Goal: Task Accomplishment & Management: Complete application form

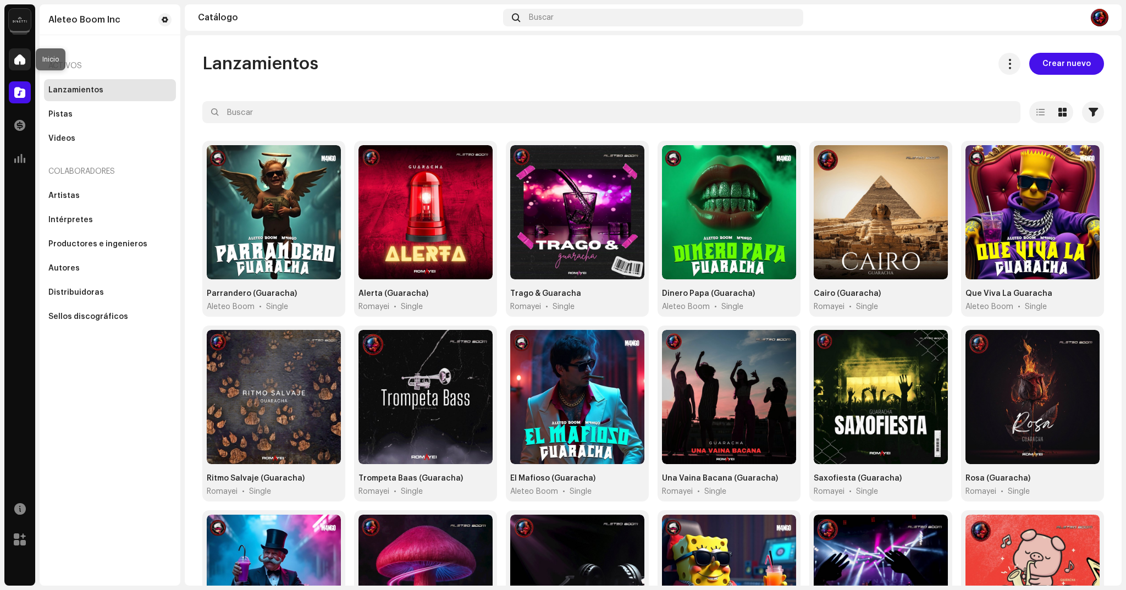
click at [11, 59] on div at bounding box center [20, 59] width 22 height 22
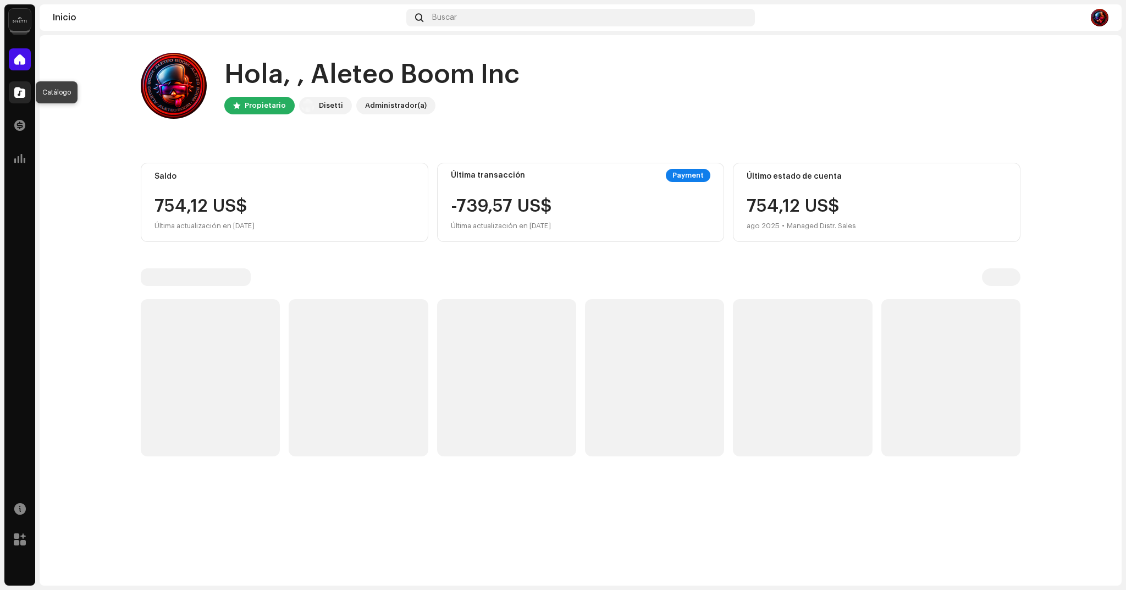
click at [23, 92] on span at bounding box center [19, 92] width 11 height 9
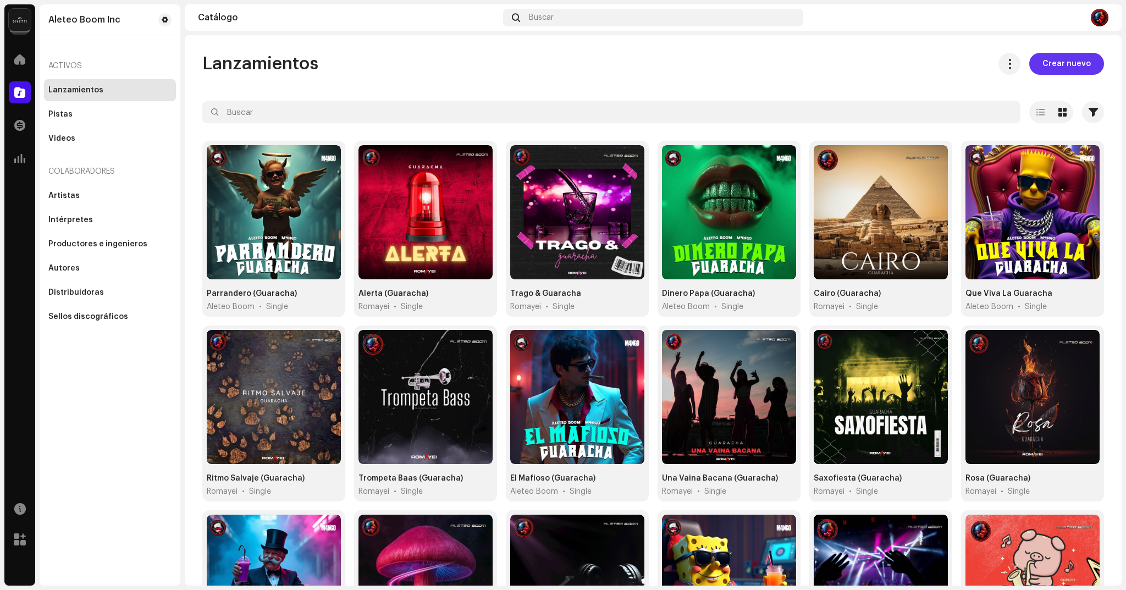
click at [1064, 63] on span "Crear nuevo" at bounding box center [1067, 64] width 48 height 22
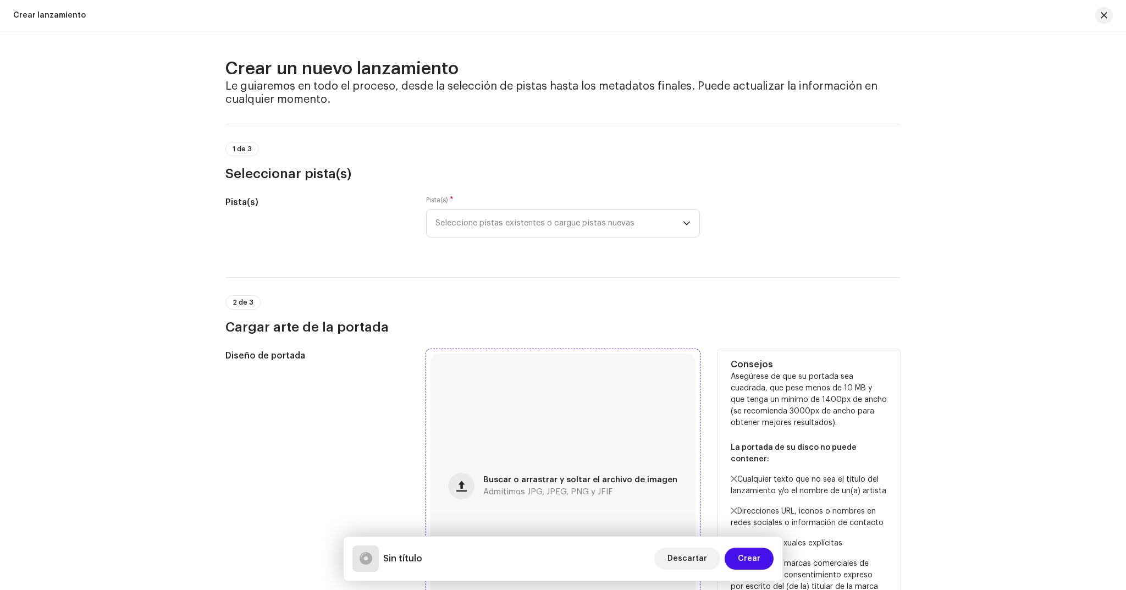
click at [447, 486] on div "Buscar o arrastrar y soltar el archivo de imagen Admitimos JPG, JPEG, PNG y JFIF" at bounding box center [563, 486] width 265 height 265
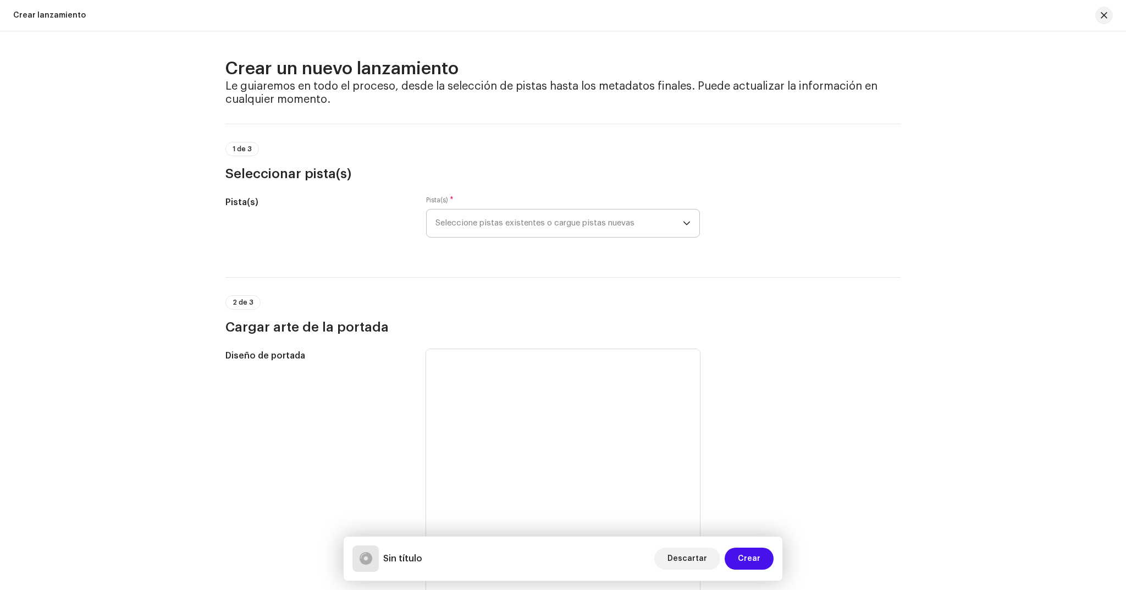
click at [589, 223] on span "Seleccione pistas existentes o cargue pistas nuevas" at bounding box center [559, 223] width 247 height 27
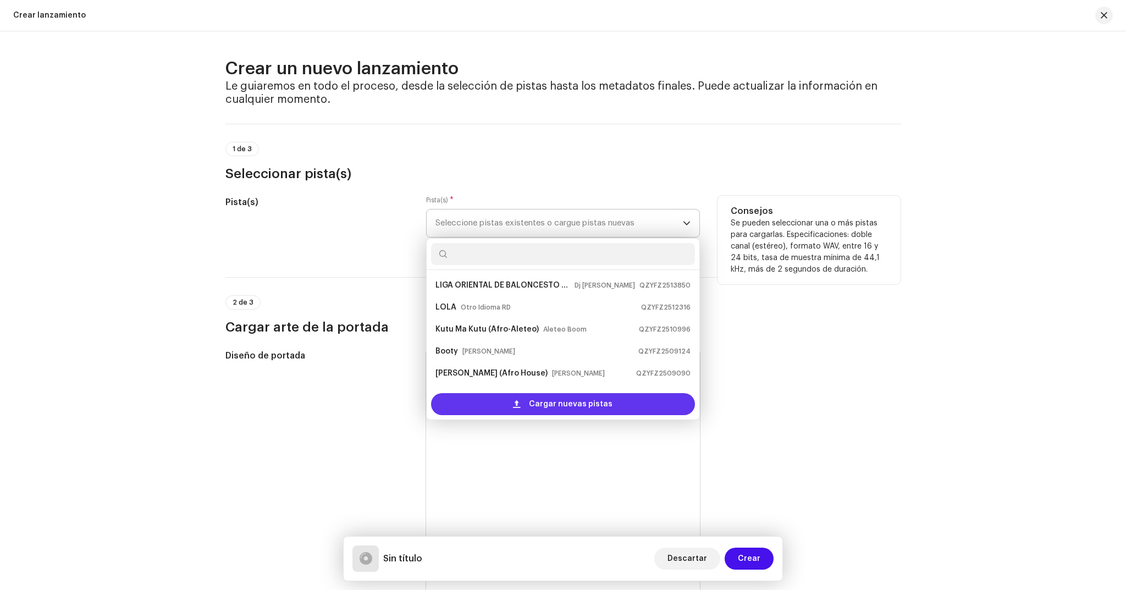
scroll to position [18, 0]
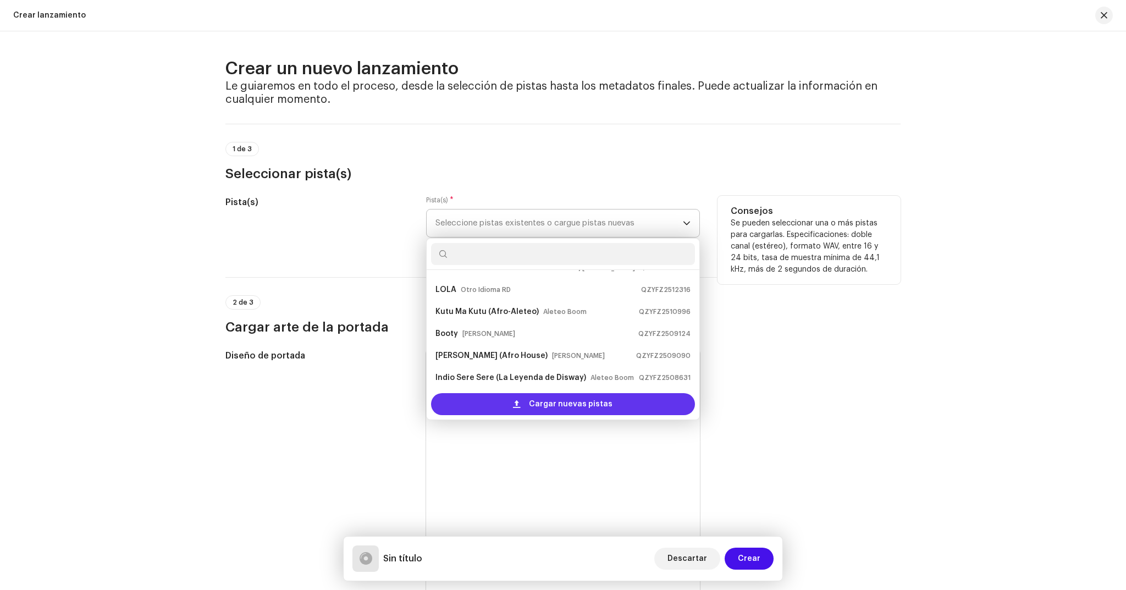
click at [573, 404] on span "Cargar nuevas pistas" at bounding box center [571, 404] width 84 height 22
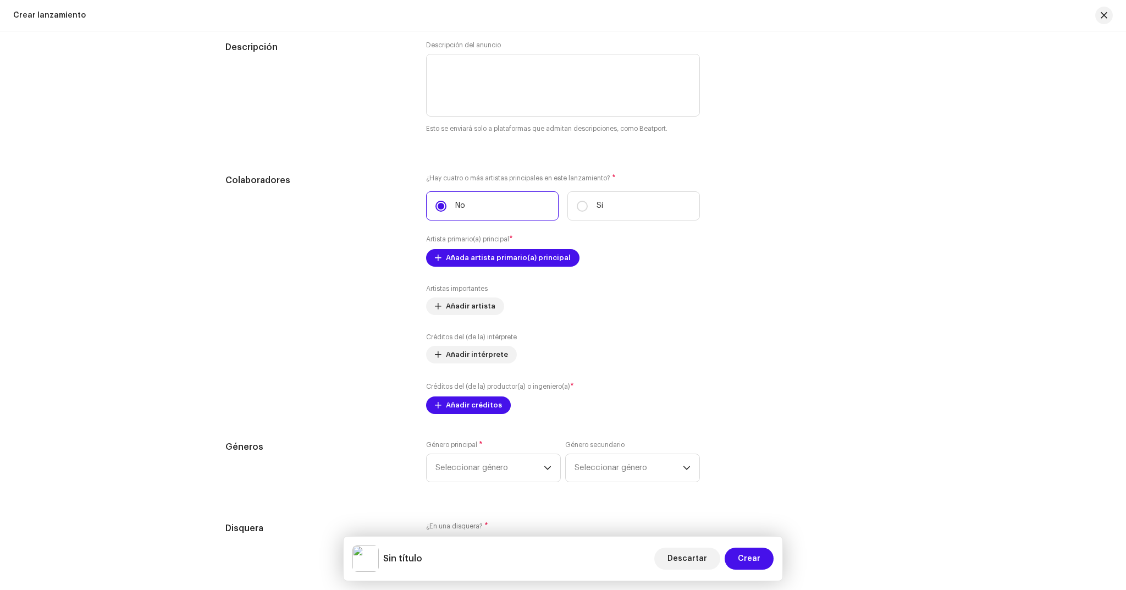
scroll to position [1157, 0]
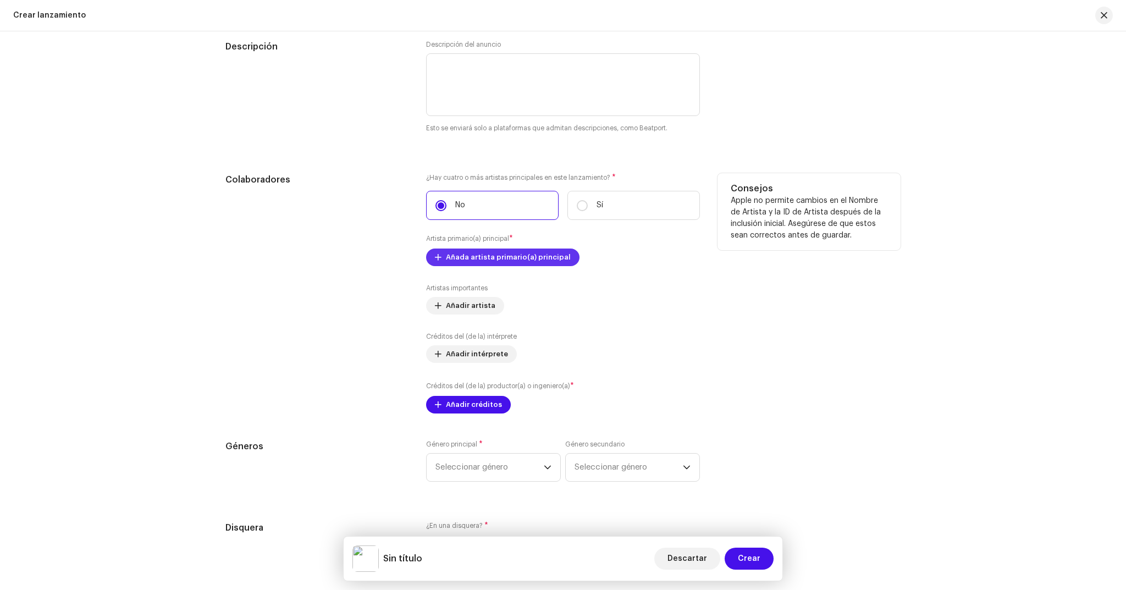
click at [532, 259] on span "Añada artista primario(a) principal" at bounding box center [508, 257] width 125 height 22
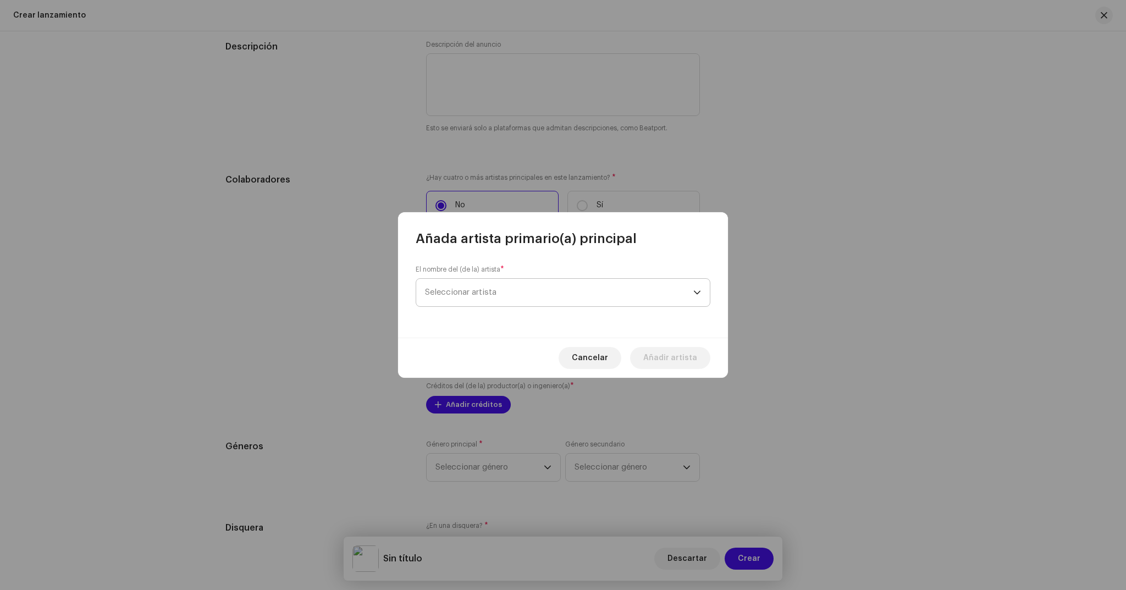
click at [619, 301] on span "Seleccionar artista" at bounding box center [559, 292] width 268 height 27
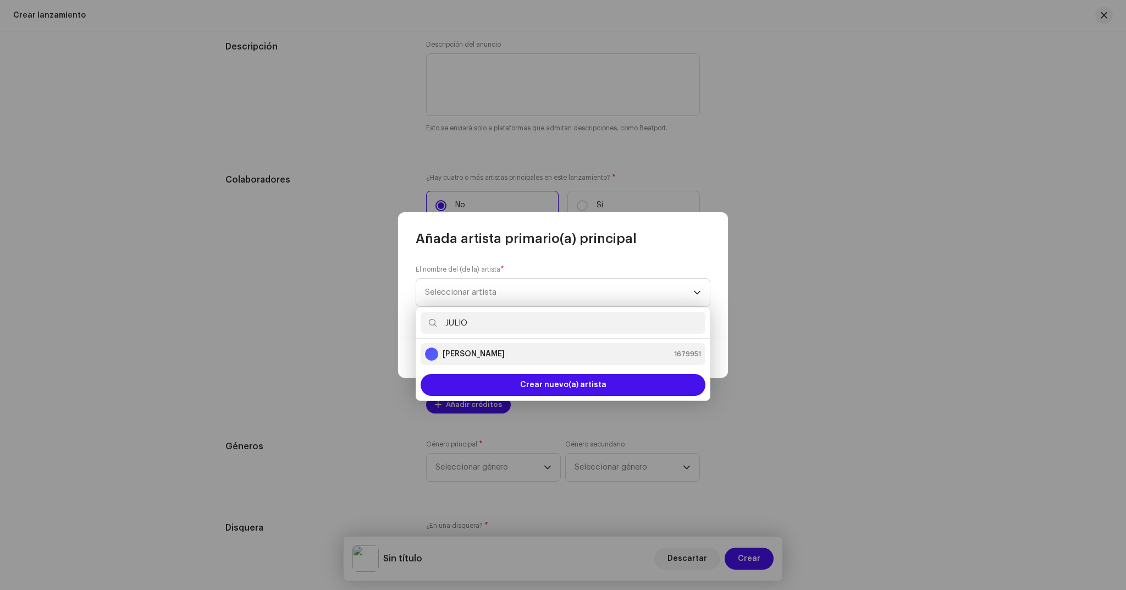
type input "JULIO"
click at [490, 353] on strong "[PERSON_NAME]" at bounding box center [474, 354] width 62 height 11
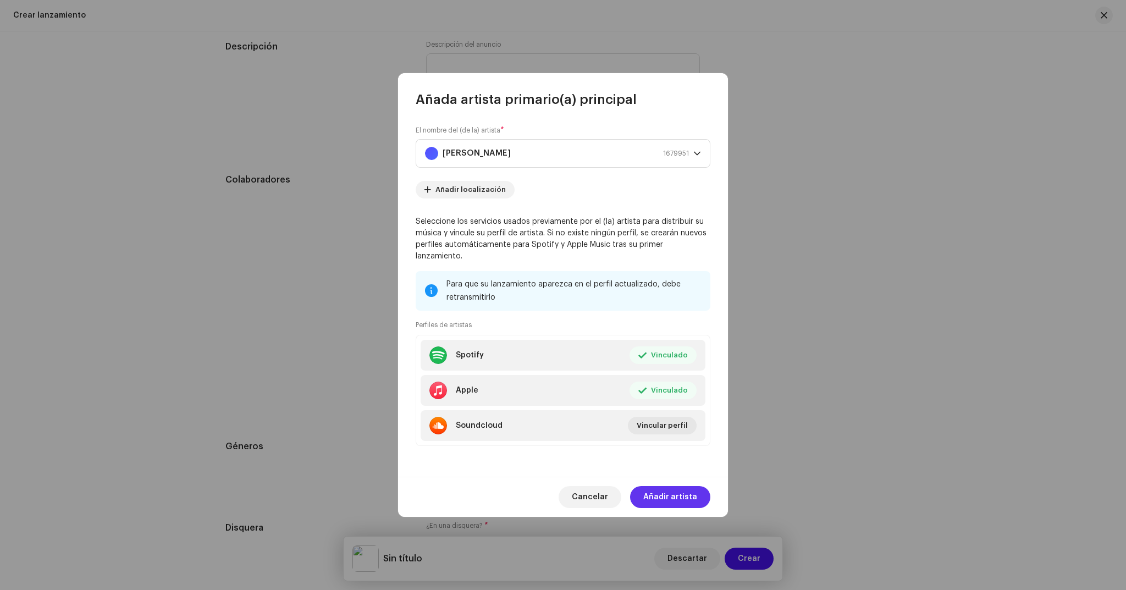
click at [674, 492] on span "Añadir artista" at bounding box center [670, 497] width 54 height 22
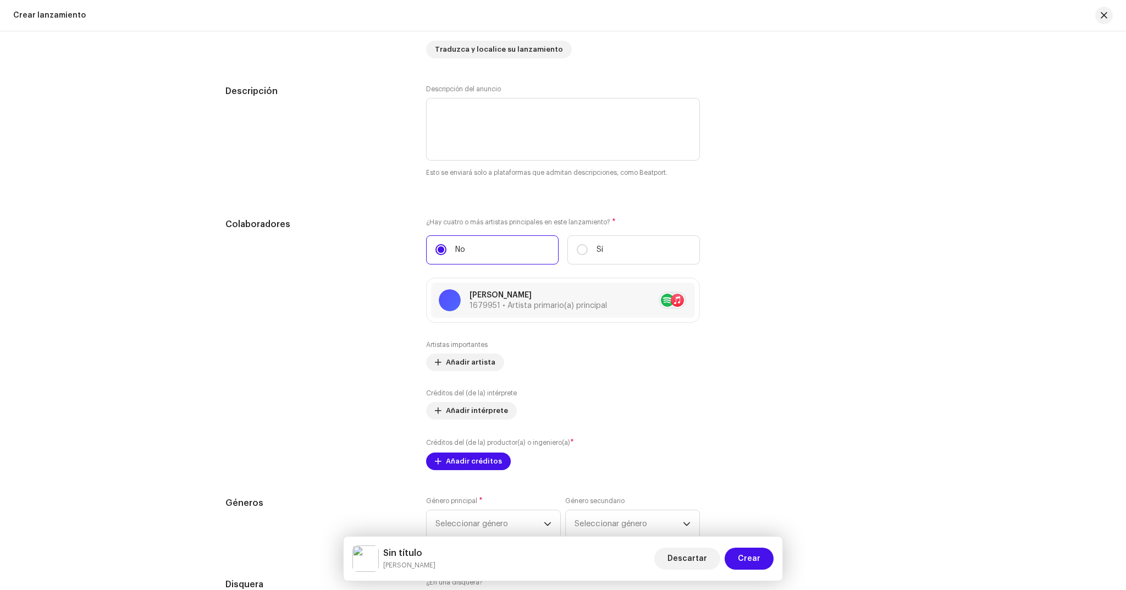
scroll to position [1202, 0]
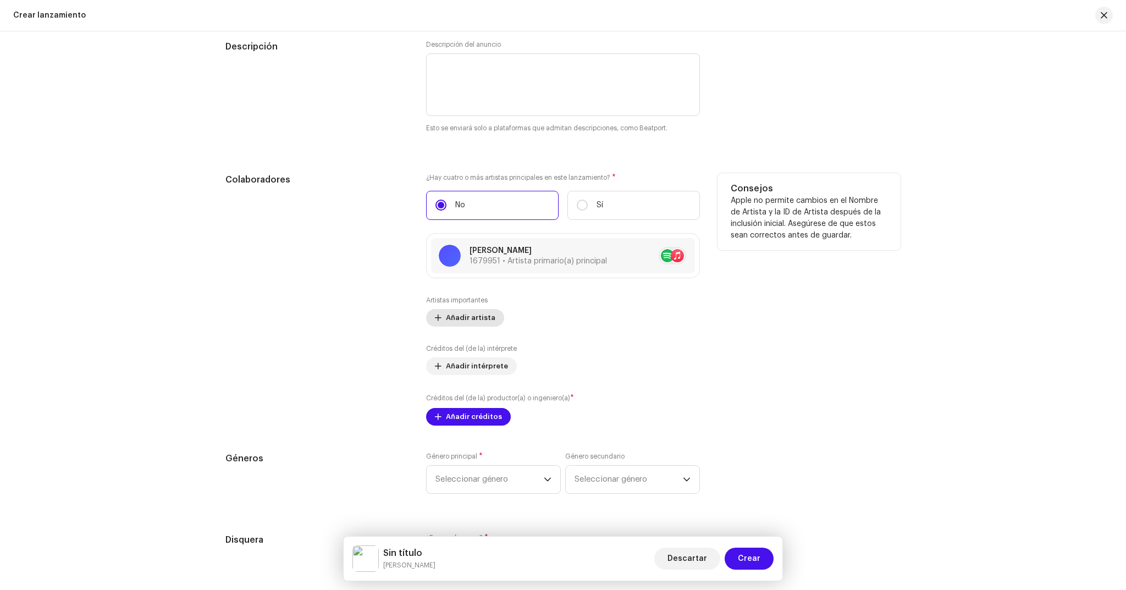
click at [459, 316] on span "Añadir artista" at bounding box center [470, 318] width 49 height 22
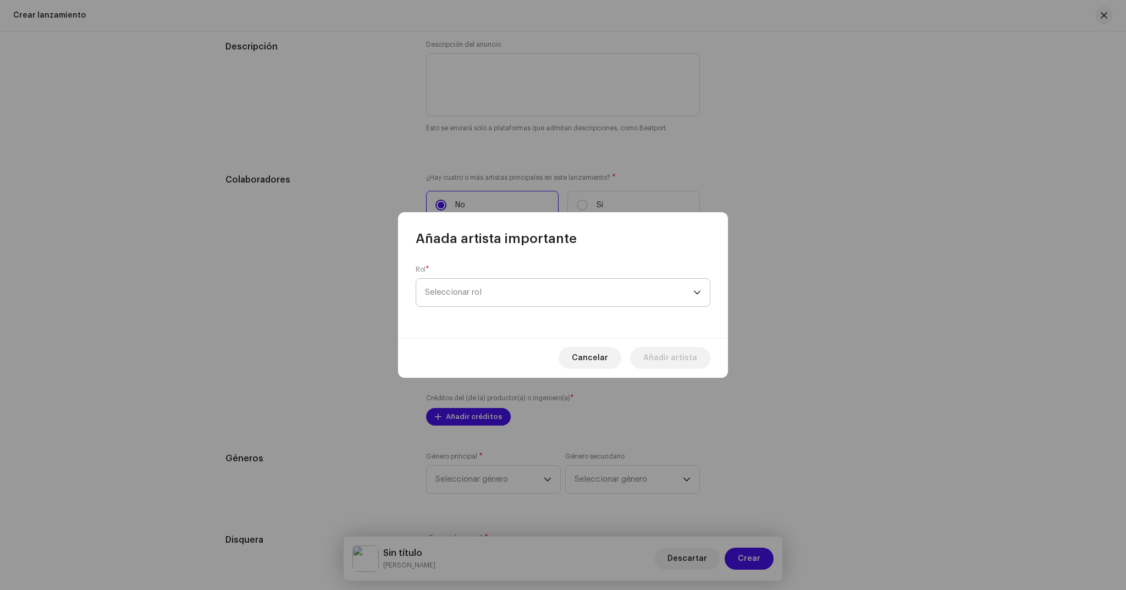
click at [515, 287] on span "Seleccionar rol" at bounding box center [559, 292] width 268 height 27
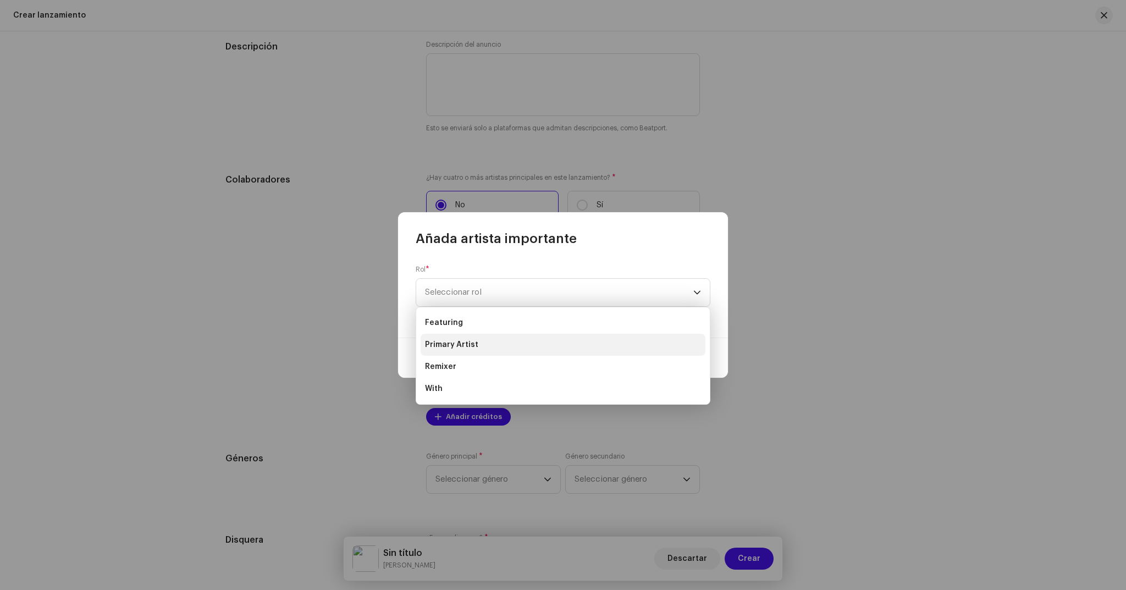
click at [469, 344] on span "Primary Artist" at bounding box center [451, 344] width 53 height 11
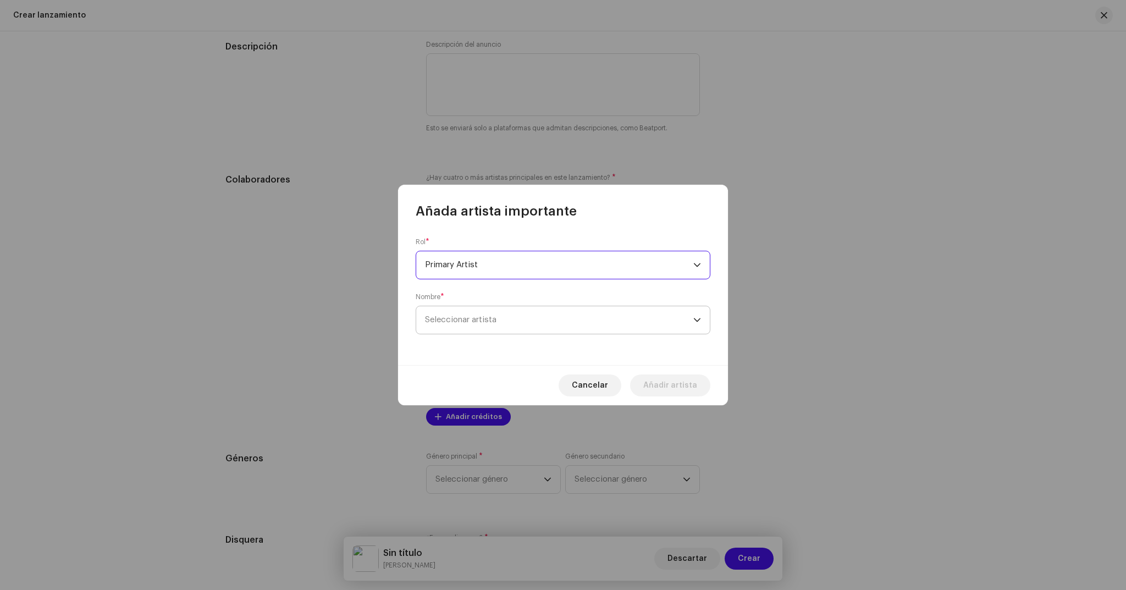
click at [483, 316] on span "Seleccionar artista" at bounding box center [460, 320] width 71 height 8
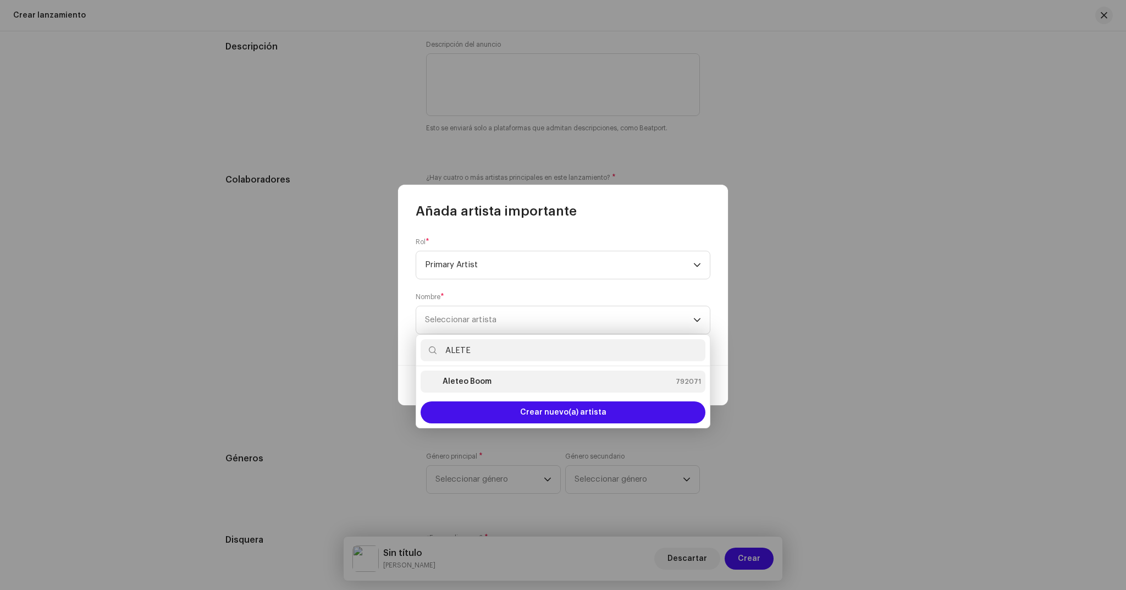
type input "ALETE"
click at [482, 376] on strong "Aleteo Boom" at bounding box center [467, 381] width 49 height 11
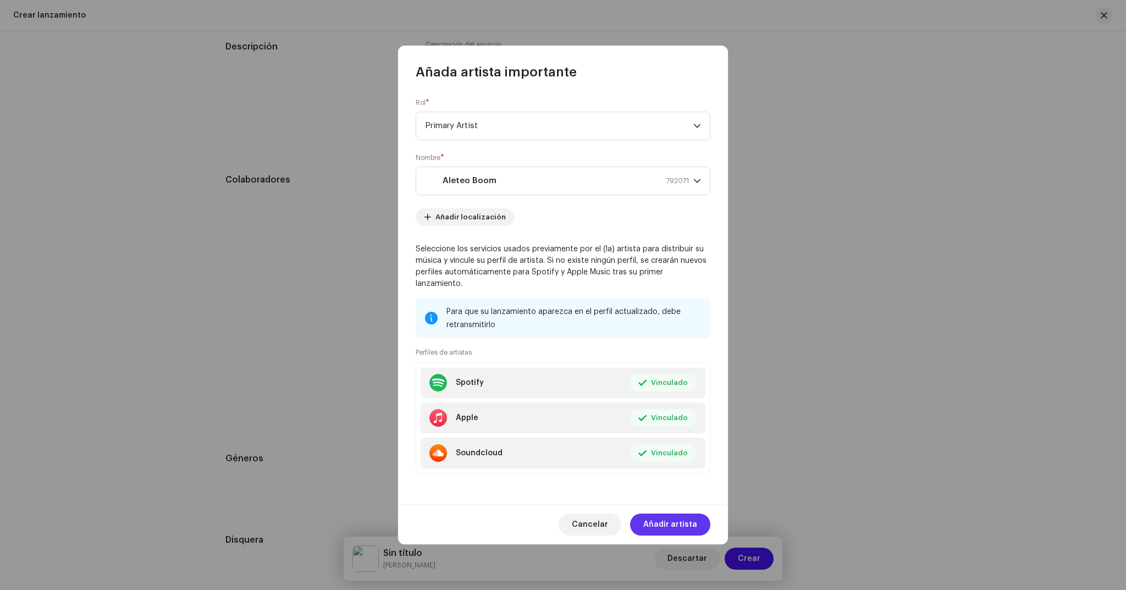
click at [698, 519] on button "Añadir artista" at bounding box center [670, 525] width 80 height 22
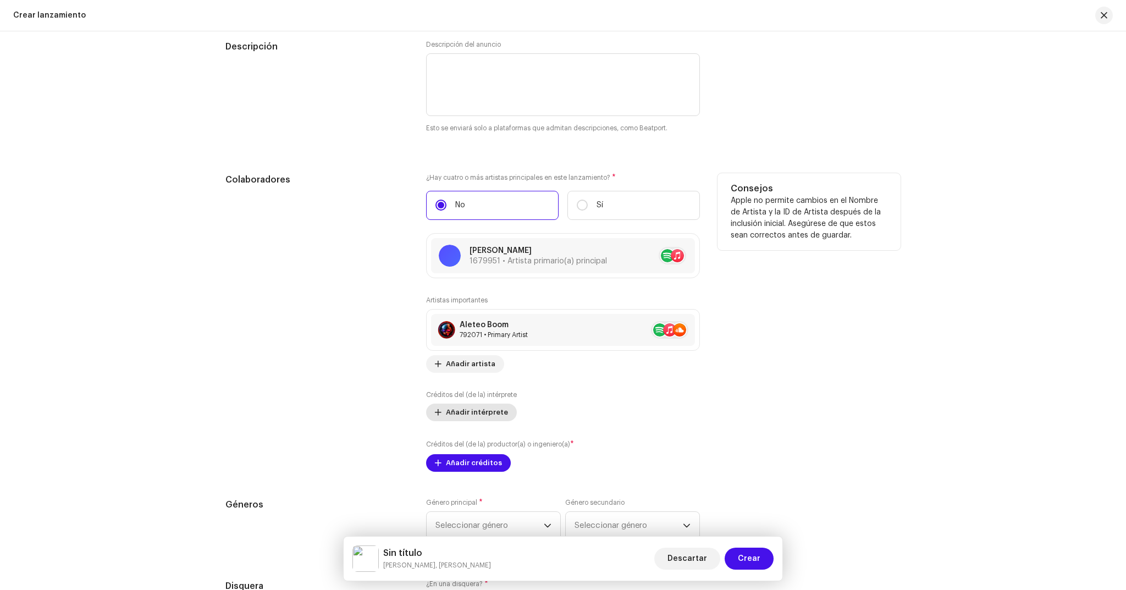
click at [482, 410] on span "Añadir intérprete" at bounding box center [477, 412] width 62 height 22
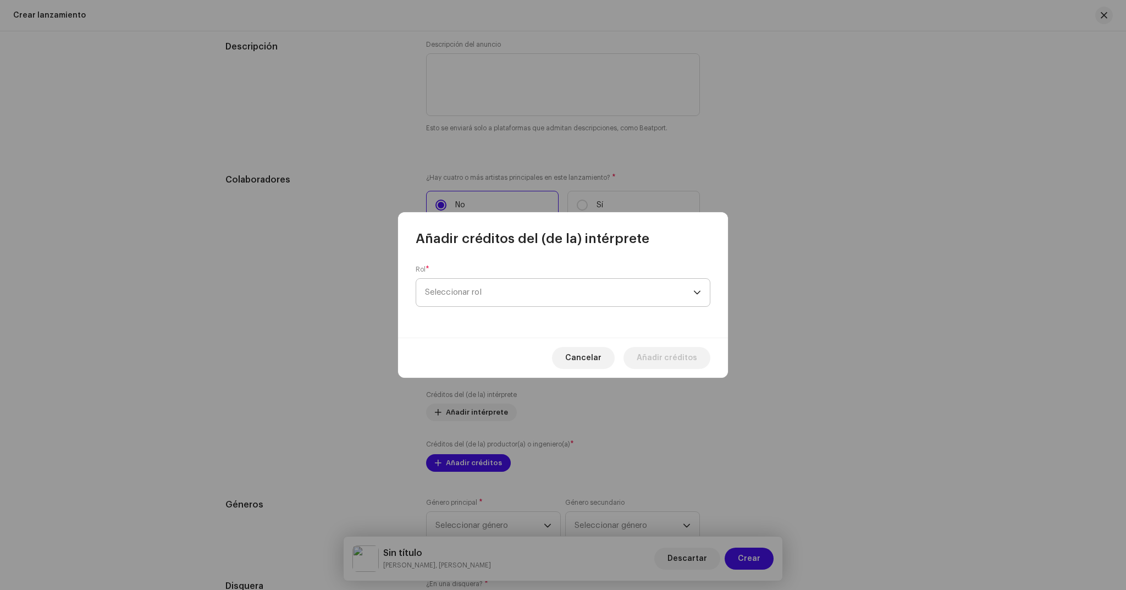
click at [540, 291] on span "Seleccionar rol" at bounding box center [559, 292] width 268 height 27
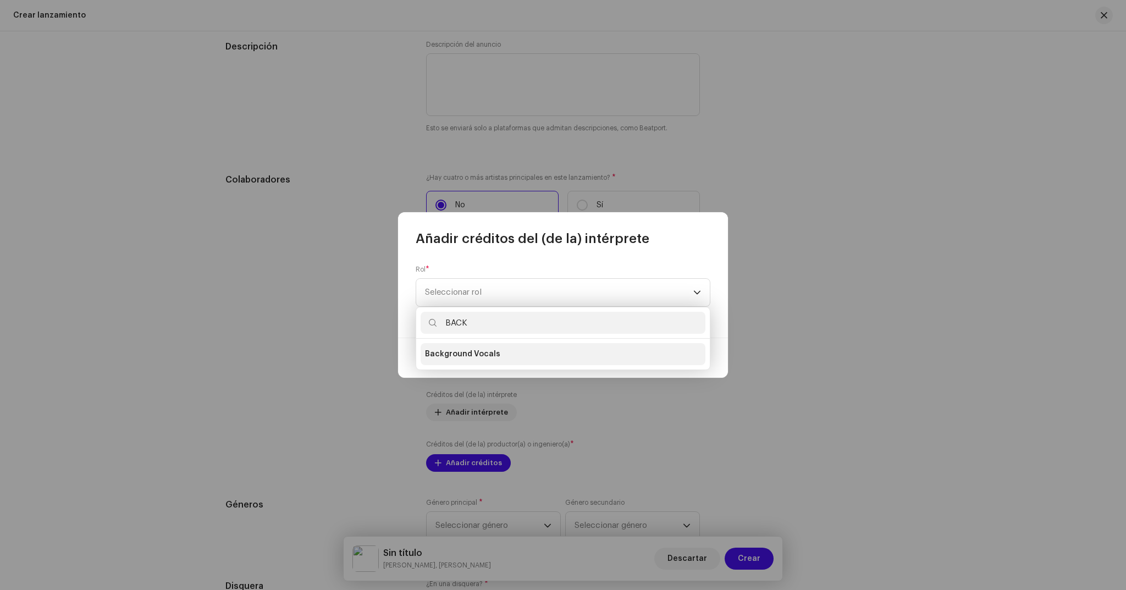
type input "BACK"
click at [505, 353] on li "Background Vocals" at bounding box center [563, 354] width 285 height 22
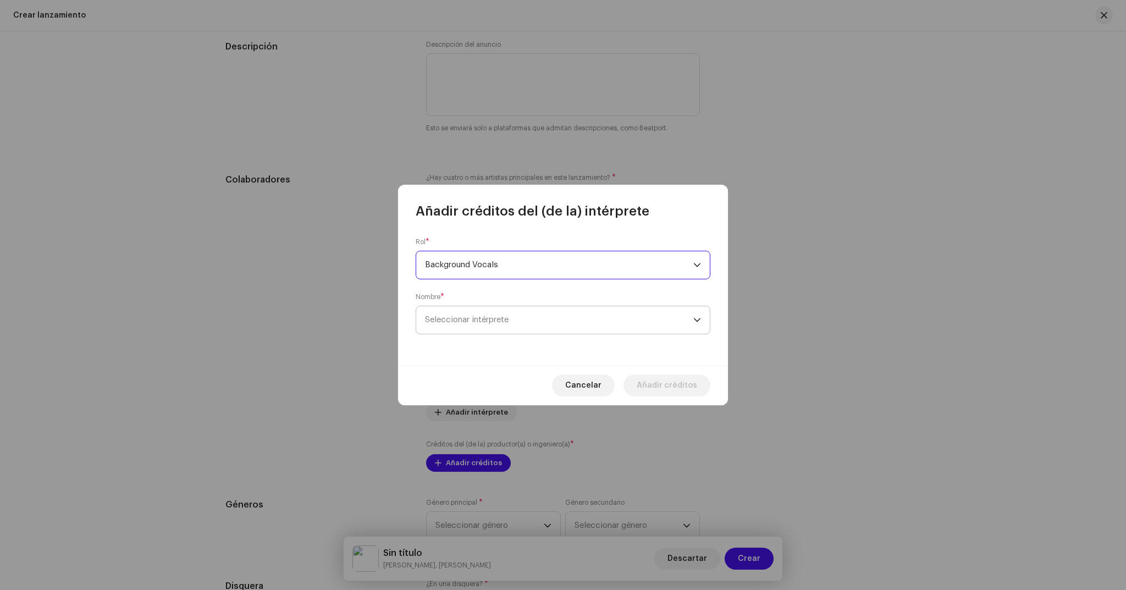
click at [499, 317] on span "Seleccionar intérprete" at bounding box center [467, 320] width 84 height 8
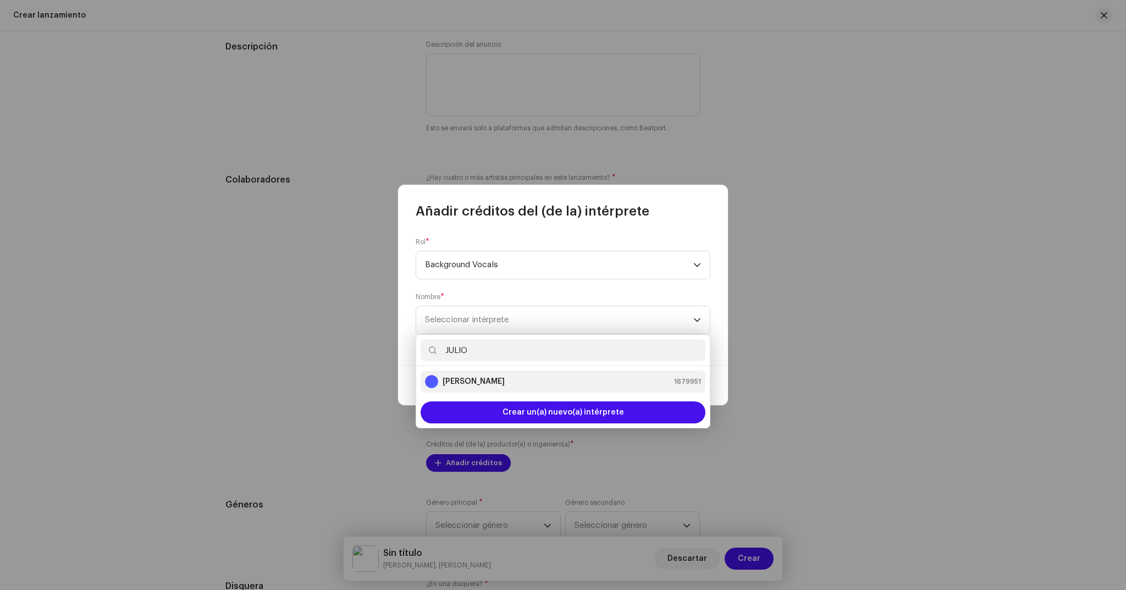
type input "JULIO"
click at [483, 382] on strong "[PERSON_NAME]" at bounding box center [474, 381] width 62 height 11
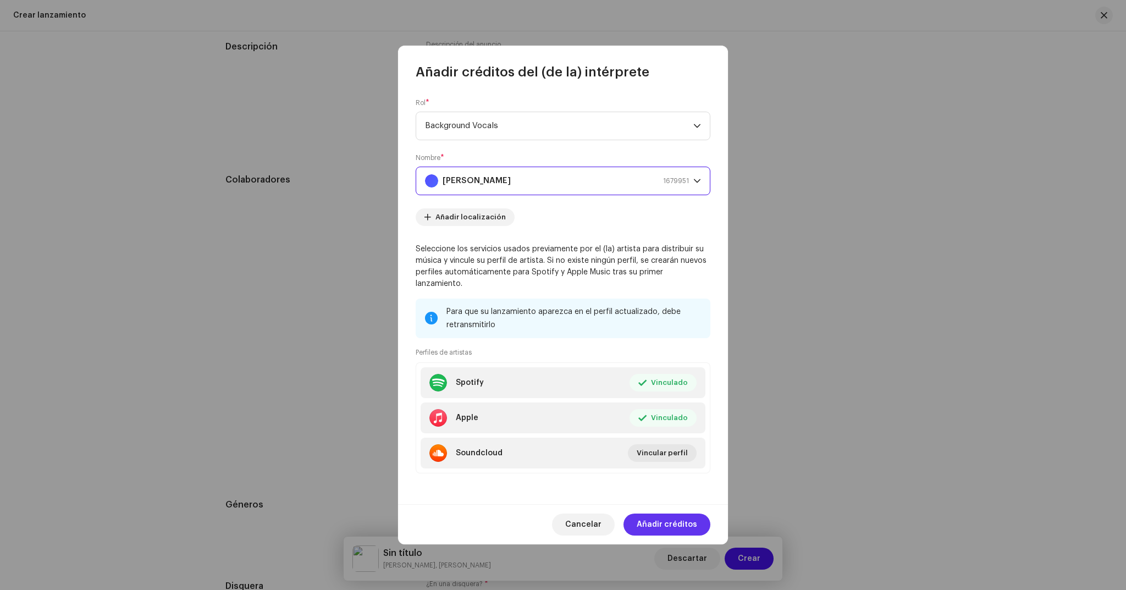
click at [669, 514] on span "Añadir créditos" at bounding box center [667, 525] width 60 height 22
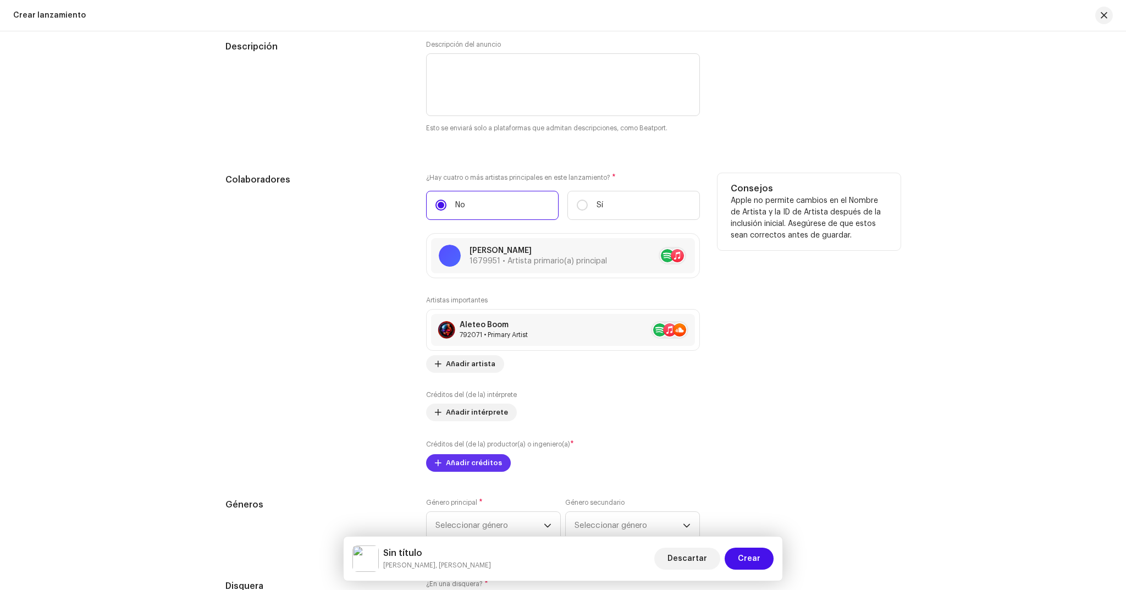
click at [451, 465] on span "Añadir créditos" at bounding box center [474, 463] width 56 height 22
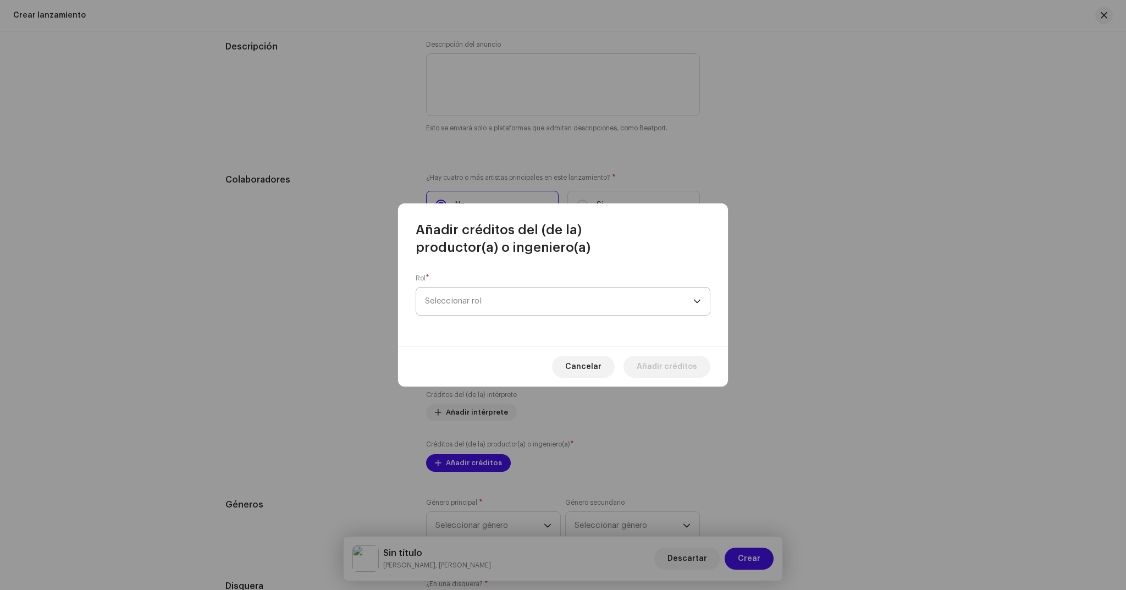
click at [505, 305] on span "Seleccionar rol" at bounding box center [559, 301] width 268 height 27
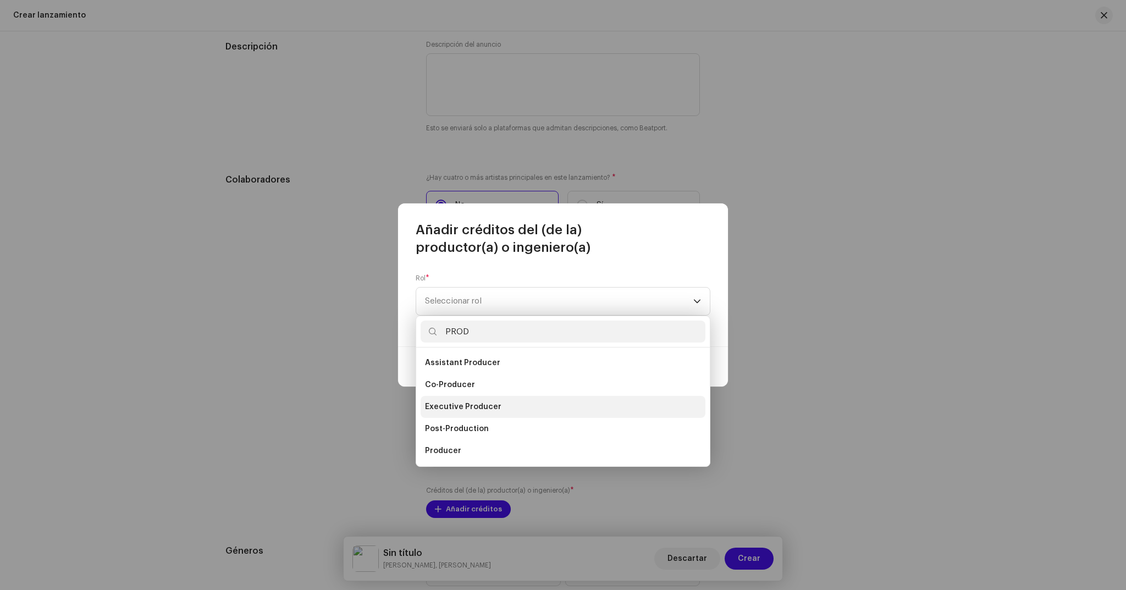
type input "PROD"
click at [459, 404] on span "Executive Producer" at bounding box center [463, 406] width 76 height 11
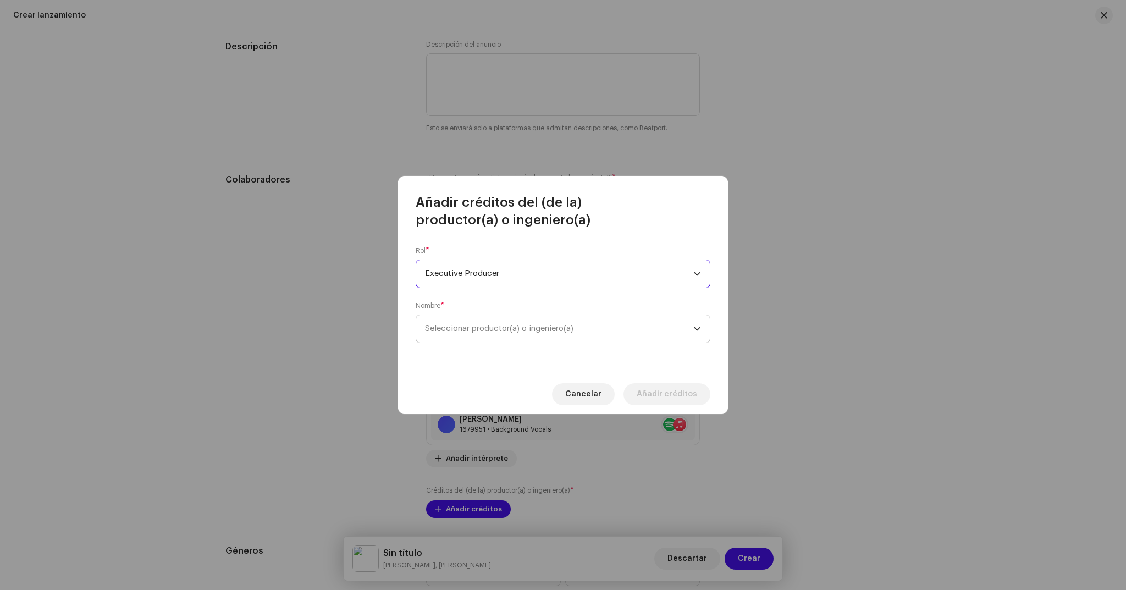
click at [476, 330] on span "Seleccionar productor(a) o ingeniero(a)" at bounding box center [499, 328] width 148 height 8
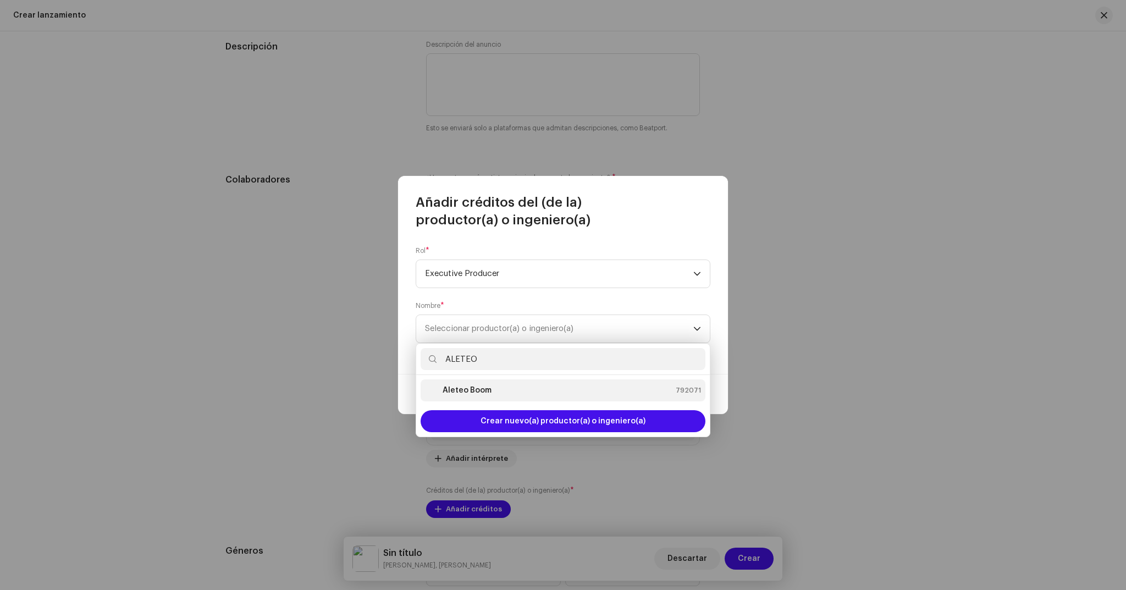
type input "ALETEO"
click at [476, 385] on strong "Aleteo Boom" at bounding box center [467, 390] width 49 height 11
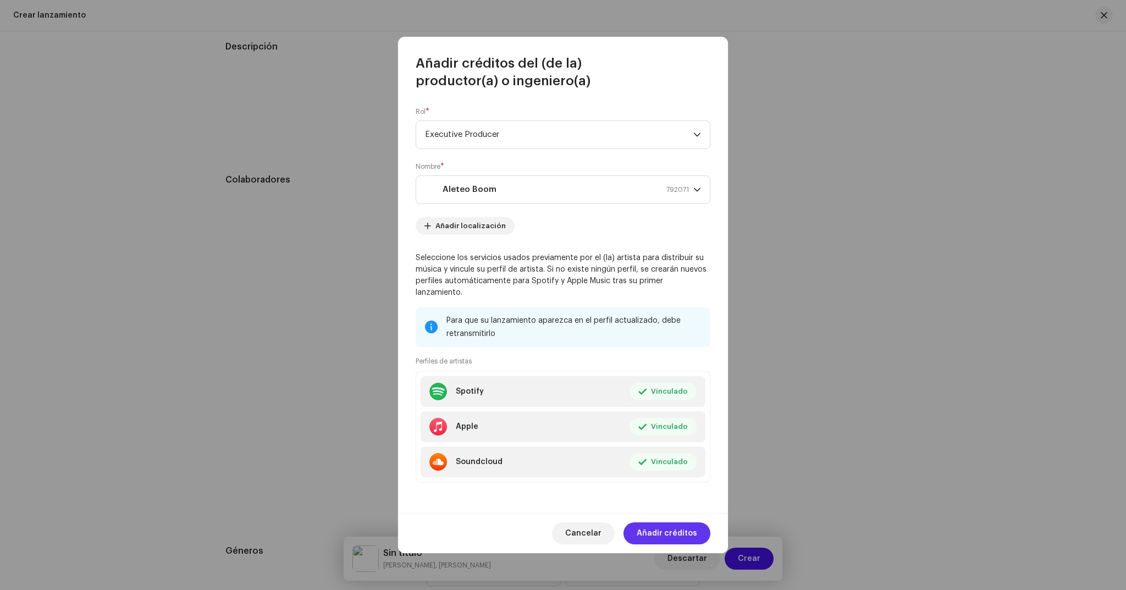
click at [659, 526] on span "Añadir créditos" at bounding box center [667, 533] width 60 height 22
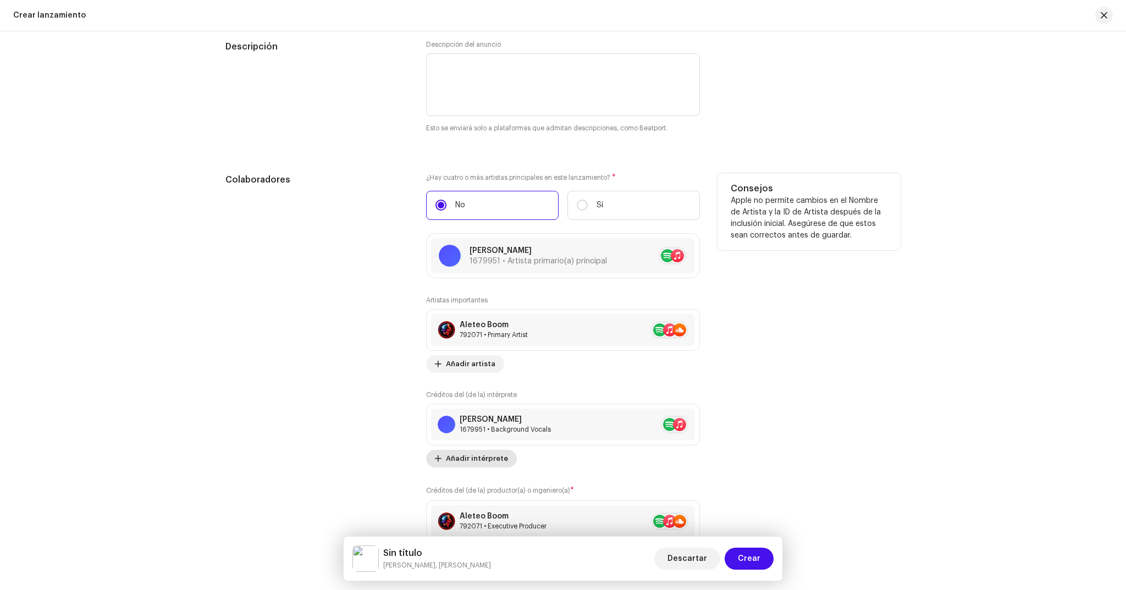
click at [480, 456] on span "Añadir intérprete" at bounding box center [477, 459] width 62 height 22
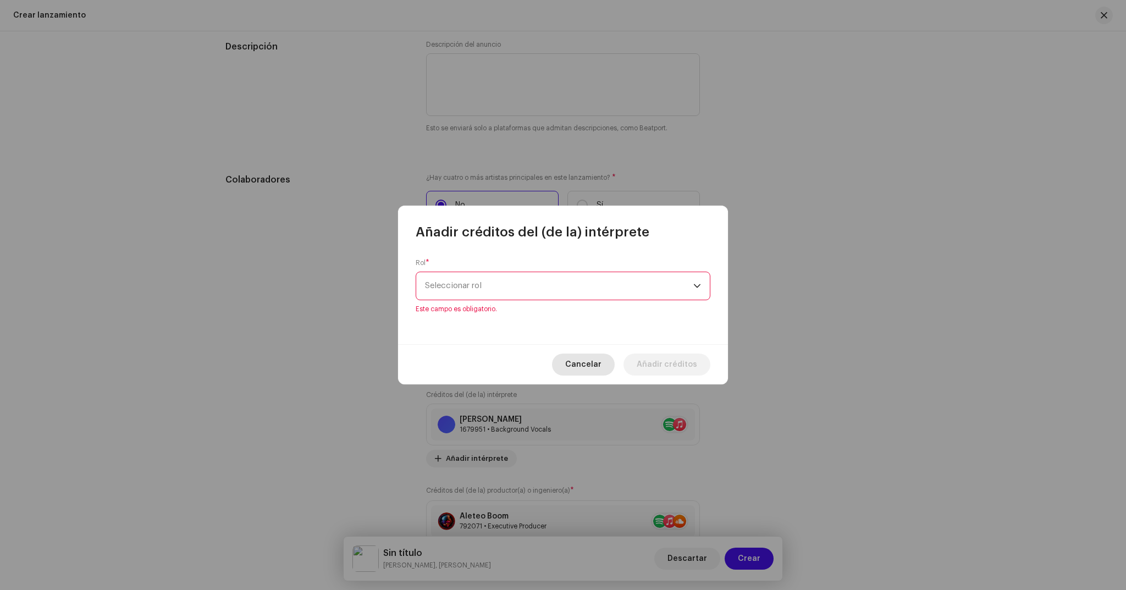
click at [602, 360] on span "Cancelar" at bounding box center [583, 365] width 36 height 22
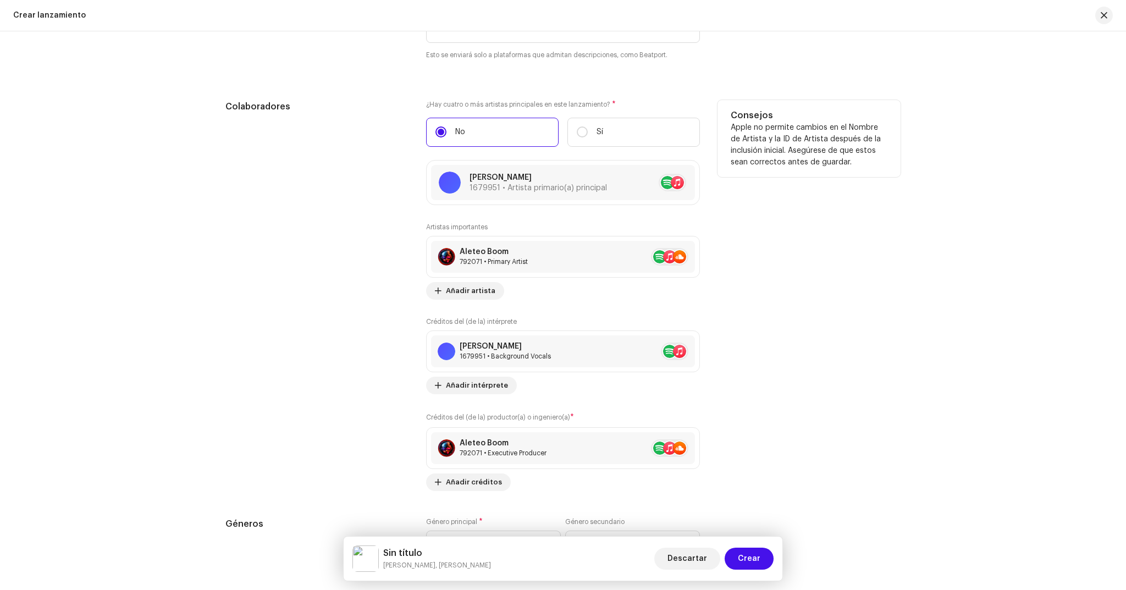
scroll to position [1403, 0]
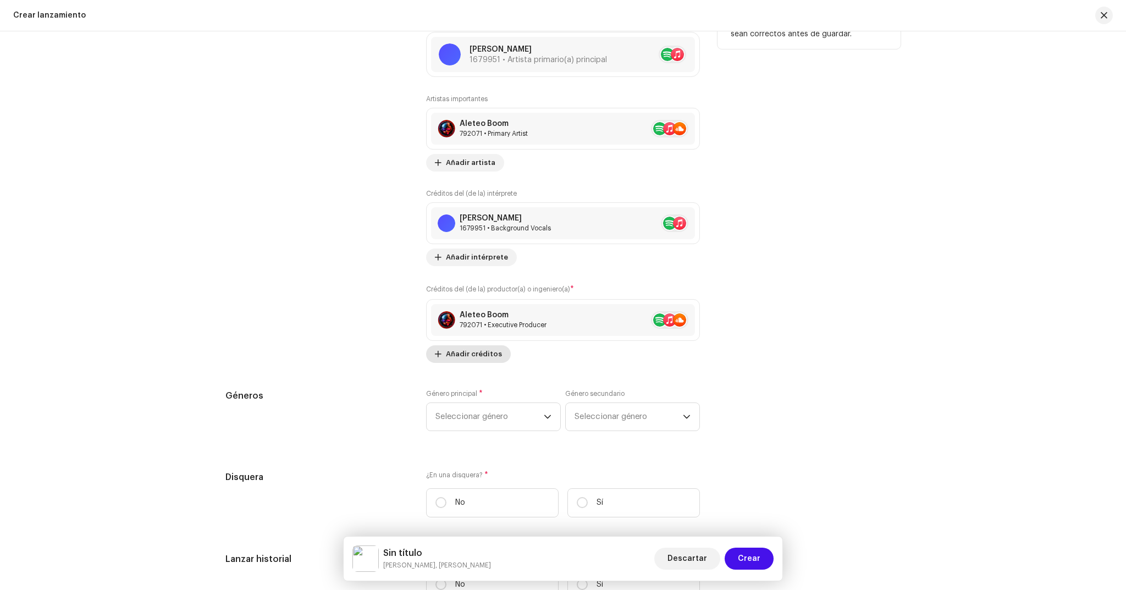
click at [474, 358] on span "Añadir créditos" at bounding box center [474, 354] width 56 height 22
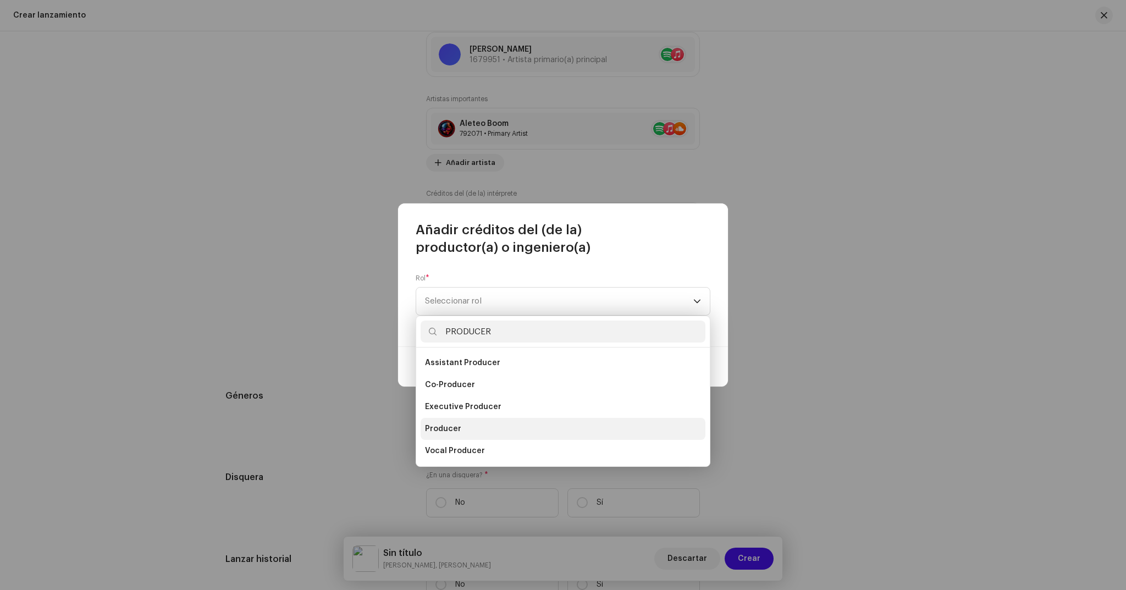
type input "PRODUCER"
click at [456, 429] on span "Producer" at bounding box center [443, 428] width 36 height 11
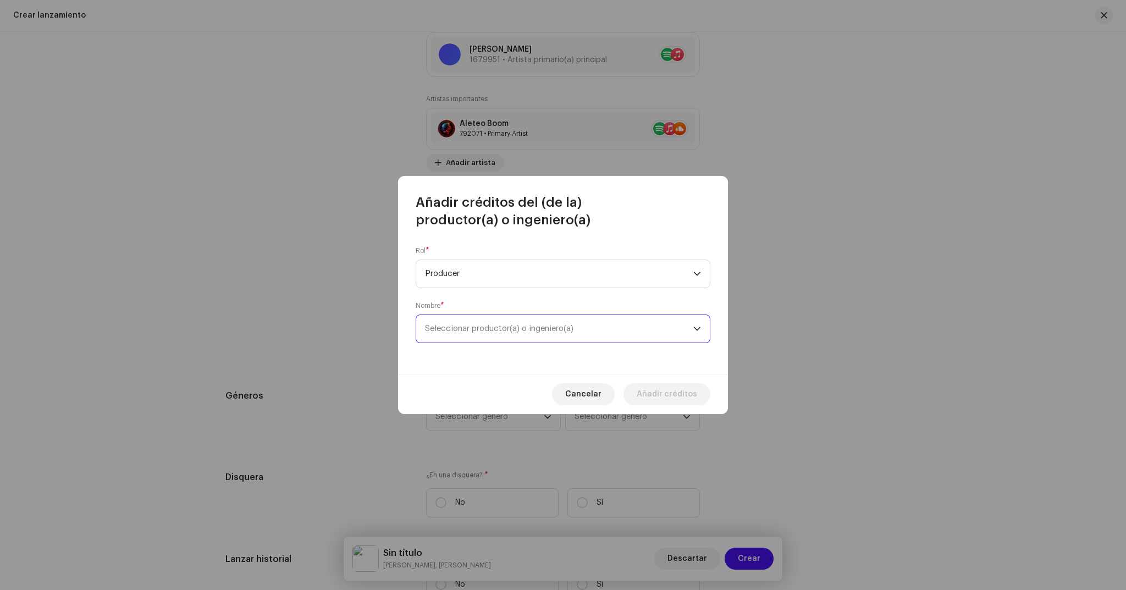
click at [516, 323] on span "Seleccionar productor(a) o ingeniero(a)" at bounding box center [559, 328] width 268 height 27
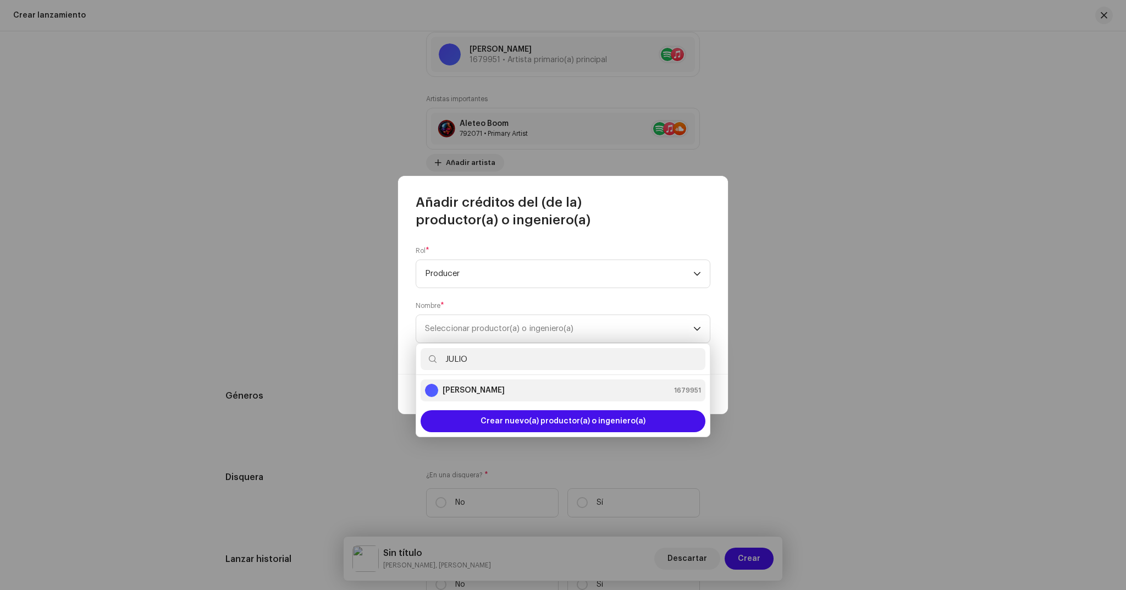
type input "JULIO"
click at [487, 382] on li "[PERSON_NAME] 1679951" at bounding box center [563, 390] width 285 height 22
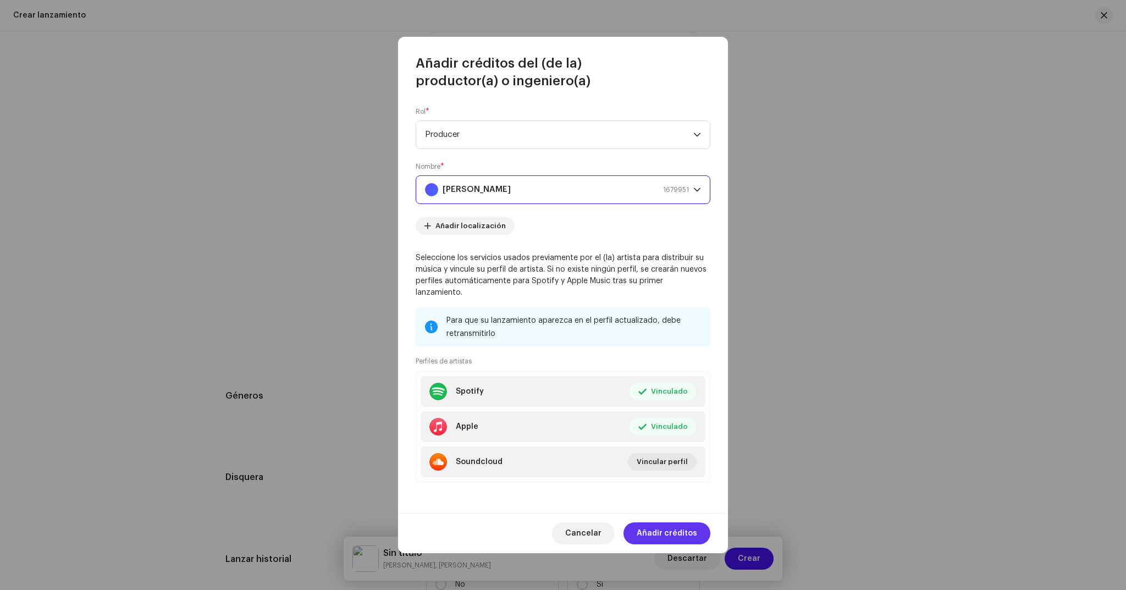
click at [667, 522] on span "Añadir créditos" at bounding box center [667, 533] width 60 height 22
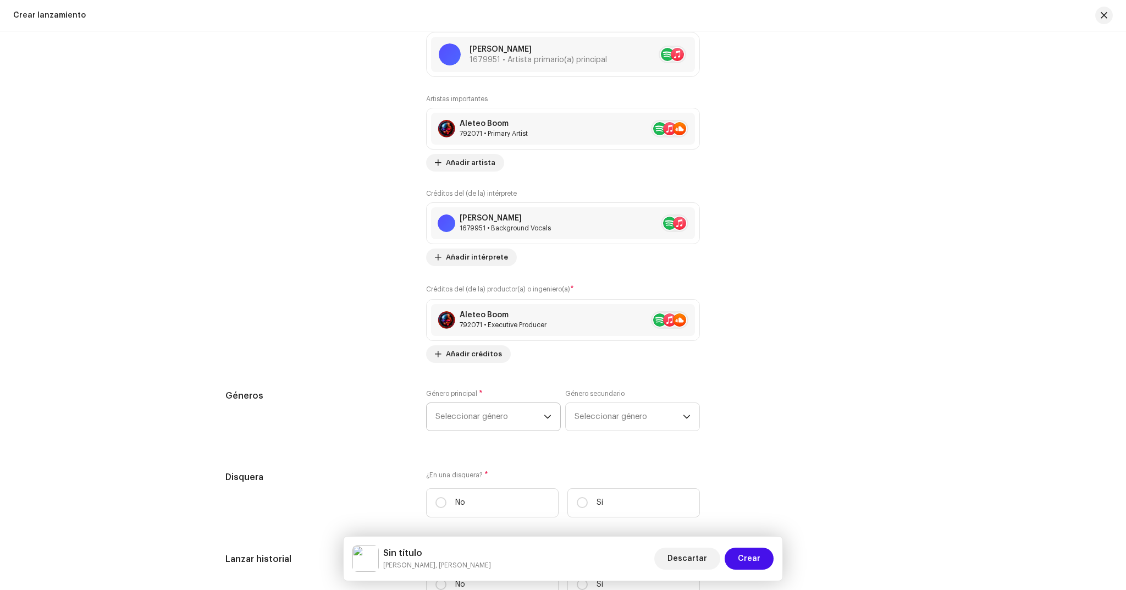
click at [478, 414] on span "Seleccionar género" at bounding box center [490, 416] width 108 height 27
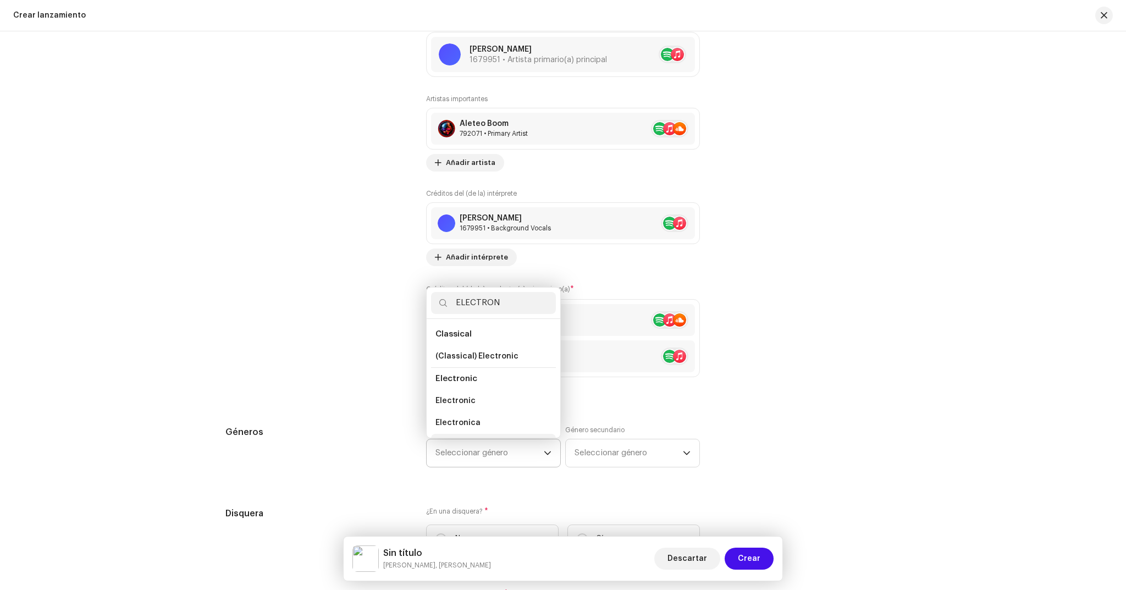
scroll to position [18, 0]
type input "ELECTRON"
click at [476, 422] on span "Levant Electronic" at bounding box center [470, 426] width 69 height 11
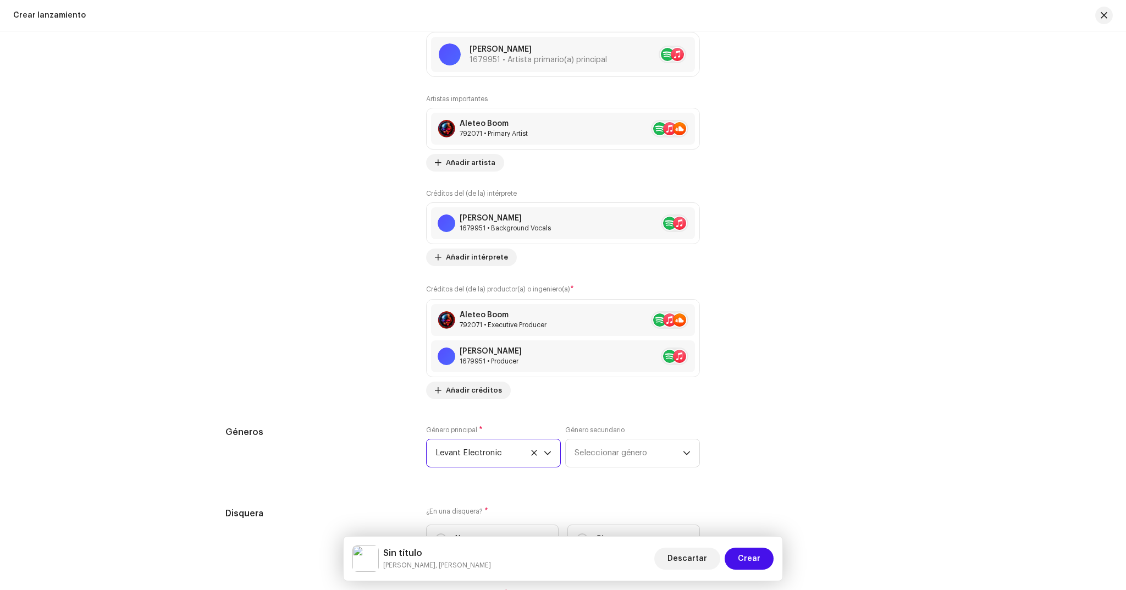
click at [497, 460] on span "Levant Electronic" at bounding box center [490, 452] width 108 height 27
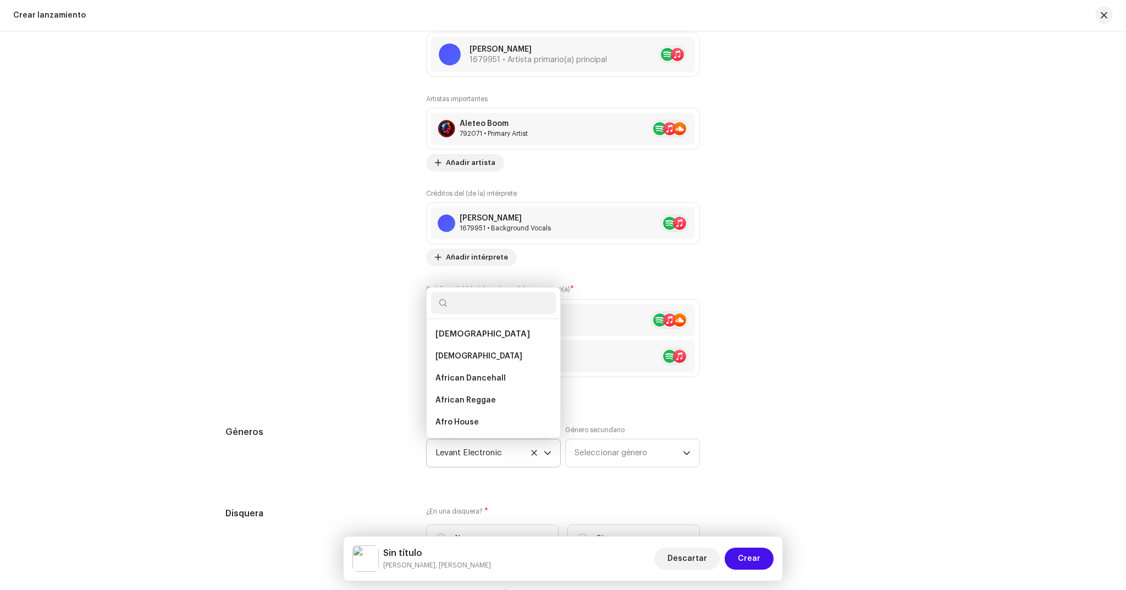
scroll to position [4118, 0]
click at [478, 362] on li "Electronica" at bounding box center [493, 370] width 125 height 22
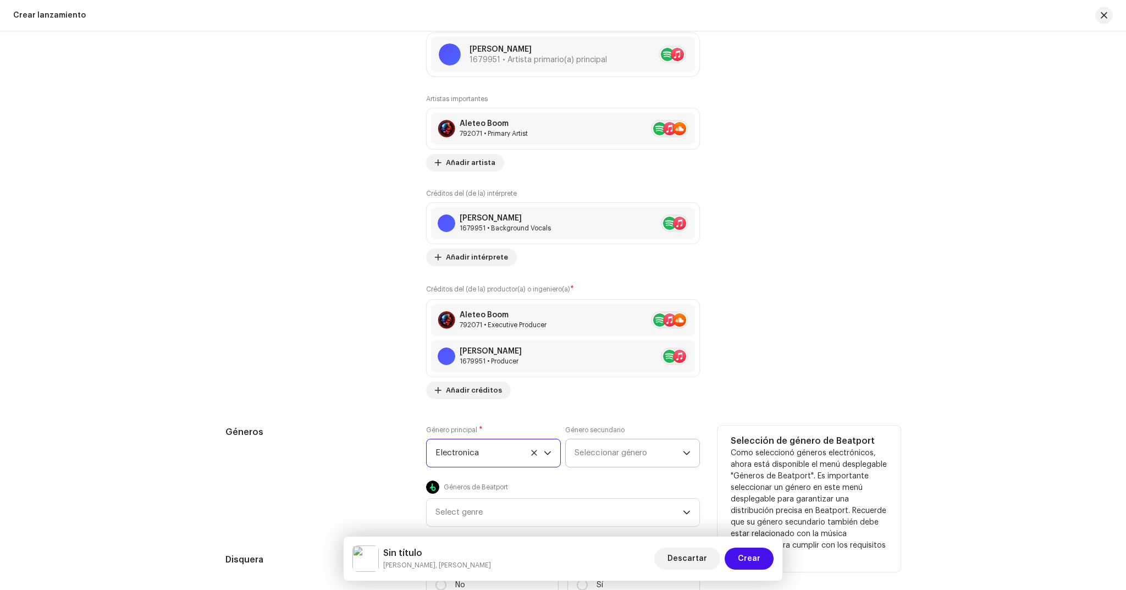
click at [601, 455] on span "Seleccionar género" at bounding box center [629, 452] width 108 height 27
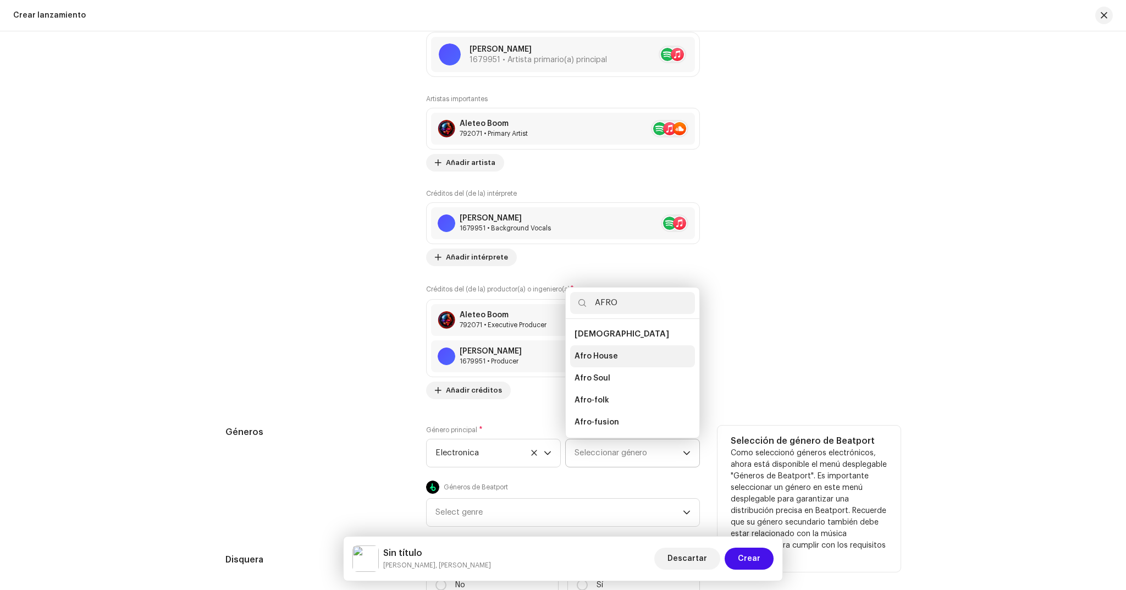
type input "AFRO"
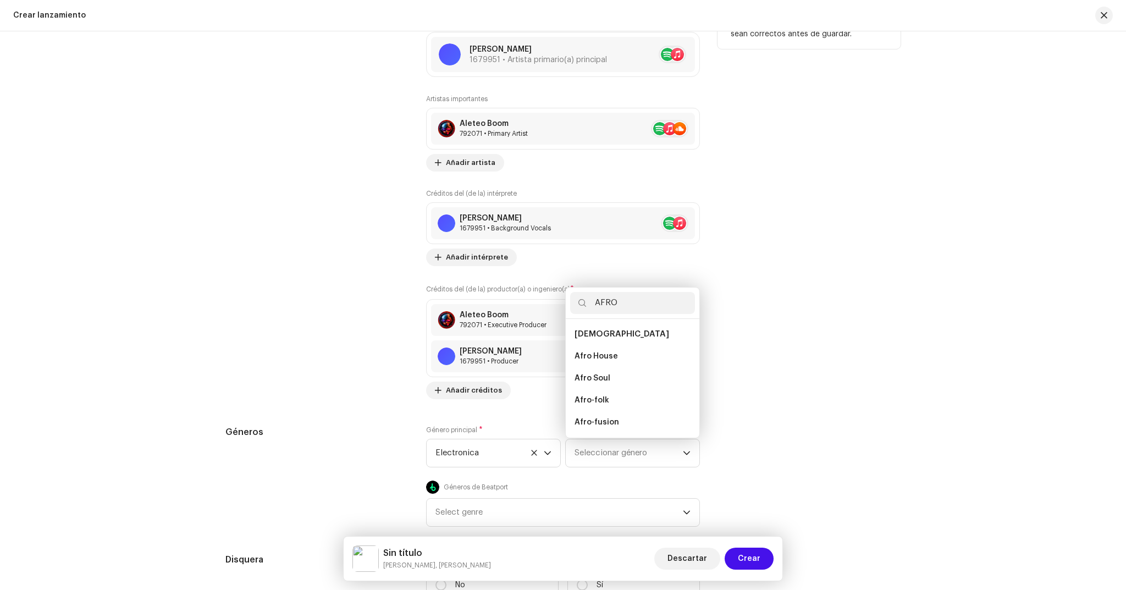
click at [610, 355] on span "Afro House" at bounding box center [596, 356] width 43 height 11
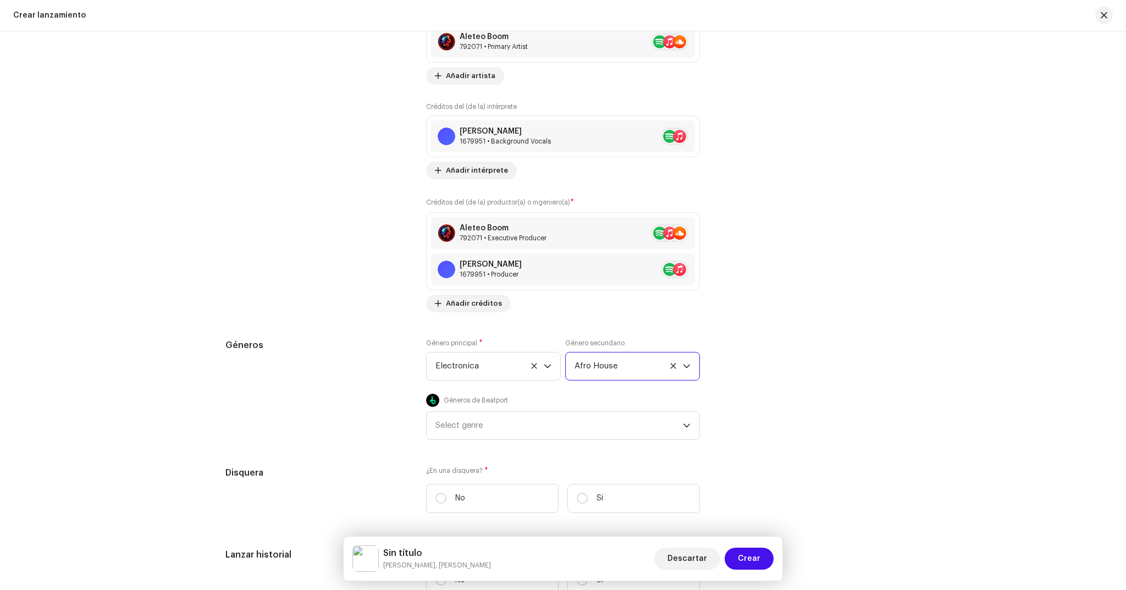
scroll to position [1542, 0]
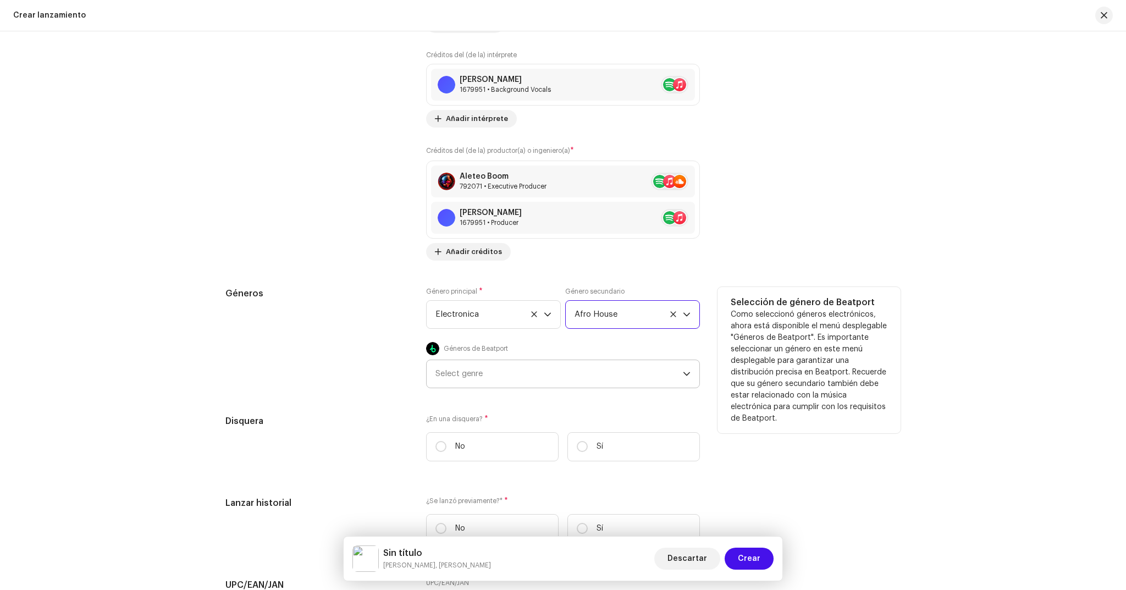
click at [509, 372] on div "Select genre" at bounding box center [559, 373] width 247 height 27
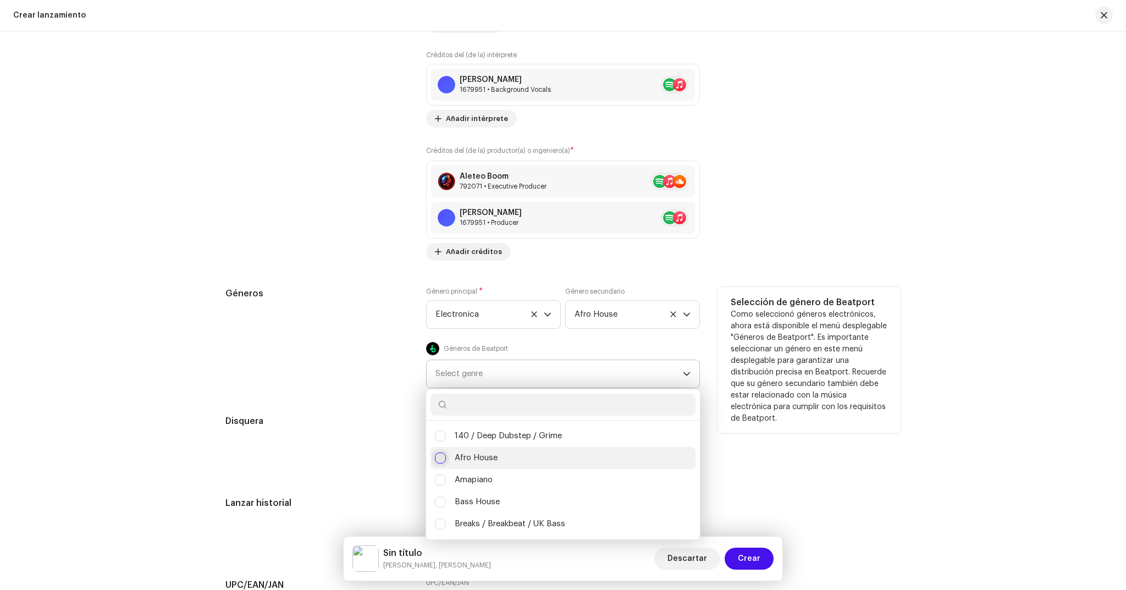
click at [439, 458] on input "Afro House" at bounding box center [440, 458] width 11 height 11
checkbox input "false"
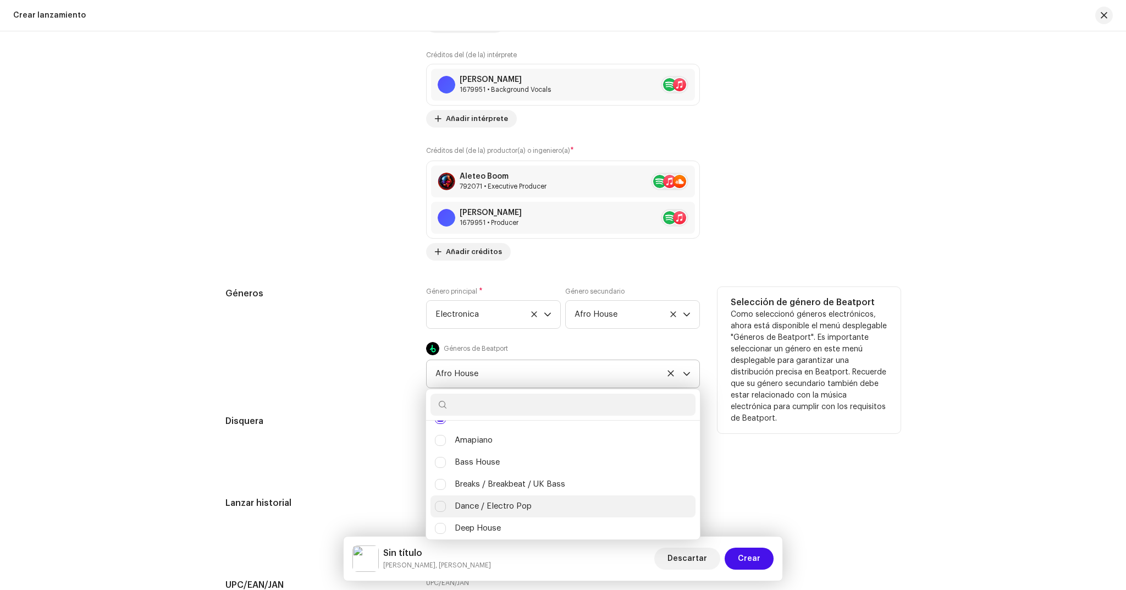
scroll to position [212, 0]
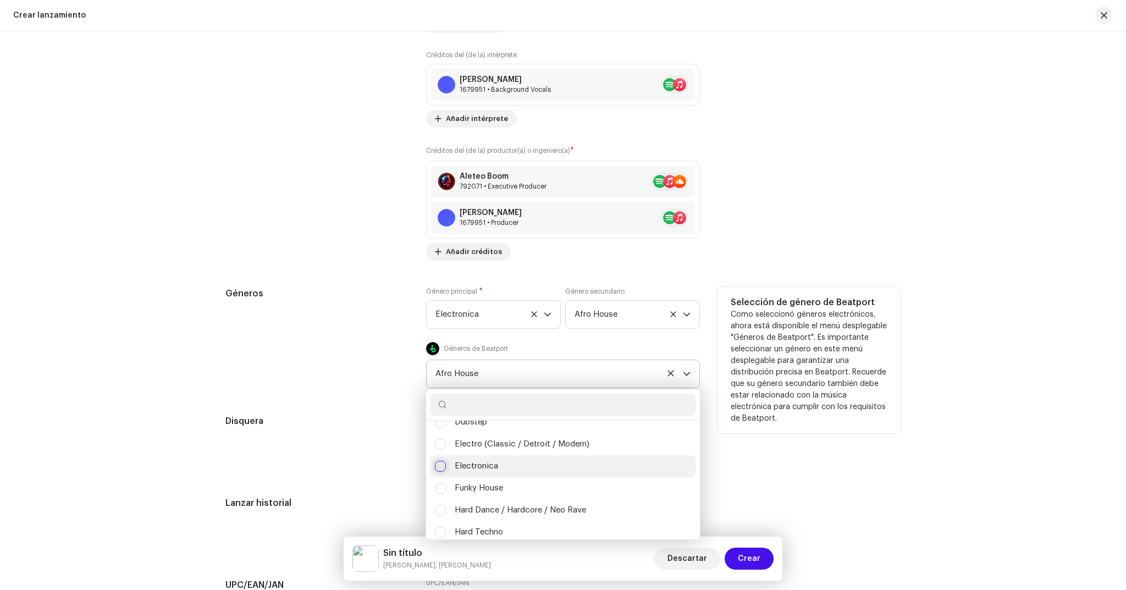
click at [439, 465] on input "Electronica" at bounding box center [440, 466] width 11 height 11
checkbox input "false"
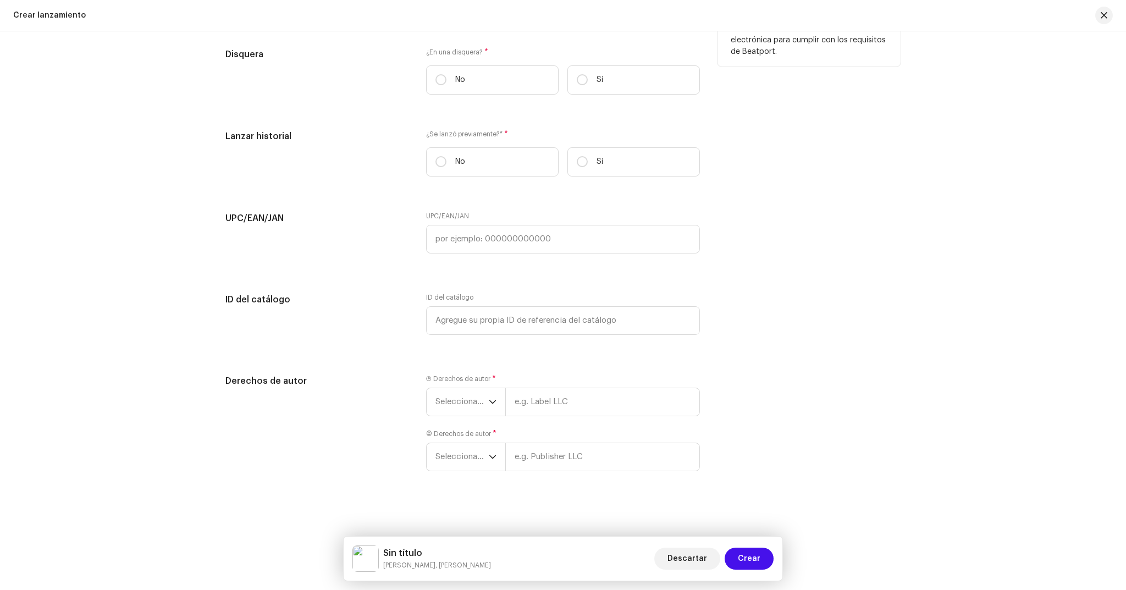
scroll to position [1685, 0]
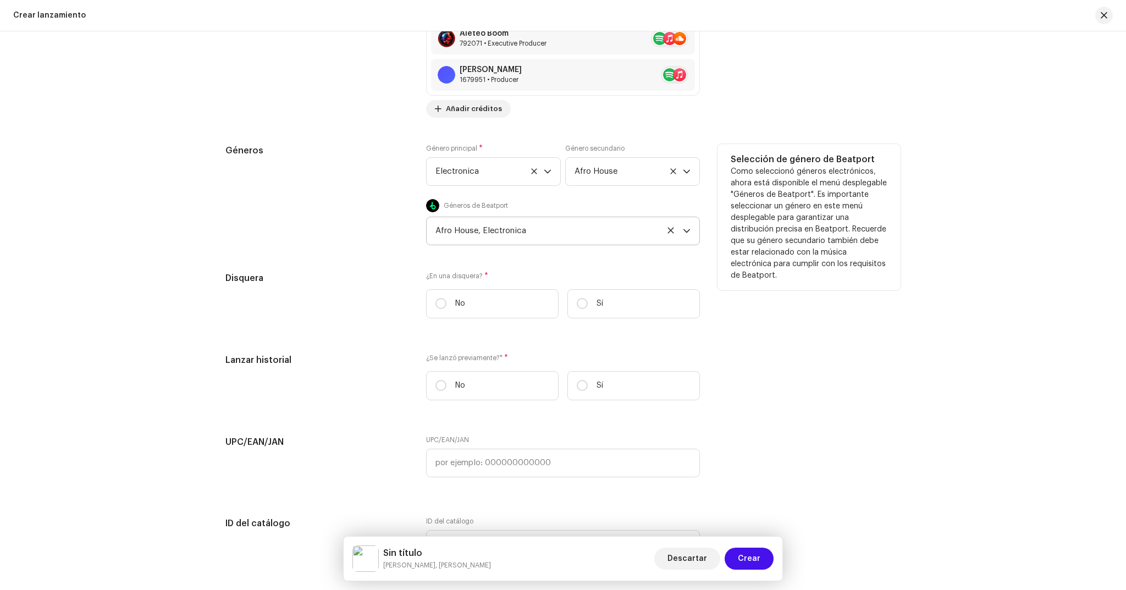
click at [323, 195] on div "Géneros" at bounding box center [316, 194] width 183 height 101
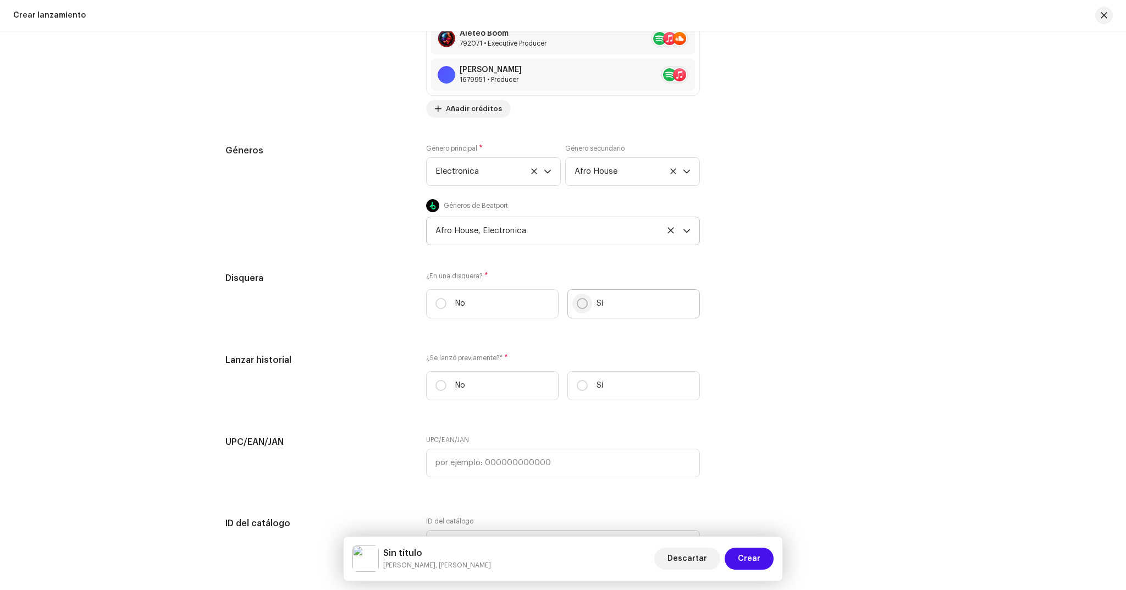
click at [577, 302] on input "Sí" at bounding box center [582, 303] width 11 height 11
radio input "true"
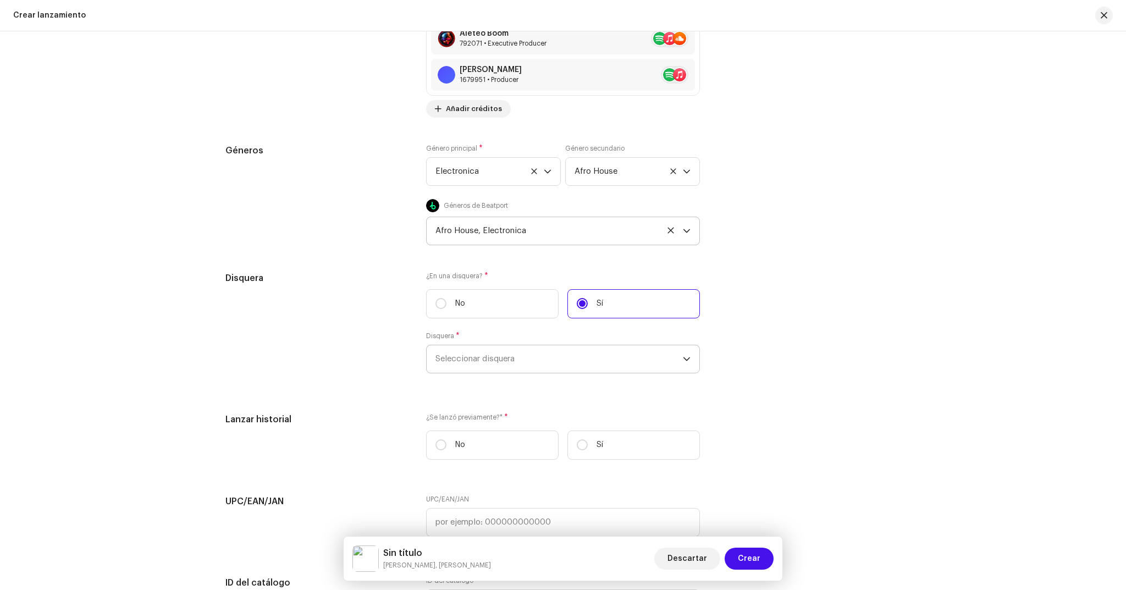
click at [575, 366] on span "Seleccionar disquera" at bounding box center [559, 358] width 247 height 27
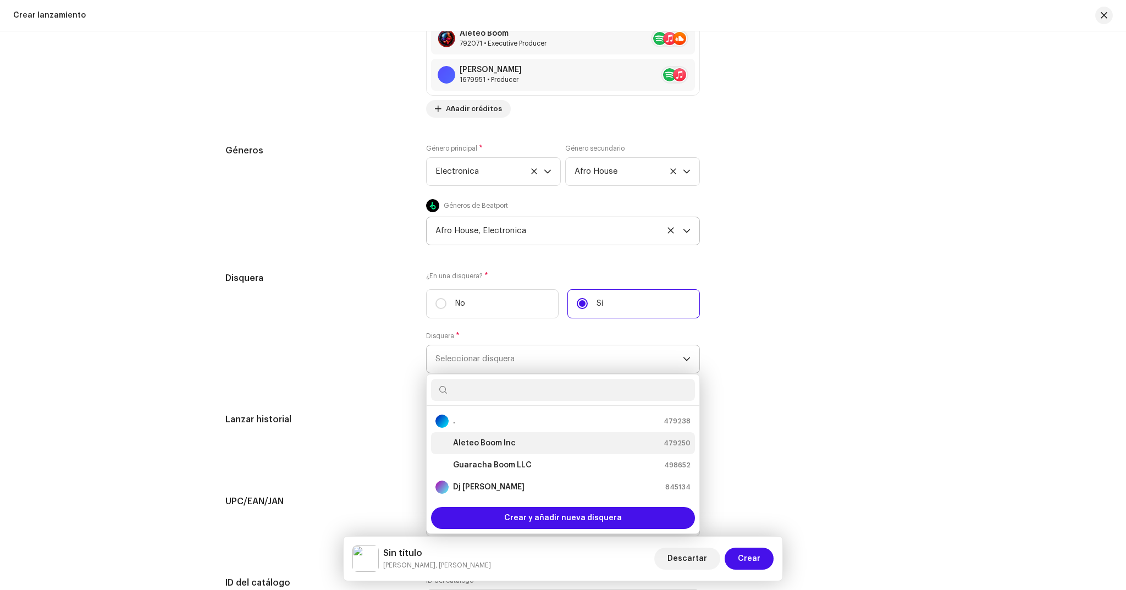
click at [484, 445] on strong "Aleteo Boom Inc" at bounding box center [484, 443] width 63 height 11
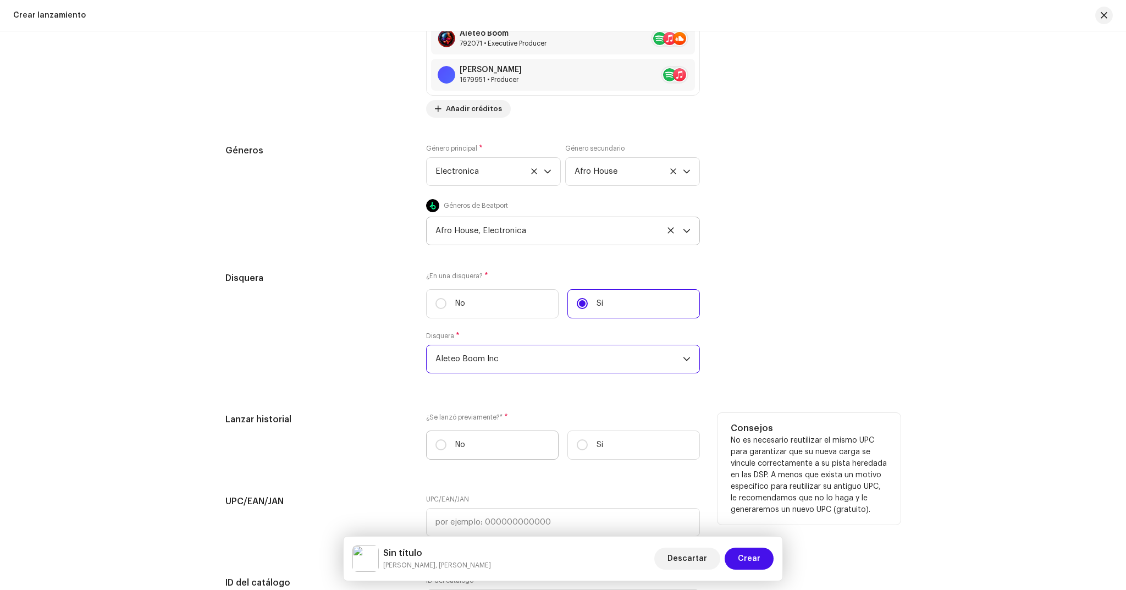
click at [455, 444] on p "No" at bounding box center [460, 445] width 10 height 12
click at [447, 444] on input "No" at bounding box center [441, 444] width 11 height 11
radio input "true"
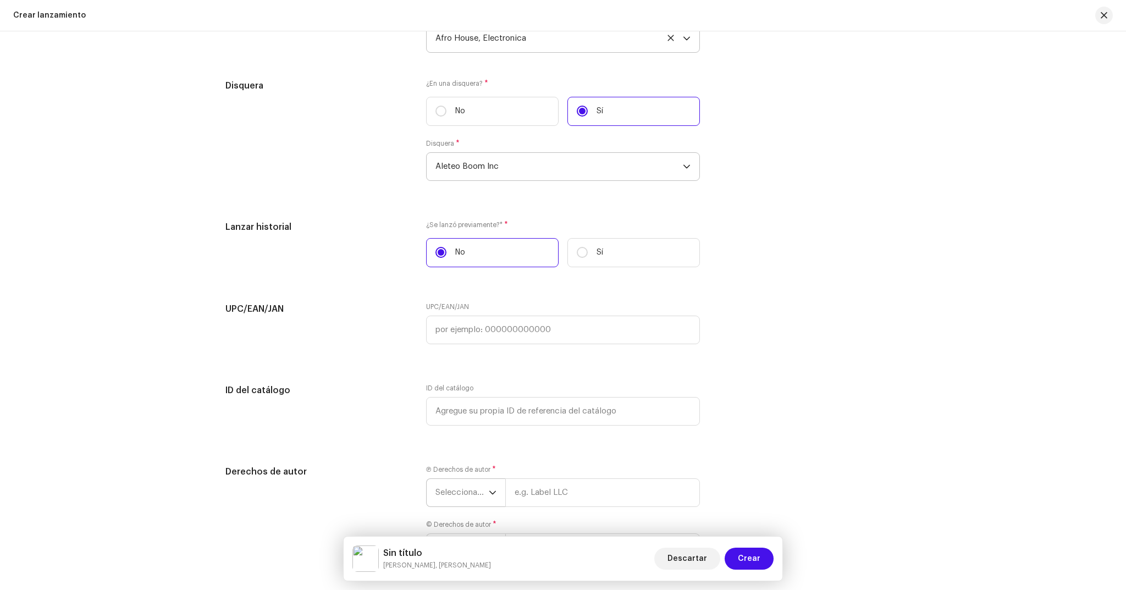
scroll to position [1899, 0]
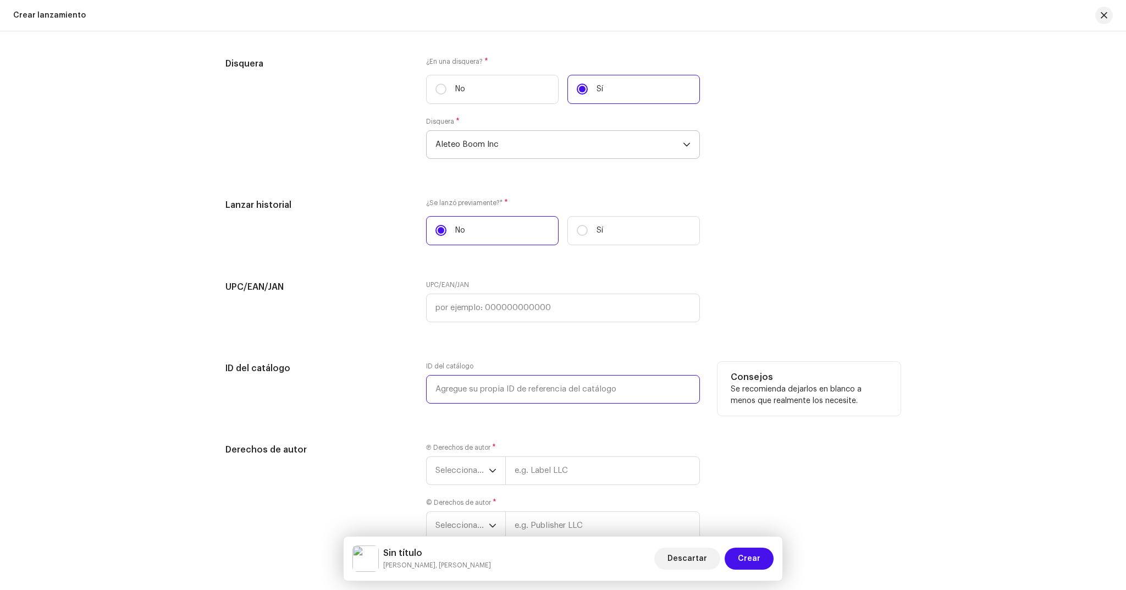
click at [449, 391] on input "text" at bounding box center [563, 389] width 274 height 29
type input "AB101025JG"
click at [453, 468] on span "Seleccionar año" at bounding box center [462, 470] width 53 height 27
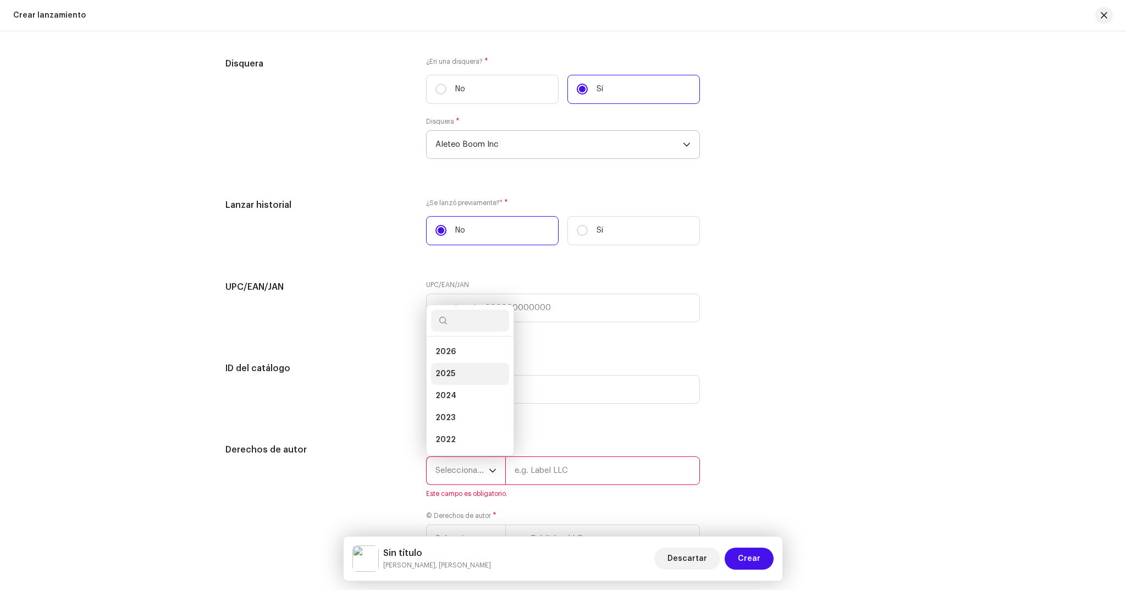
click at [460, 376] on li "2025" at bounding box center [470, 374] width 78 height 22
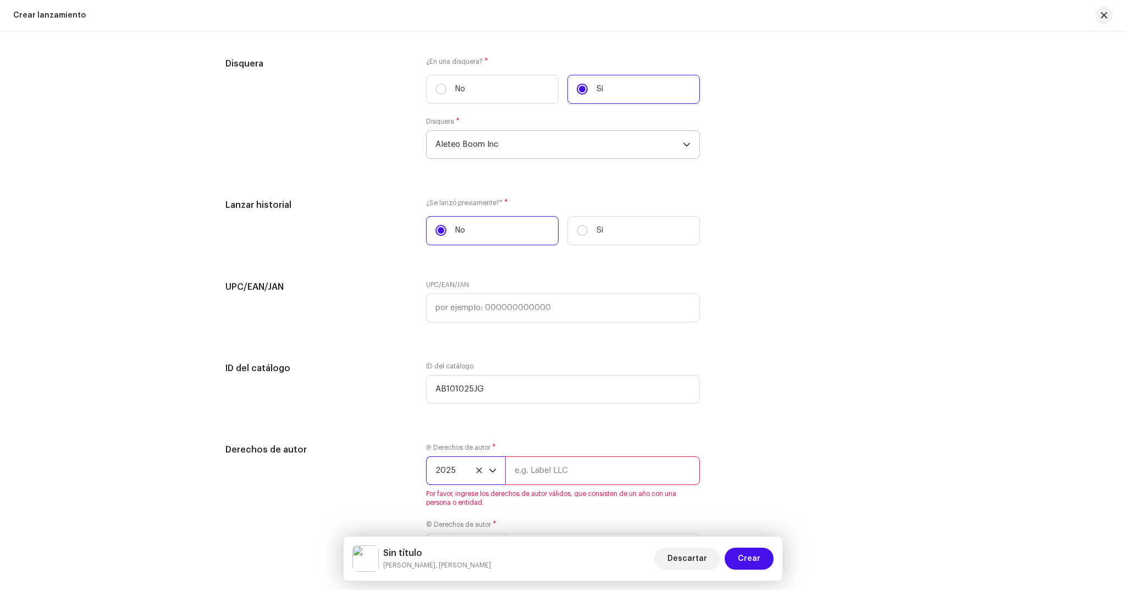
click at [539, 480] on input "text" at bounding box center [602, 470] width 195 height 29
type input "Aleteo Boom Inc"
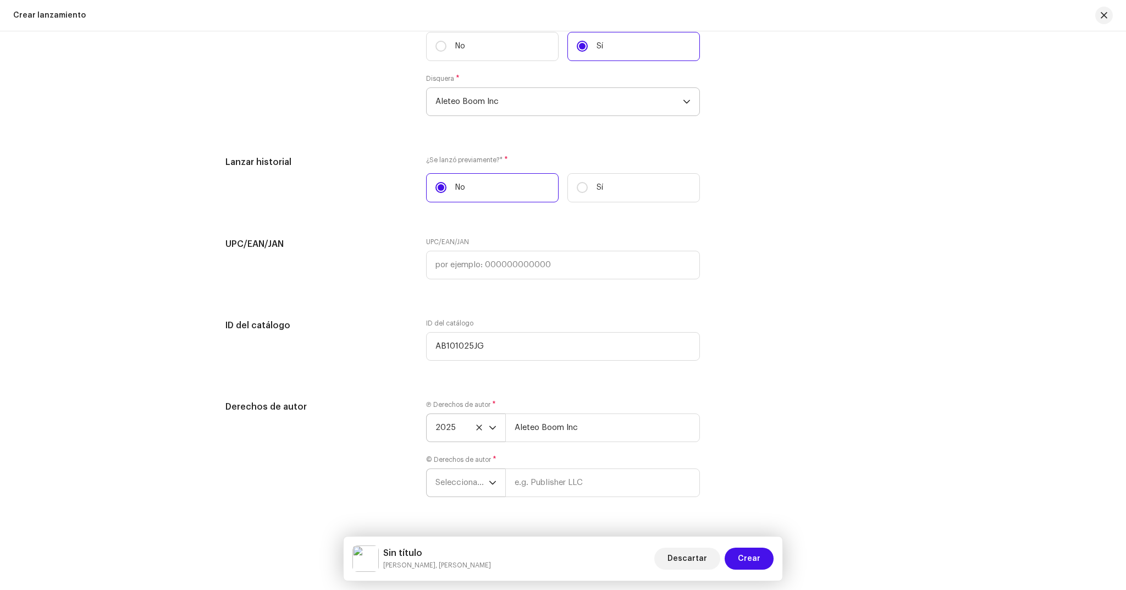
click at [466, 472] on span "Seleccionar año" at bounding box center [462, 482] width 53 height 27
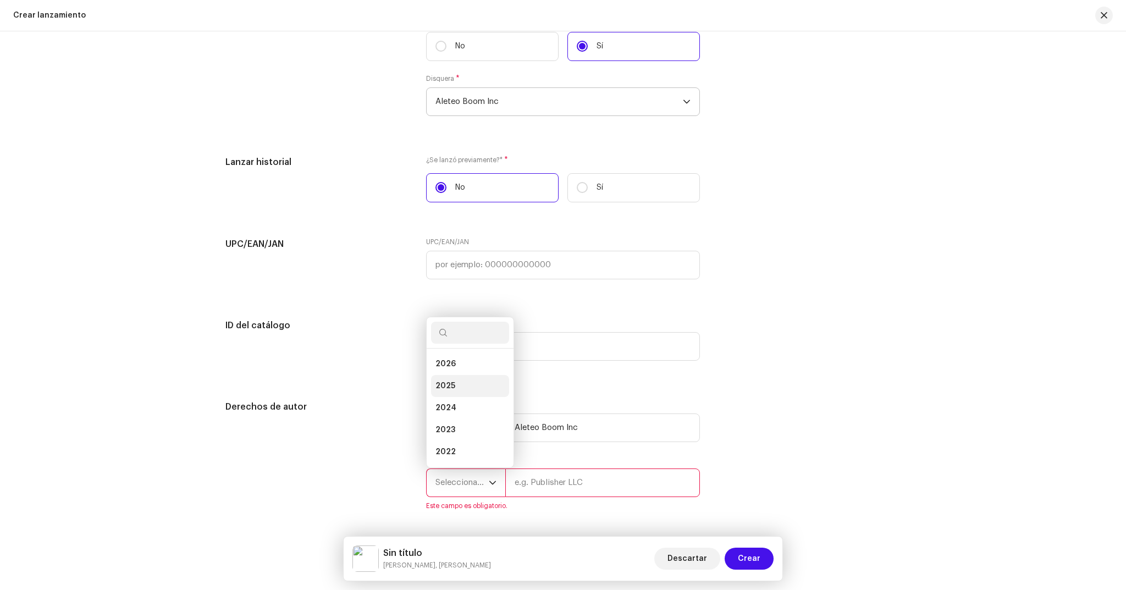
click at [467, 382] on li "2025" at bounding box center [470, 386] width 78 height 22
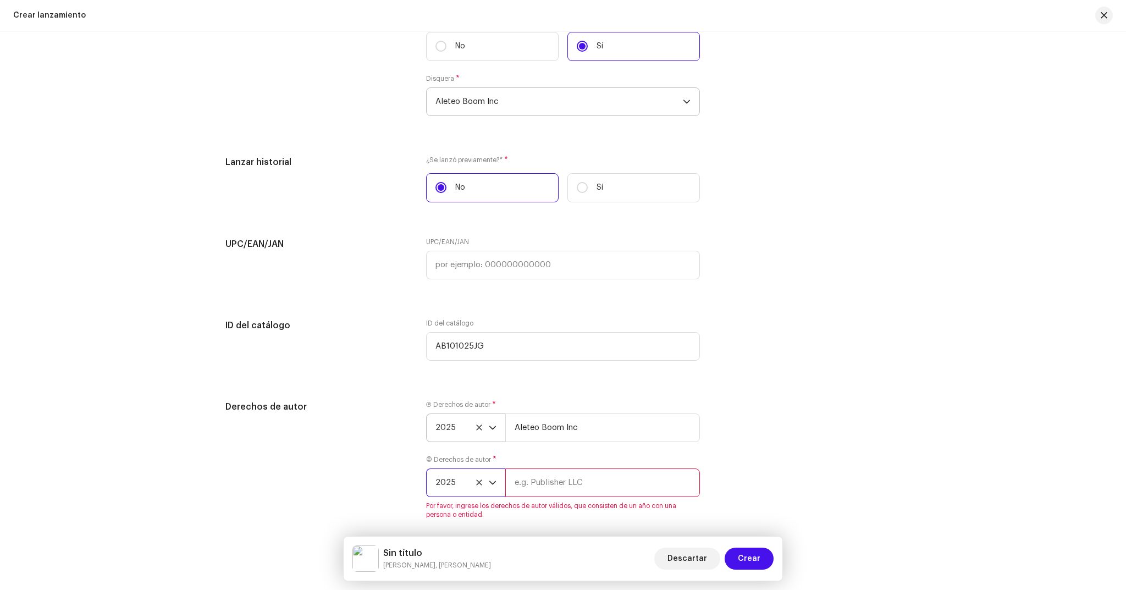
click at [585, 488] on input "text" at bounding box center [602, 483] width 195 height 29
type input "Aleteo Boom Inc"
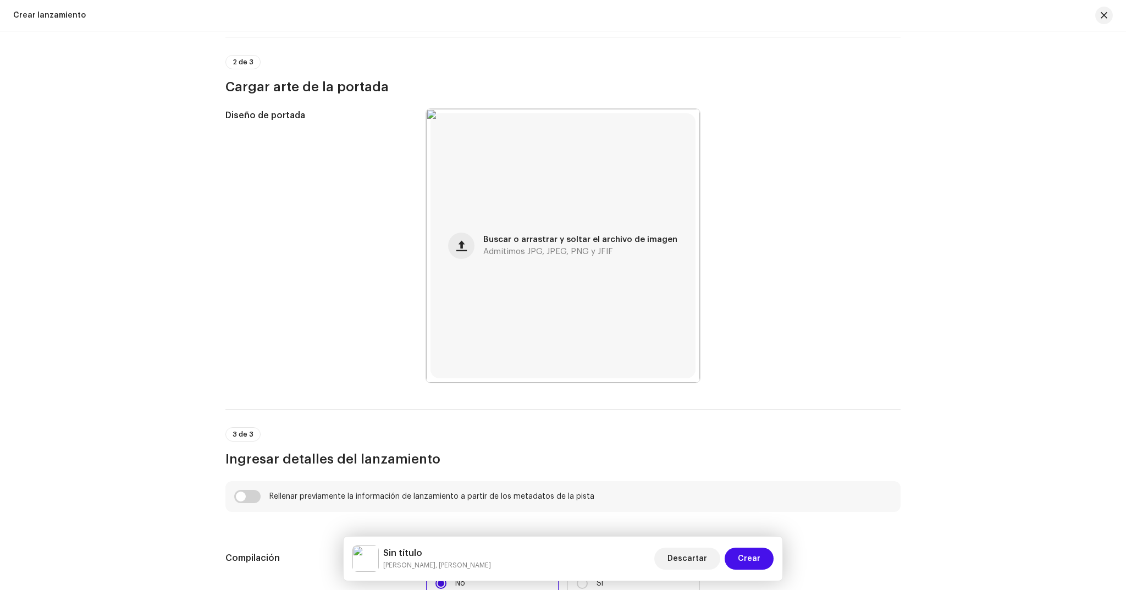
scroll to position [0, 0]
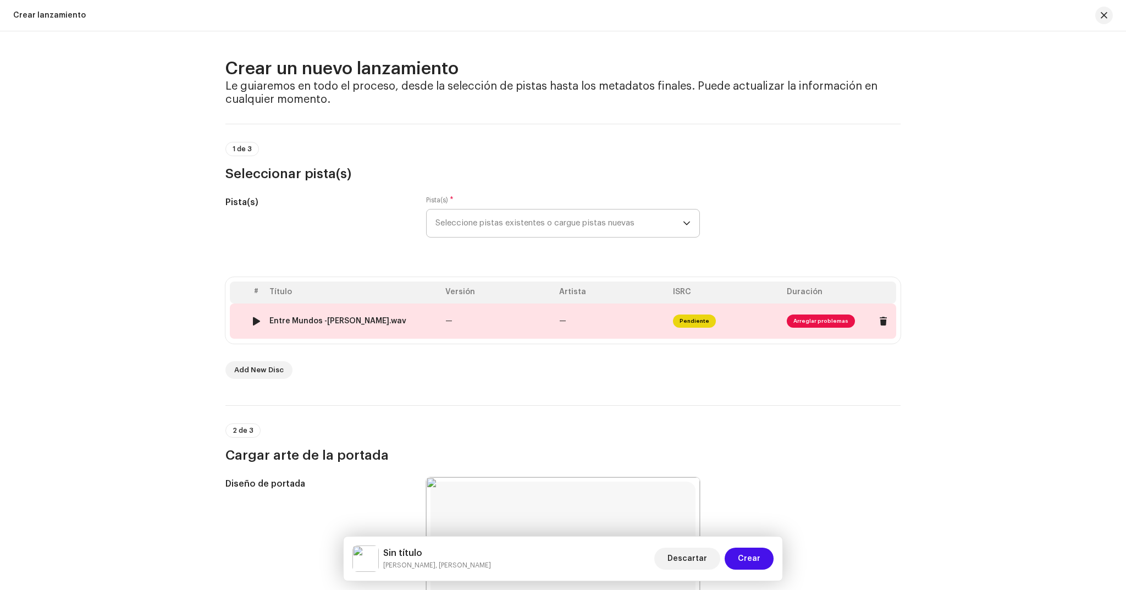
click at [746, 322] on td "Pendiente" at bounding box center [726, 321] width 114 height 35
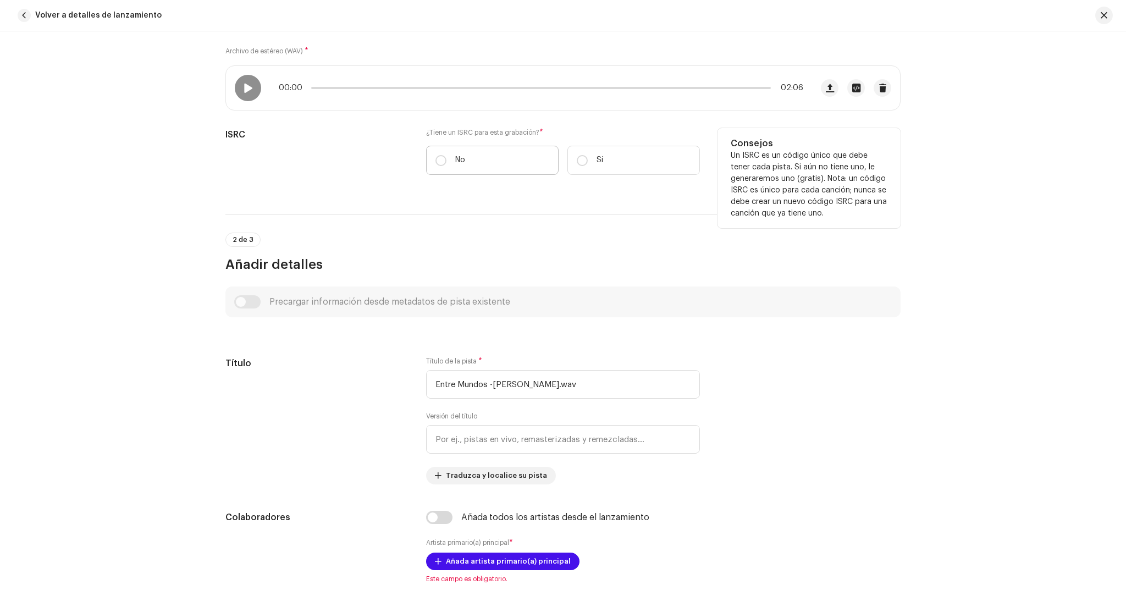
scroll to position [350, 0]
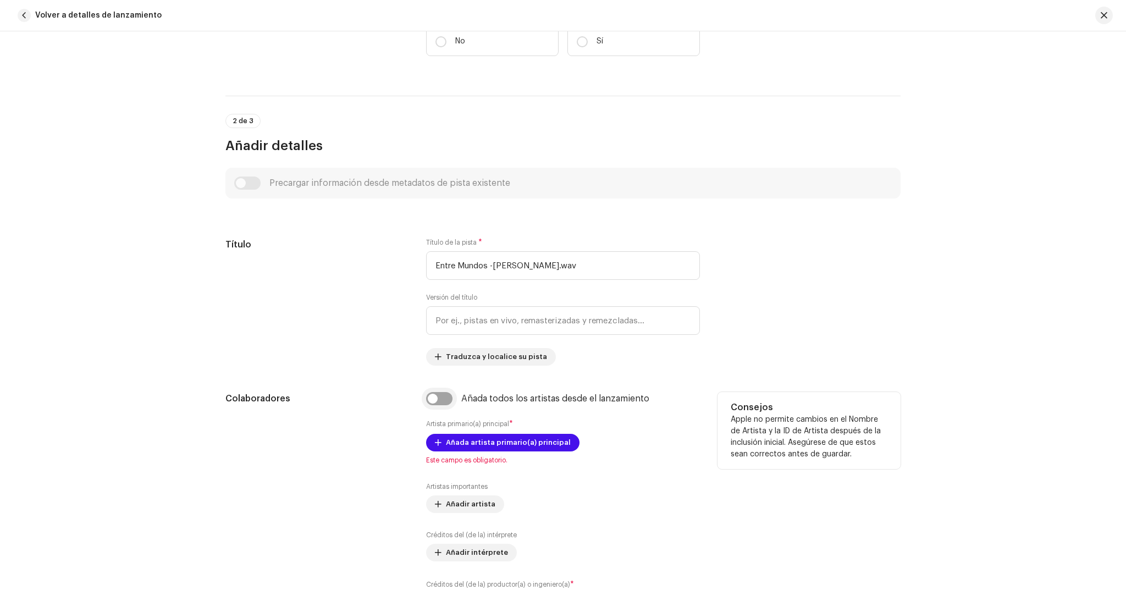
click at [441, 394] on input "checkbox" at bounding box center [439, 398] width 26 height 13
checkbox input "true"
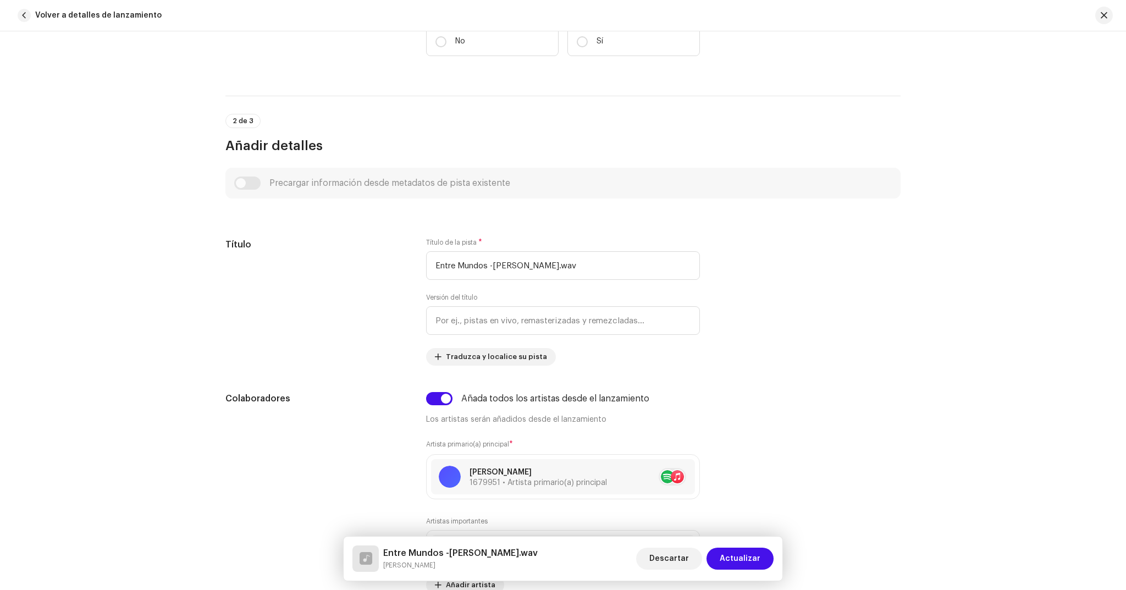
scroll to position [846, 0]
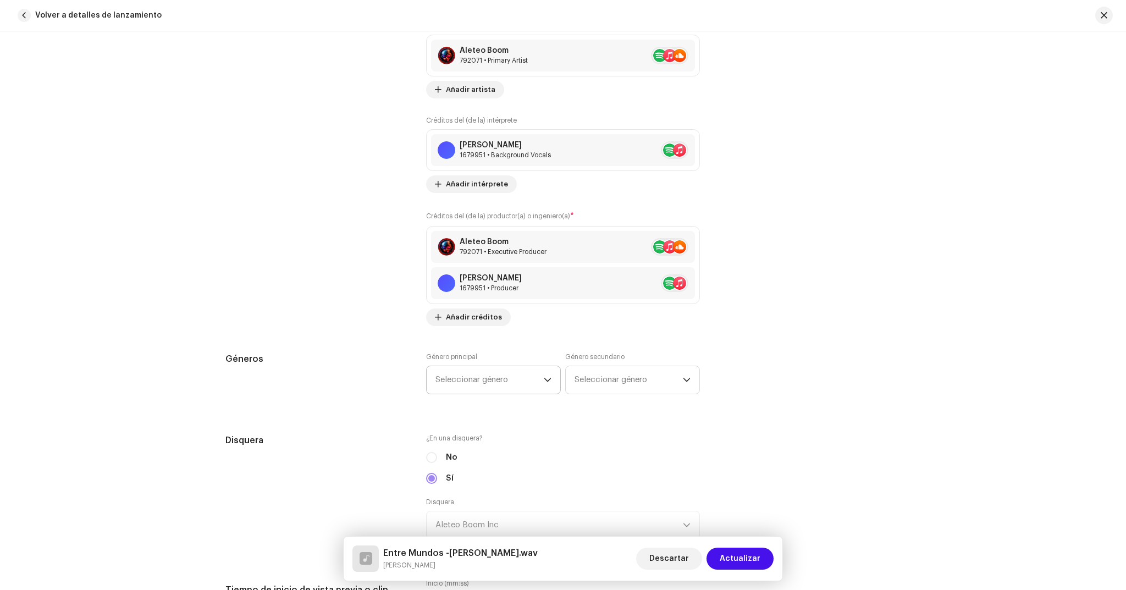
click at [448, 378] on span "Seleccionar género" at bounding box center [490, 379] width 108 height 27
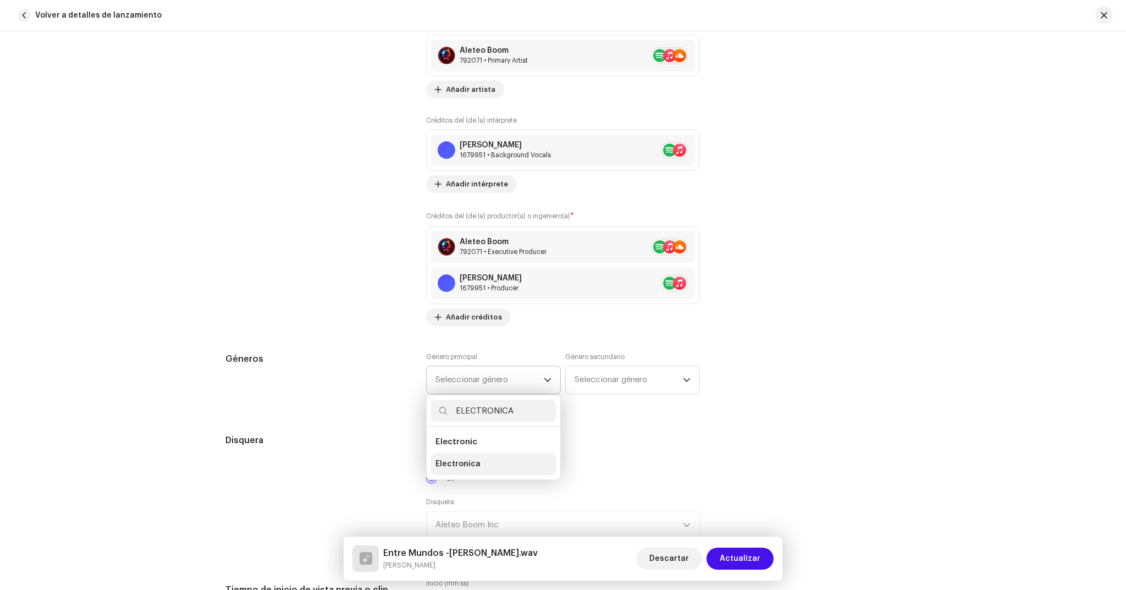
type input "ELECTRONICA"
click at [471, 456] on li "Electronica" at bounding box center [493, 464] width 125 height 22
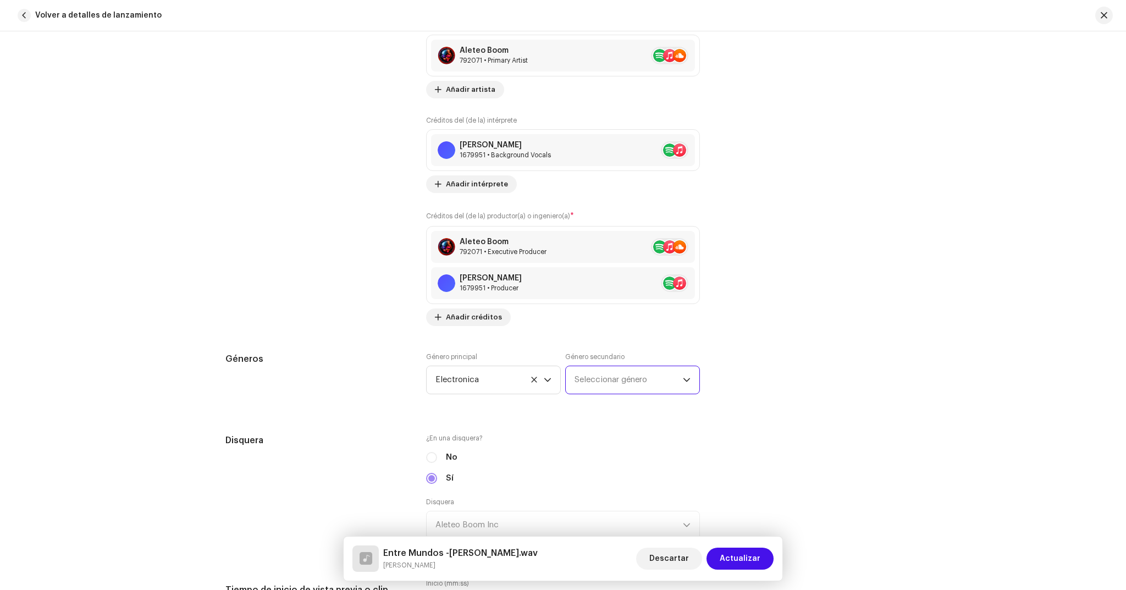
click at [598, 371] on span "Seleccionar género" at bounding box center [629, 379] width 108 height 27
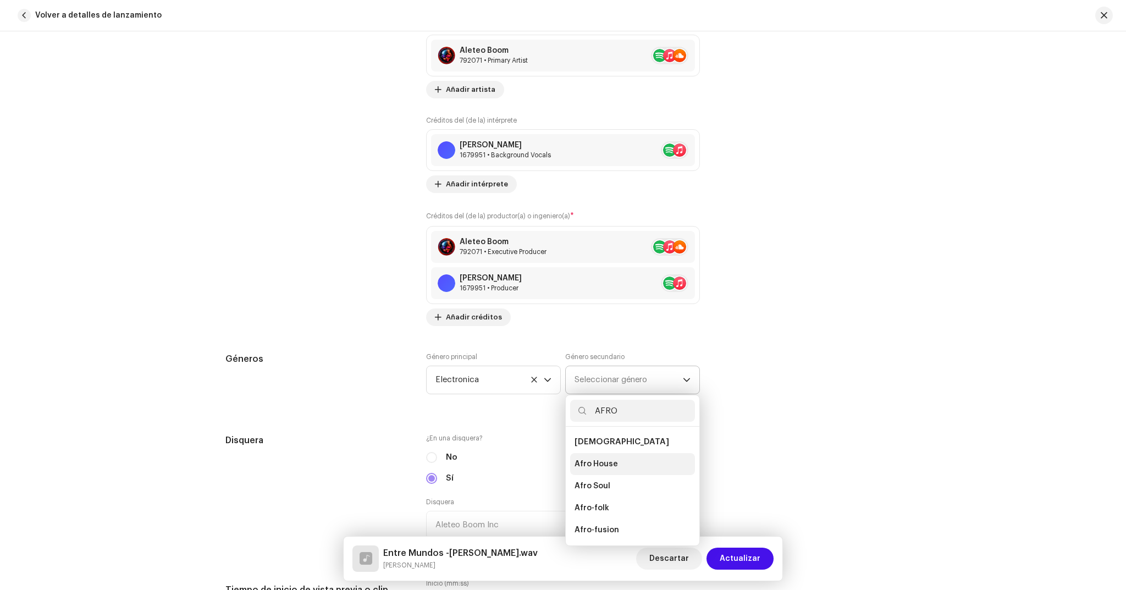
type input "AFRO"
click at [606, 456] on li "Afro House" at bounding box center [632, 464] width 125 height 22
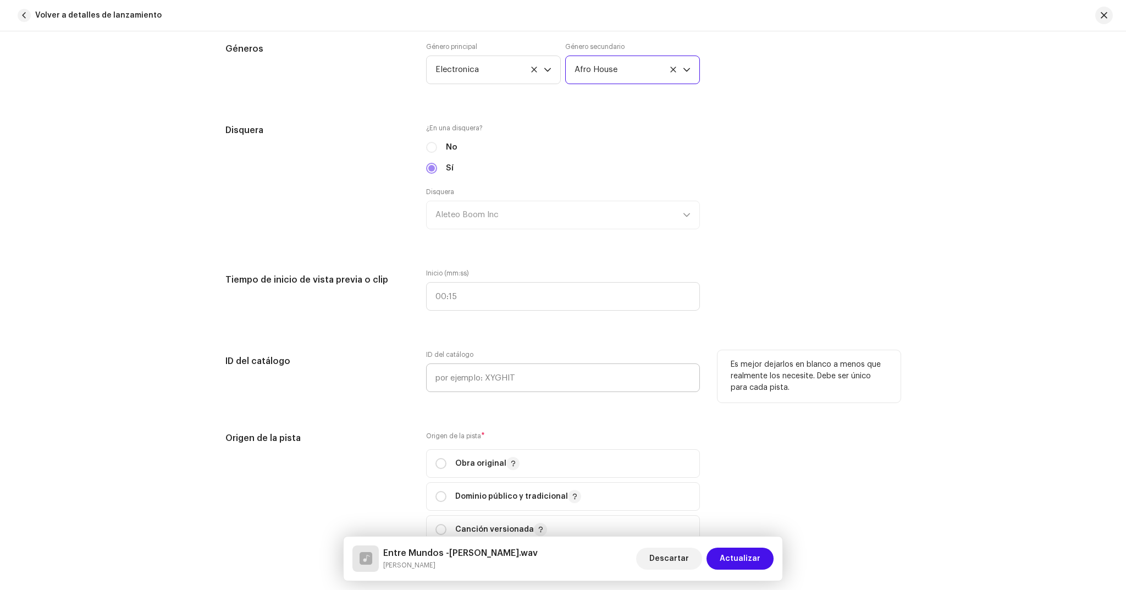
scroll to position [1282, 0]
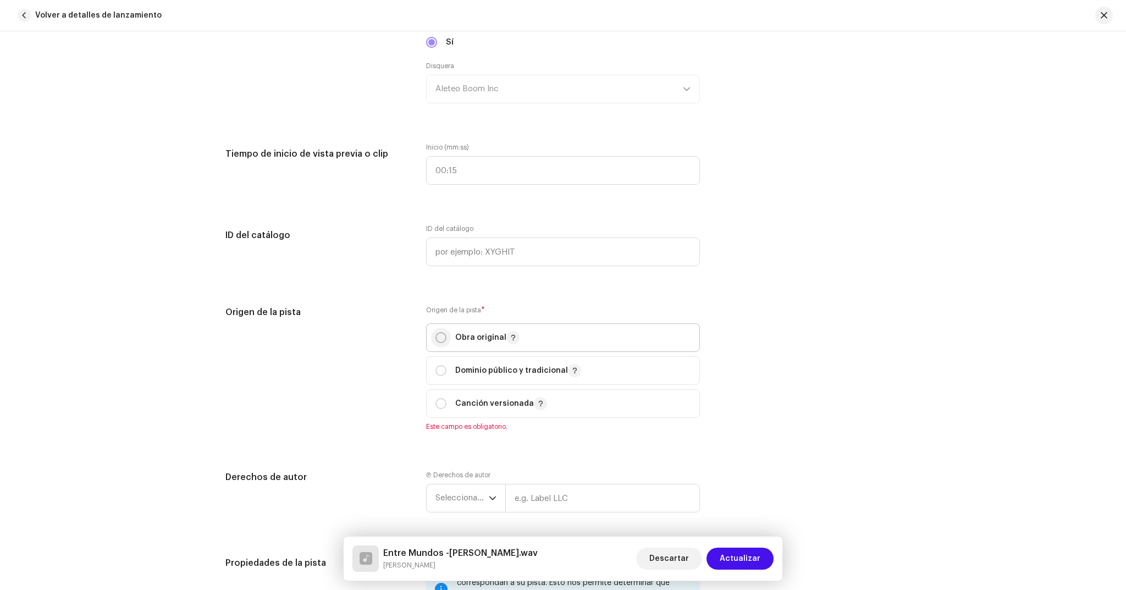
click at [438, 335] on input "radio" at bounding box center [441, 337] width 11 height 11
radio input "true"
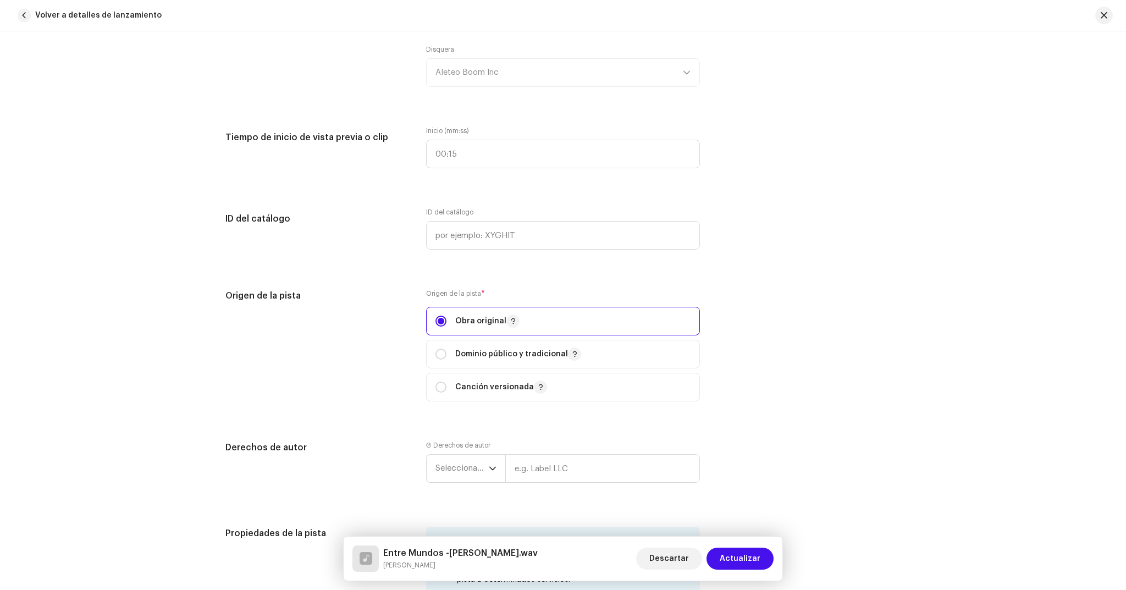
scroll to position [1322, 0]
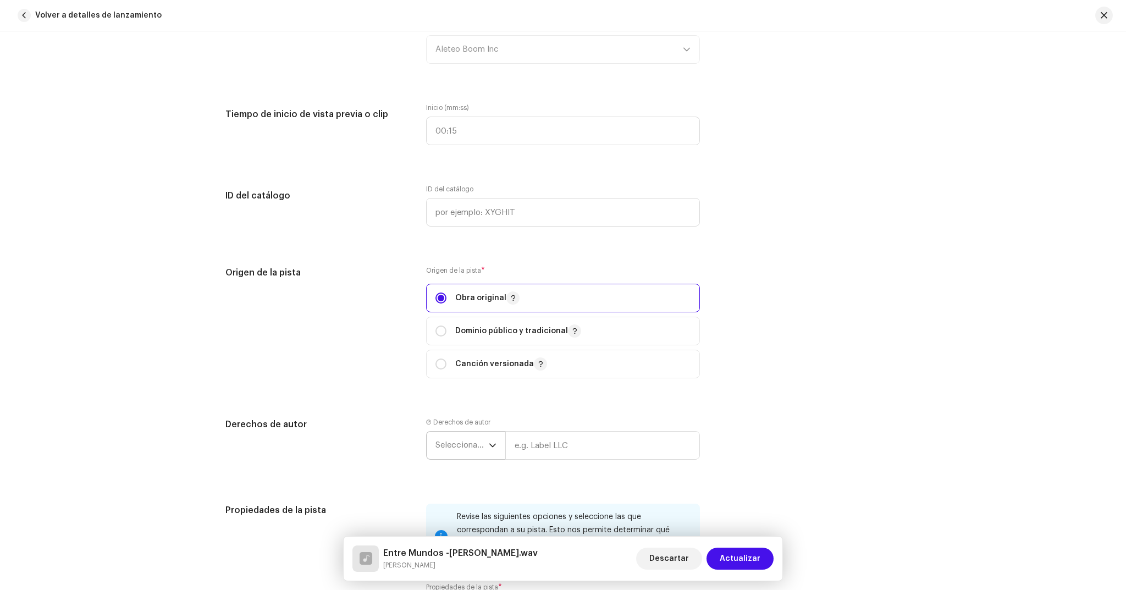
click at [471, 444] on span "Seleccionar año" at bounding box center [462, 445] width 53 height 27
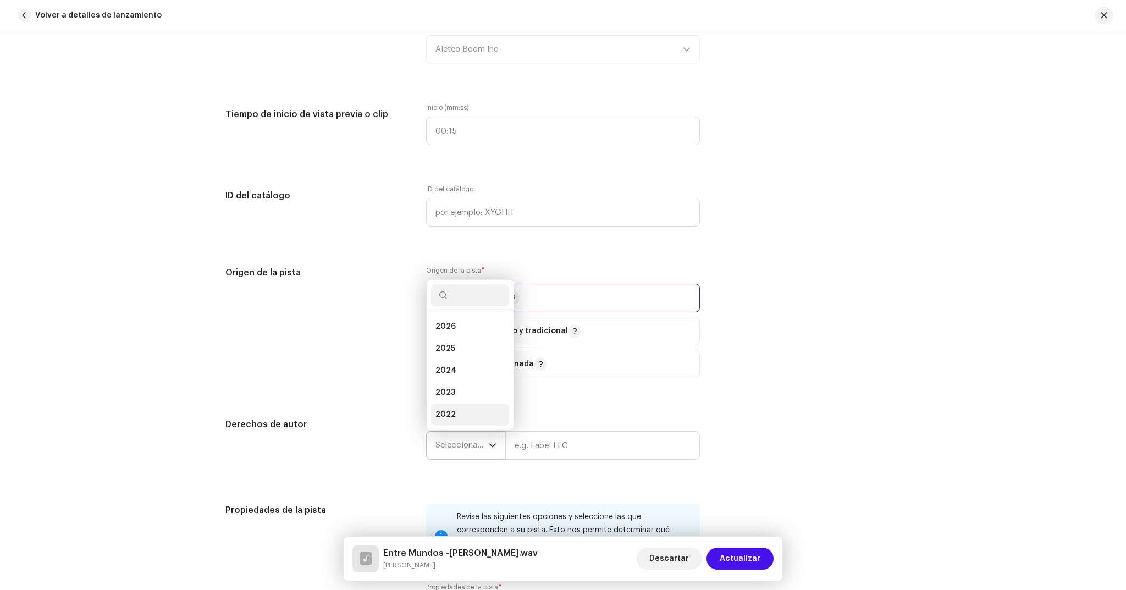
scroll to position [18, 0]
click at [457, 334] on li "2025" at bounding box center [470, 331] width 78 height 22
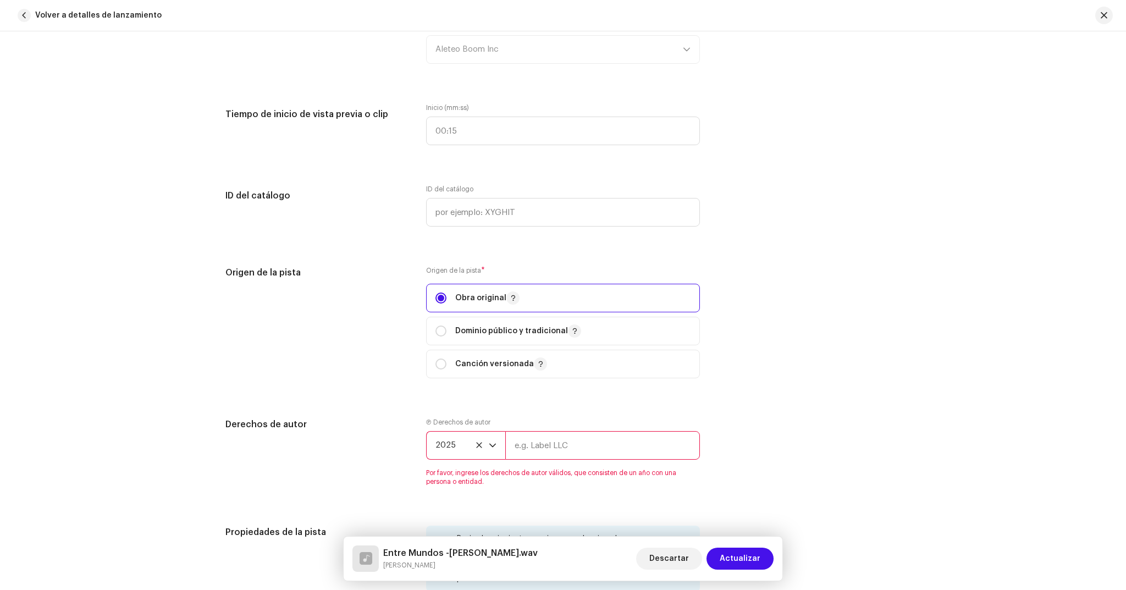
click at [544, 447] on input "text" at bounding box center [602, 445] width 195 height 29
type input "Aleteo Boom Inc"
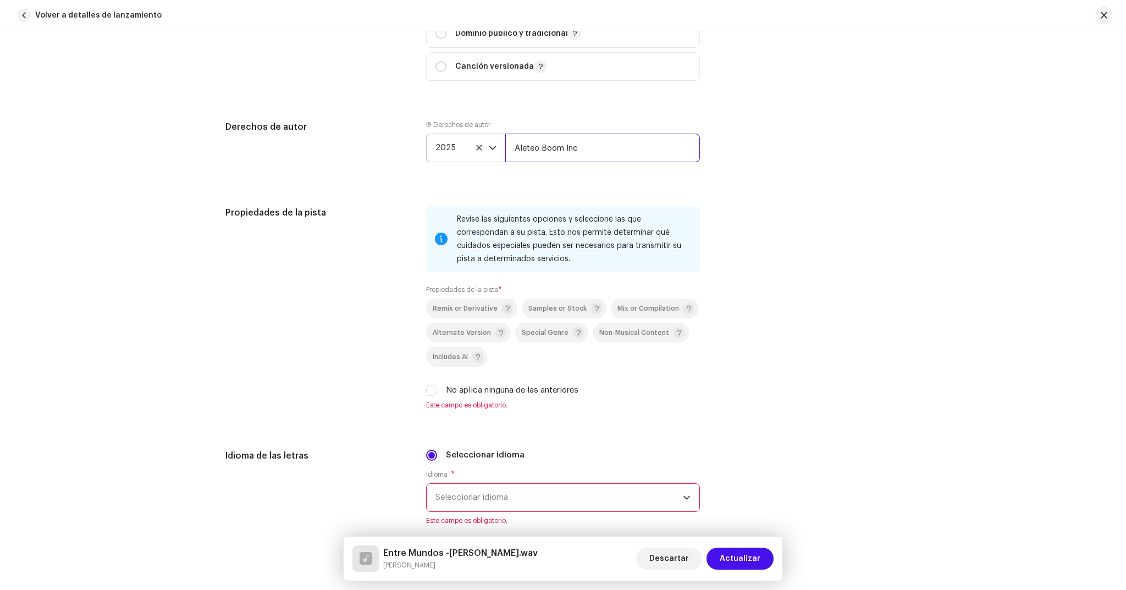
scroll to position [1639, 0]
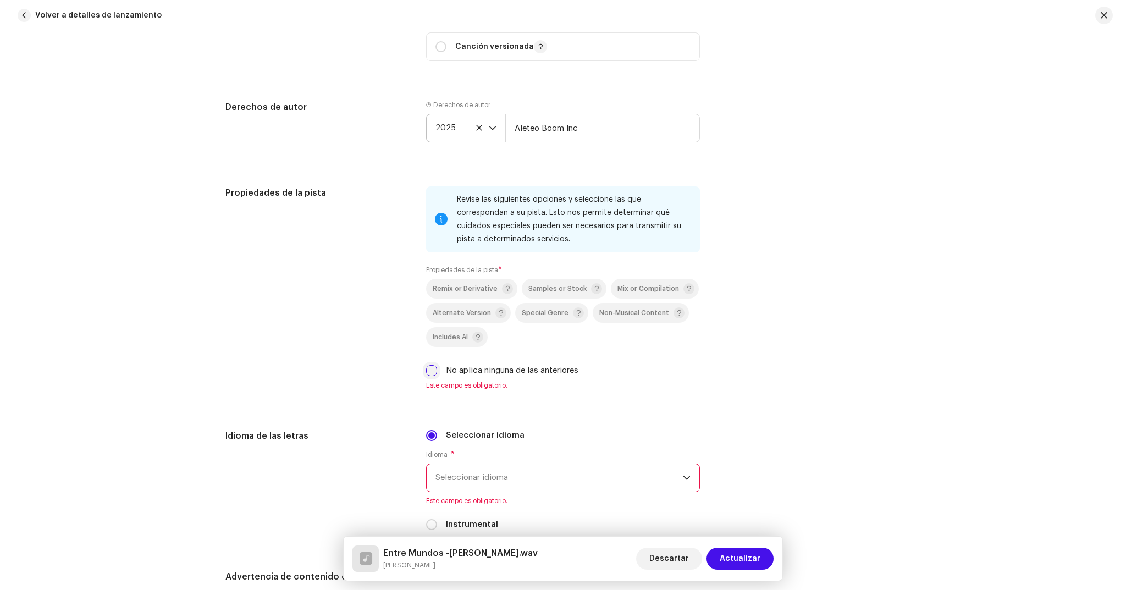
click at [430, 371] on input "No aplica ninguna de las anteriores" at bounding box center [431, 370] width 11 height 11
checkbox input "true"
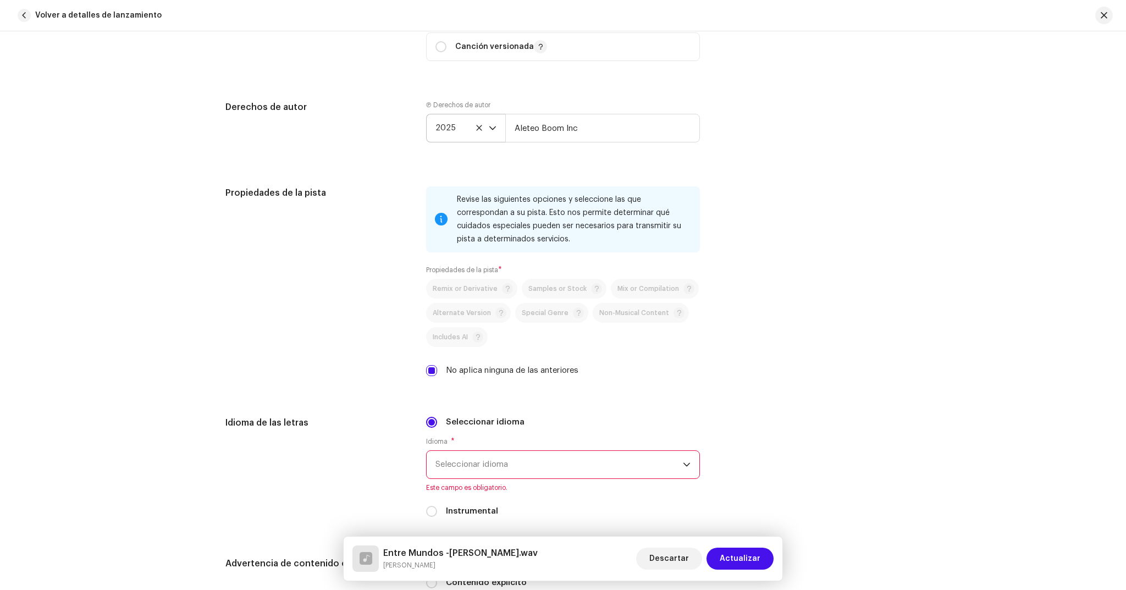
click at [509, 461] on span "Seleccionar idioma" at bounding box center [559, 464] width 247 height 27
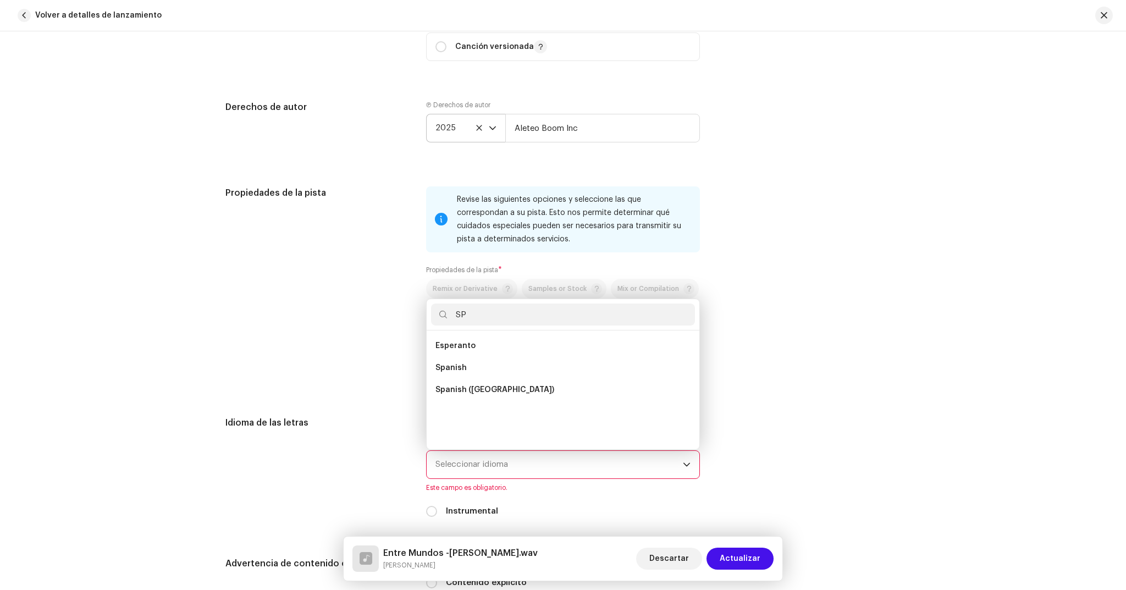
scroll to position [0, 0]
type input "SPA"
click at [501, 367] on span "Spanish ([GEOGRAPHIC_DATA])" at bounding box center [495, 367] width 119 height 11
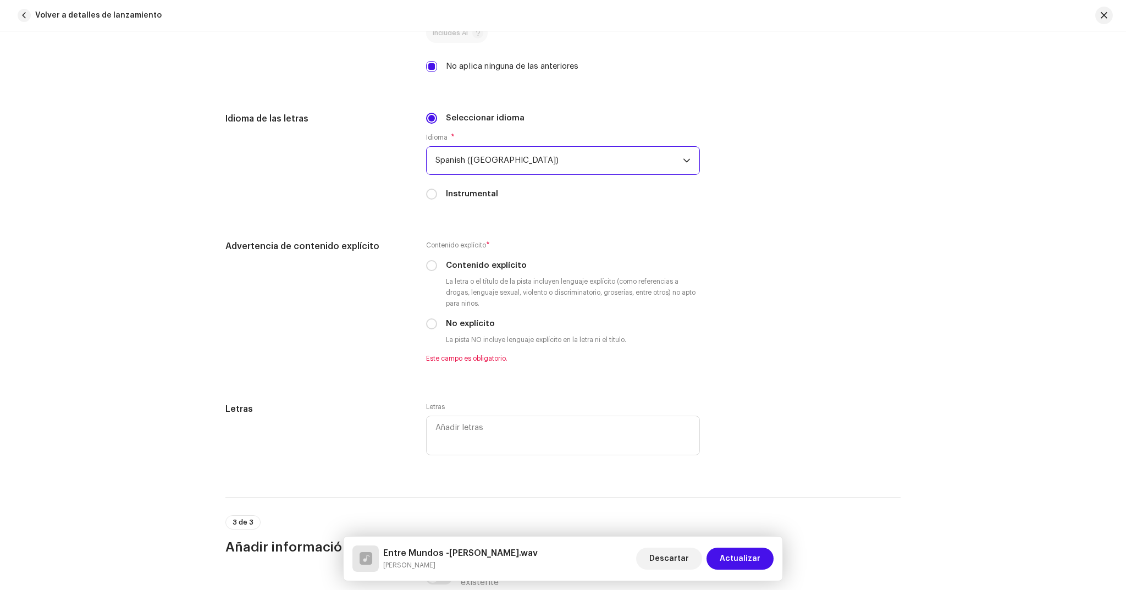
scroll to position [2018, 0]
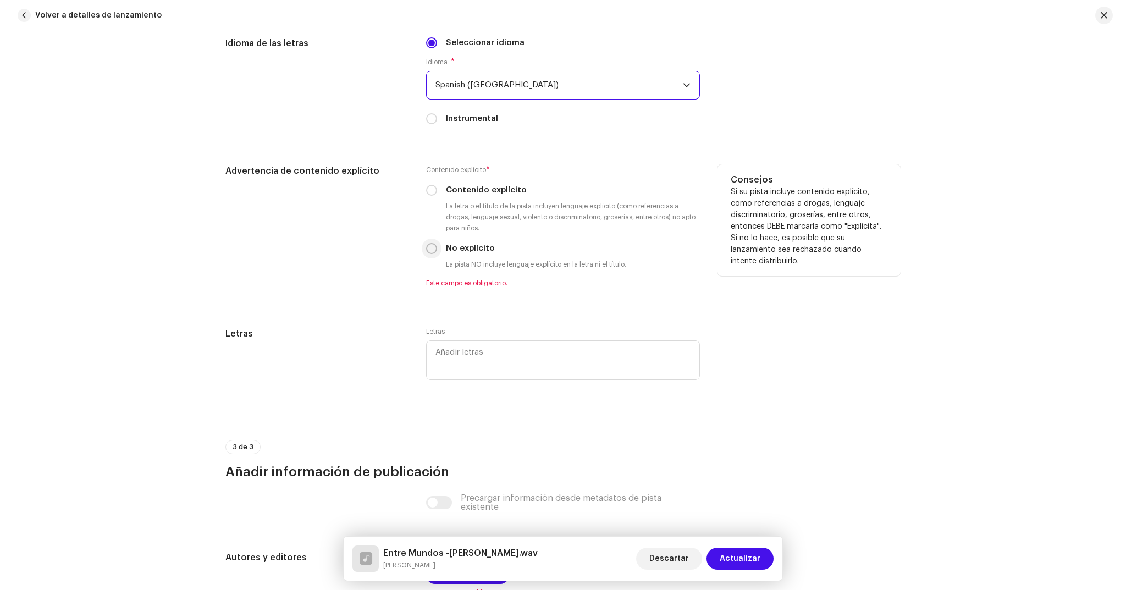
click at [429, 246] on input "No explícito" at bounding box center [431, 248] width 11 height 11
radio input "true"
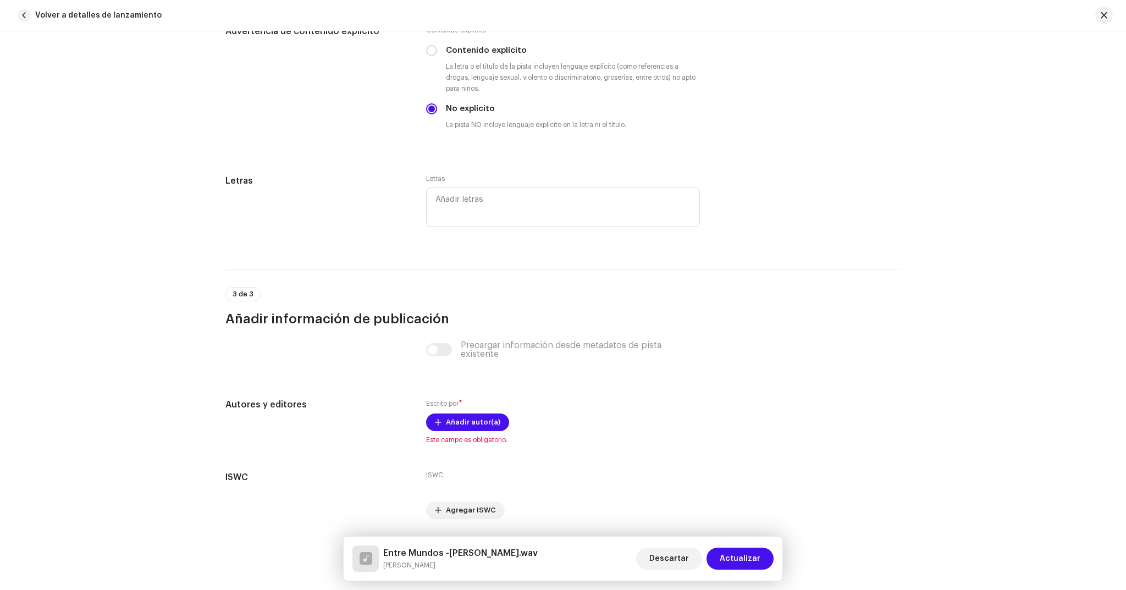
scroll to position [2159, 0]
click at [485, 420] on span "Añadir autor(a)" at bounding box center [473, 422] width 54 height 22
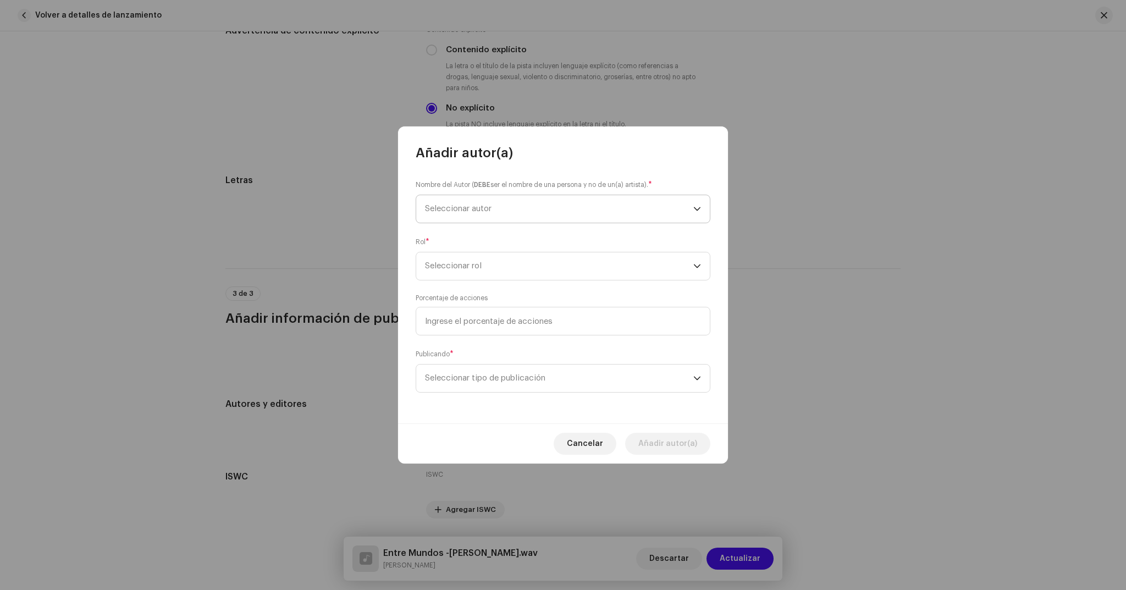
click at [653, 209] on span "Seleccionar autor" at bounding box center [559, 208] width 268 height 27
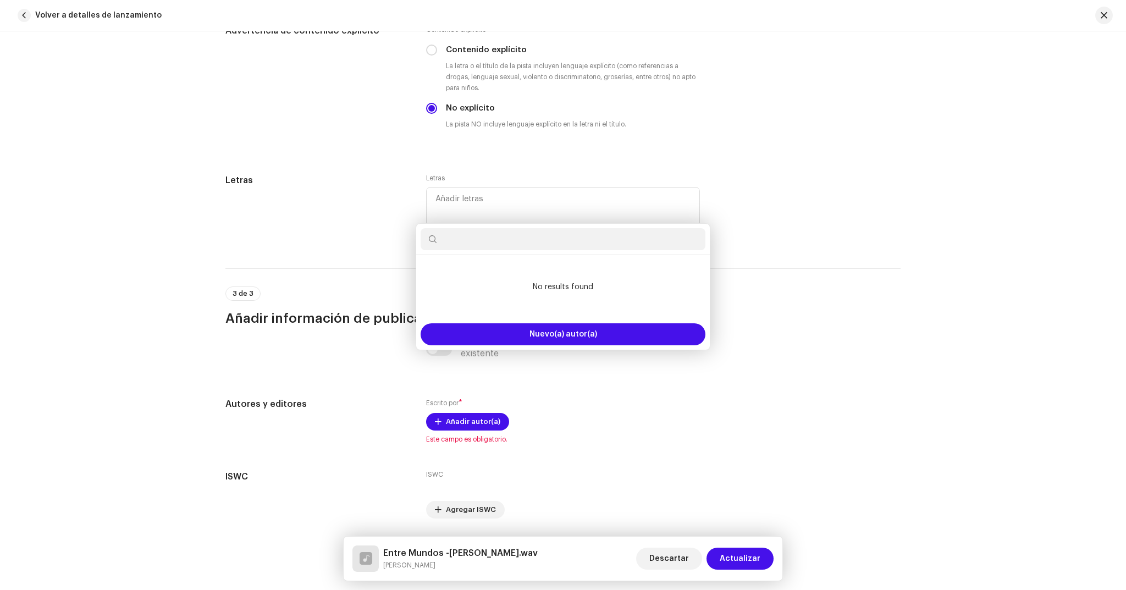
click at [313, 207] on div "Añadir autor(a) Nombre del Autor ( DEBE ser el nombre de una persona y no de un…" at bounding box center [563, 295] width 1126 height 590
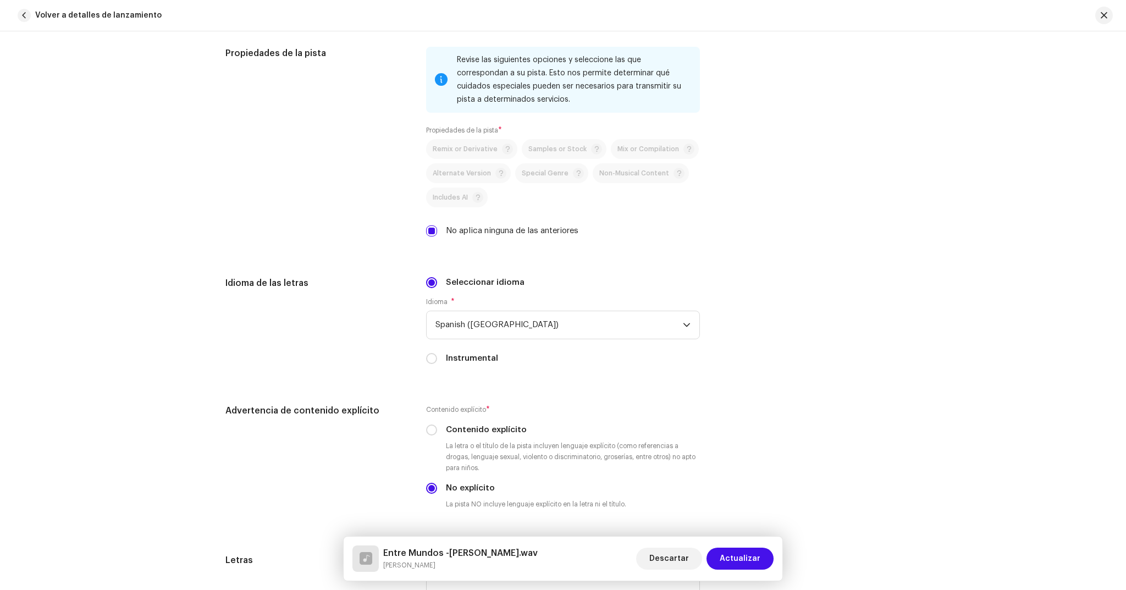
scroll to position [2193, 0]
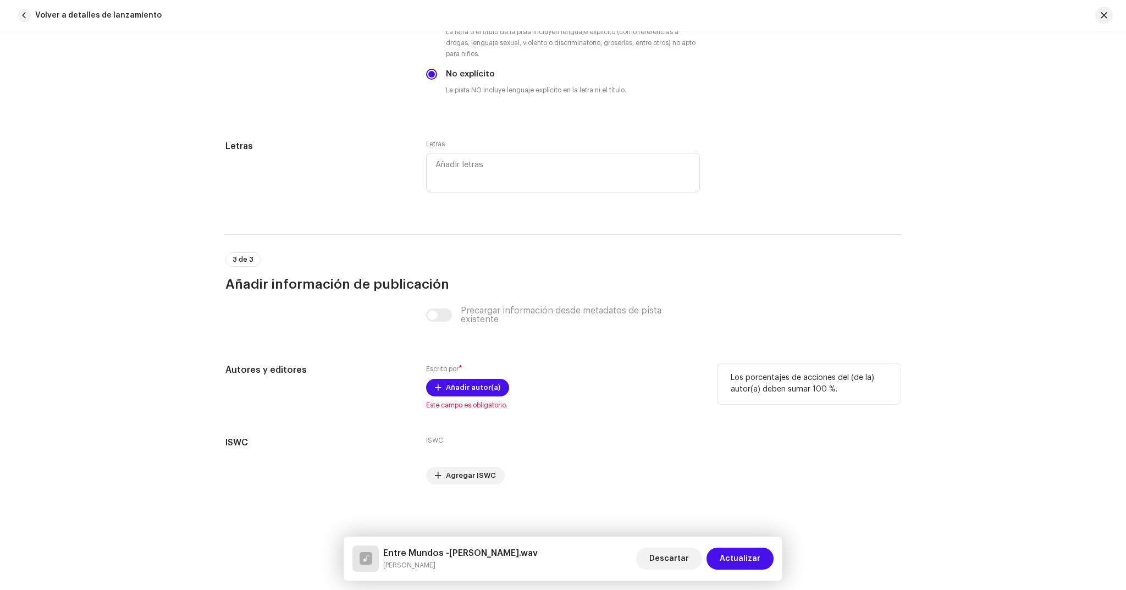
click at [472, 397] on div "Escrito por * Añadir autor(a) Este campo es obligatorio." at bounding box center [563, 387] width 274 height 46
click at [472, 388] on span "Añadir autor(a)" at bounding box center [473, 388] width 54 height 22
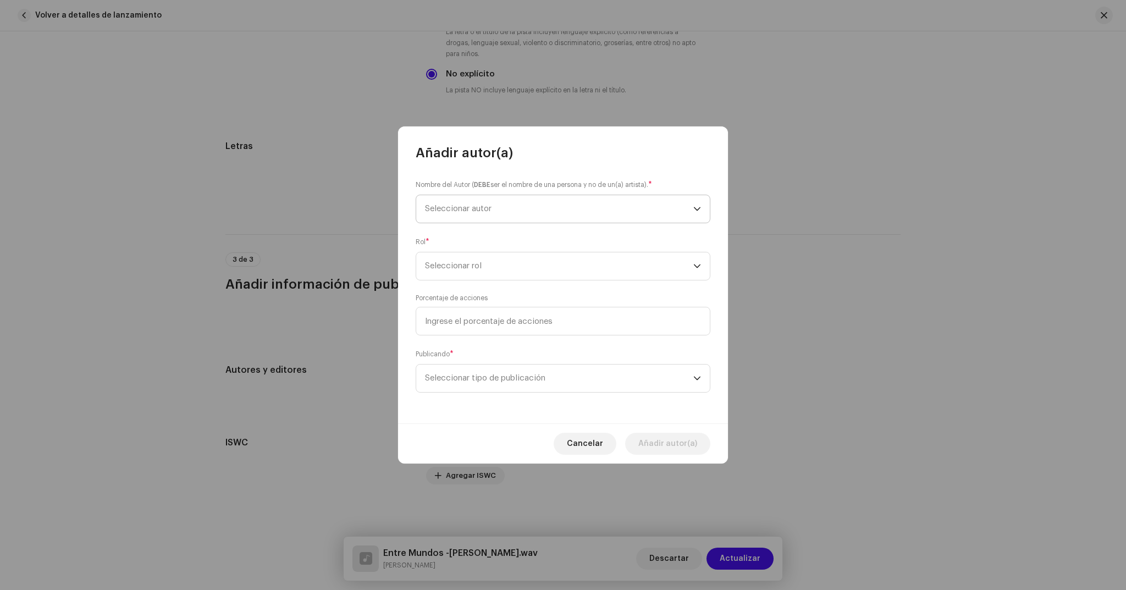
click at [663, 201] on span "Seleccionar autor" at bounding box center [559, 208] width 268 height 27
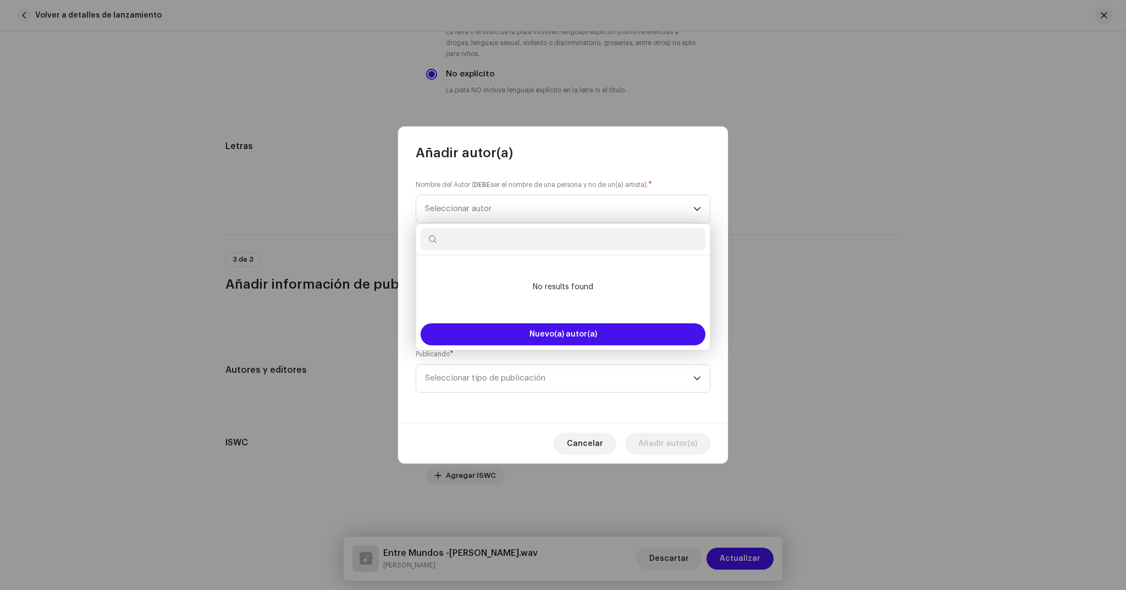
click at [695, 166] on div "Nombre del Autor ( DEBE ser el nombre de una persona y no de un(a) artista). * …" at bounding box center [563, 293] width 330 height 262
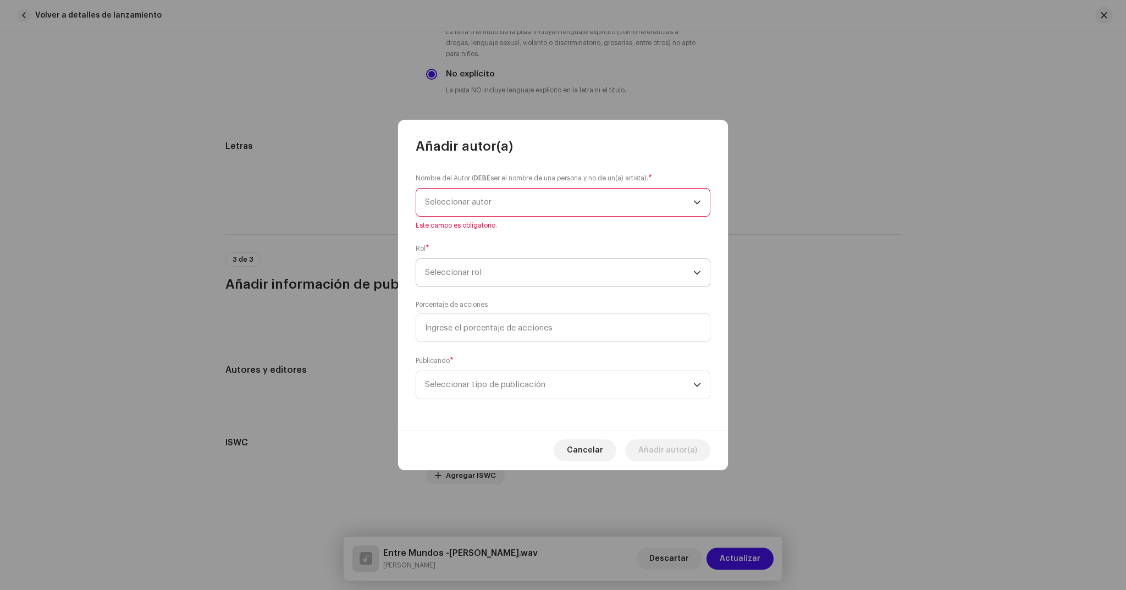
click at [678, 277] on span "Seleccionar rol" at bounding box center [559, 272] width 268 height 27
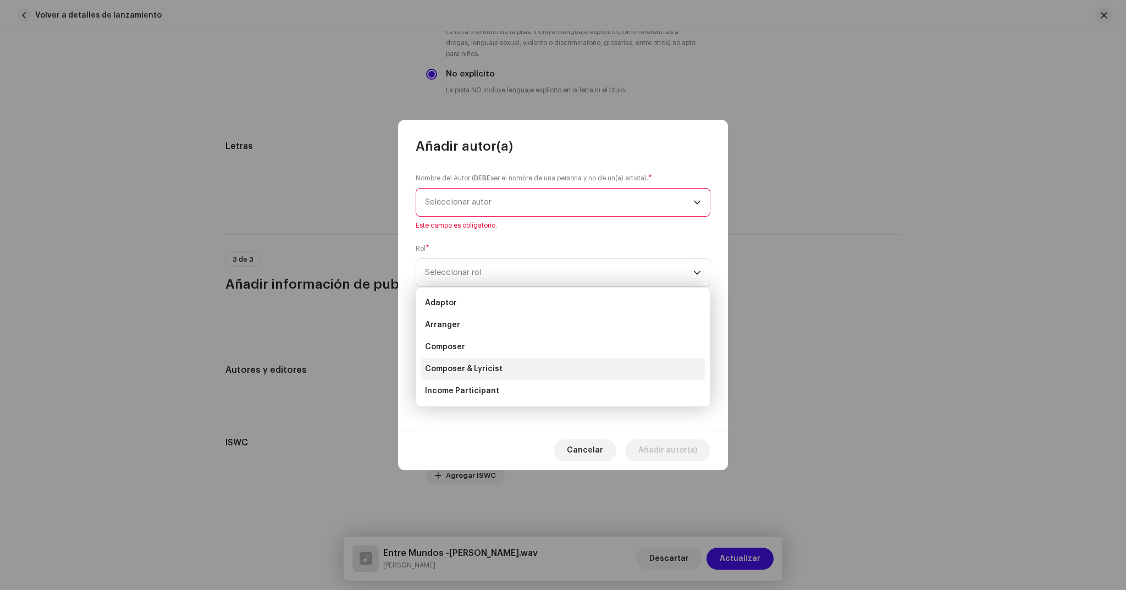
click at [475, 368] on span "Composer & Lyricist" at bounding box center [464, 369] width 78 height 11
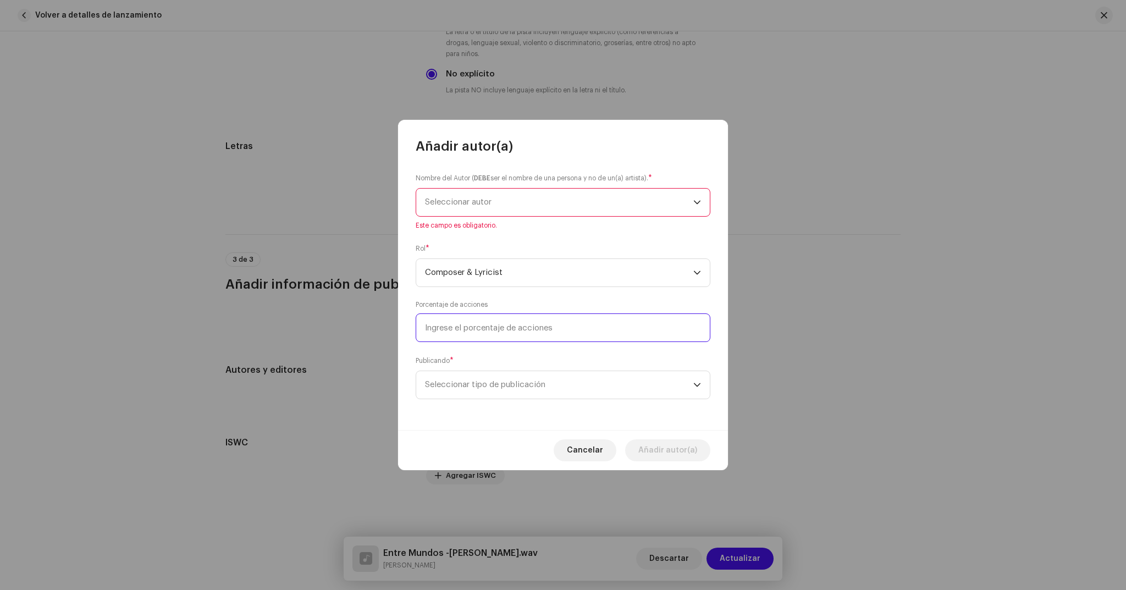
click at [542, 315] on input at bounding box center [563, 327] width 295 height 29
click at [554, 337] on input at bounding box center [563, 327] width 295 height 29
click at [550, 334] on input at bounding box center [563, 327] width 295 height 29
click at [492, 206] on span "Seleccionar autor" at bounding box center [458, 202] width 67 height 8
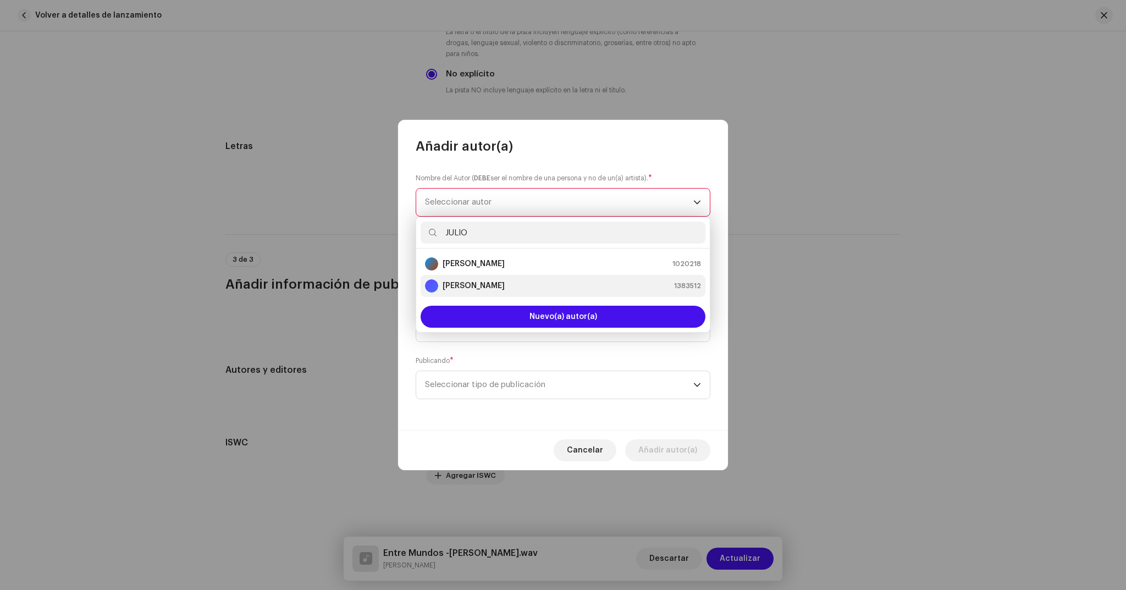
type input "JULIO"
click at [492, 279] on div "[PERSON_NAME]" at bounding box center [465, 285] width 80 height 13
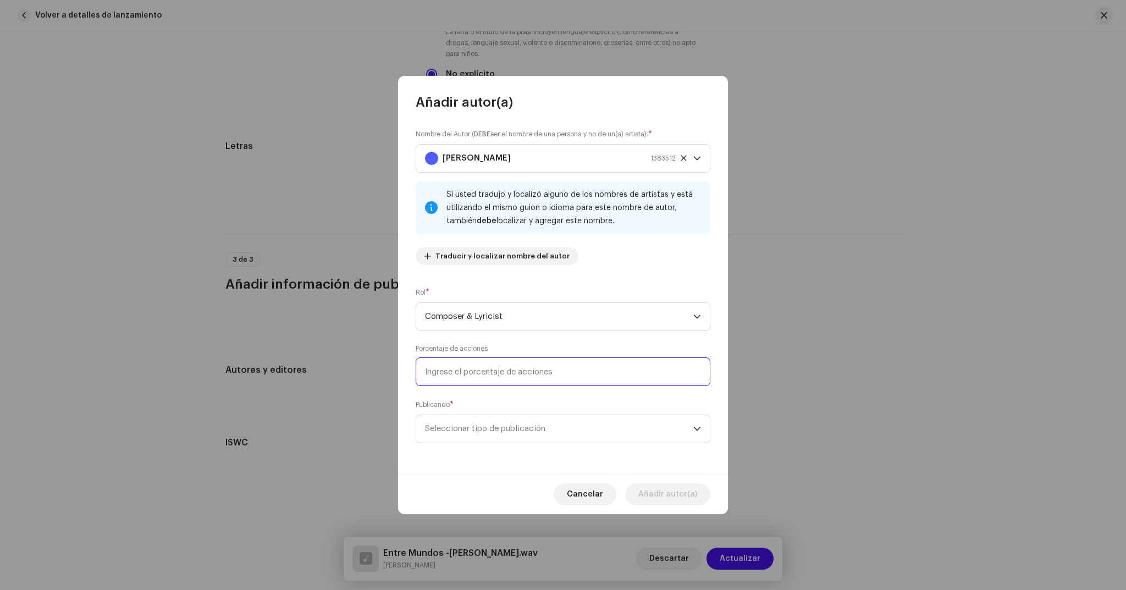
click at [498, 378] on input at bounding box center [563, 371] width 295 height 29
click at [525, 425] on span "Seleccionar tipo de publicación" at bounding box center [559, 428] width 268 height 27
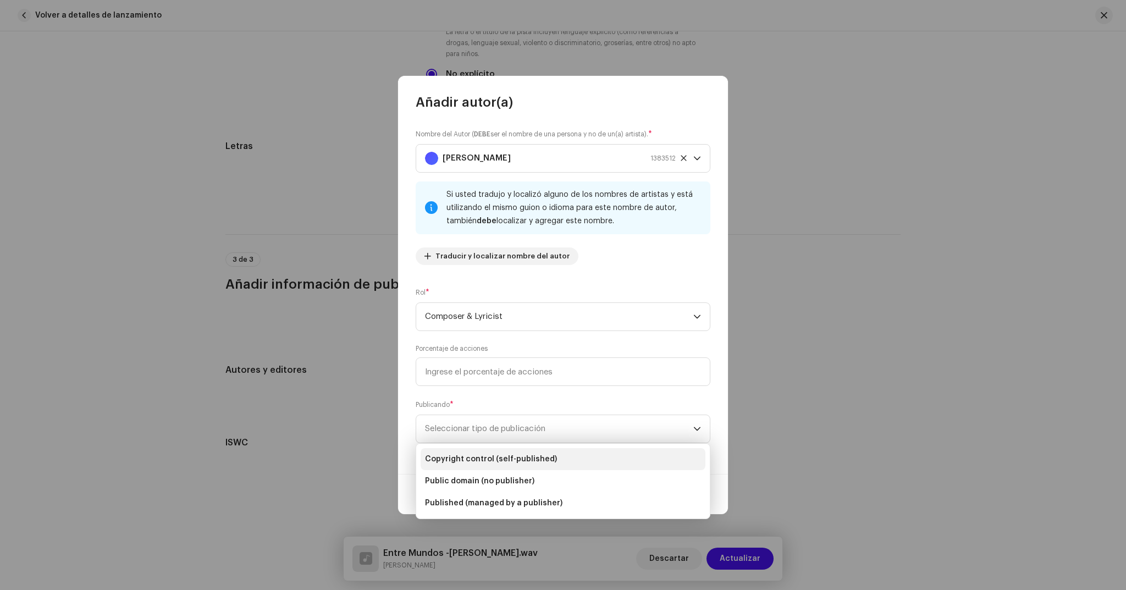
click at [508, 459] on span "Copyright control (self-published)" at bounding box center [491, 459] width 132 height 11
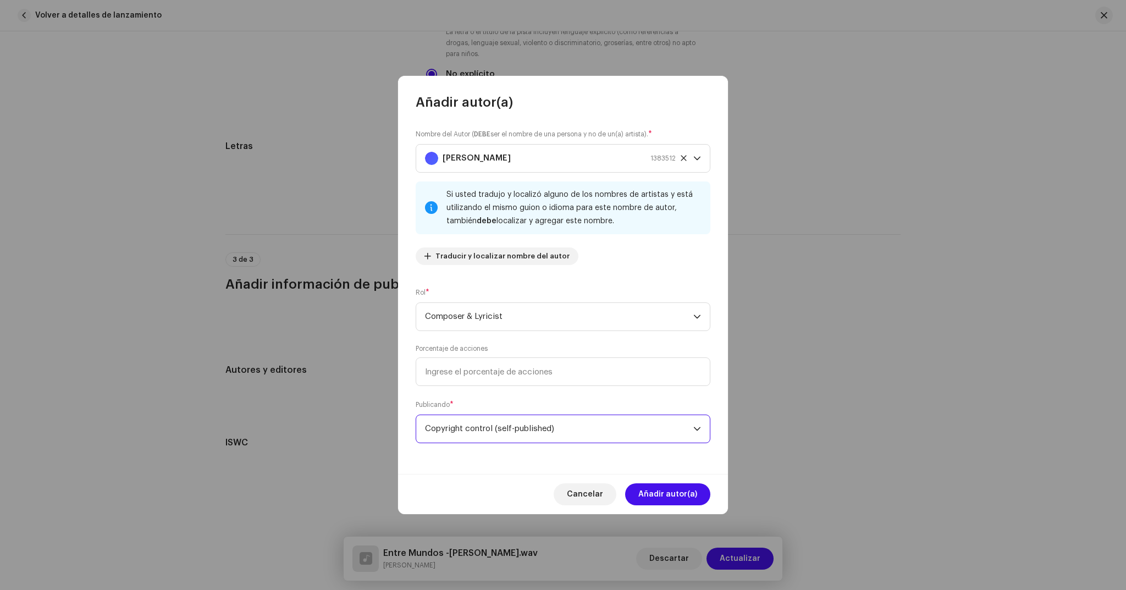
click at [670, 482] on div "Cancelar Añadir autor(a)" at bounding box center [563, 494] width 330 height 40
click at [670, 494] on span "Añadir autor(a)" at bounding box center [668, 494] width 59 height 22
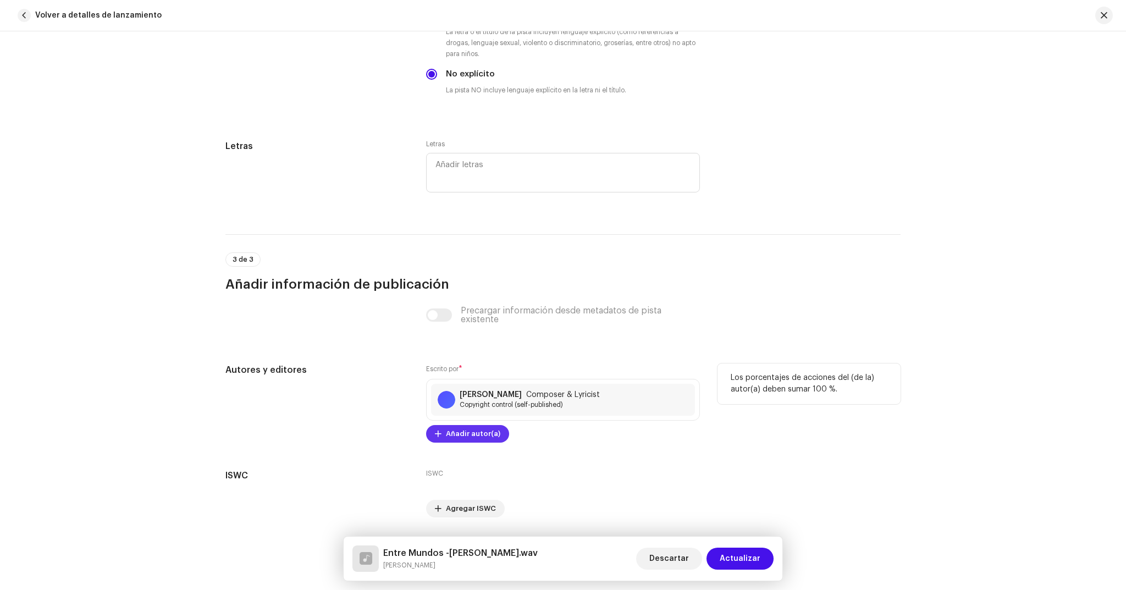
click at [469, 436] on span "Añadir autor(a)" at bounding box center [473, 434] width 54 height 22
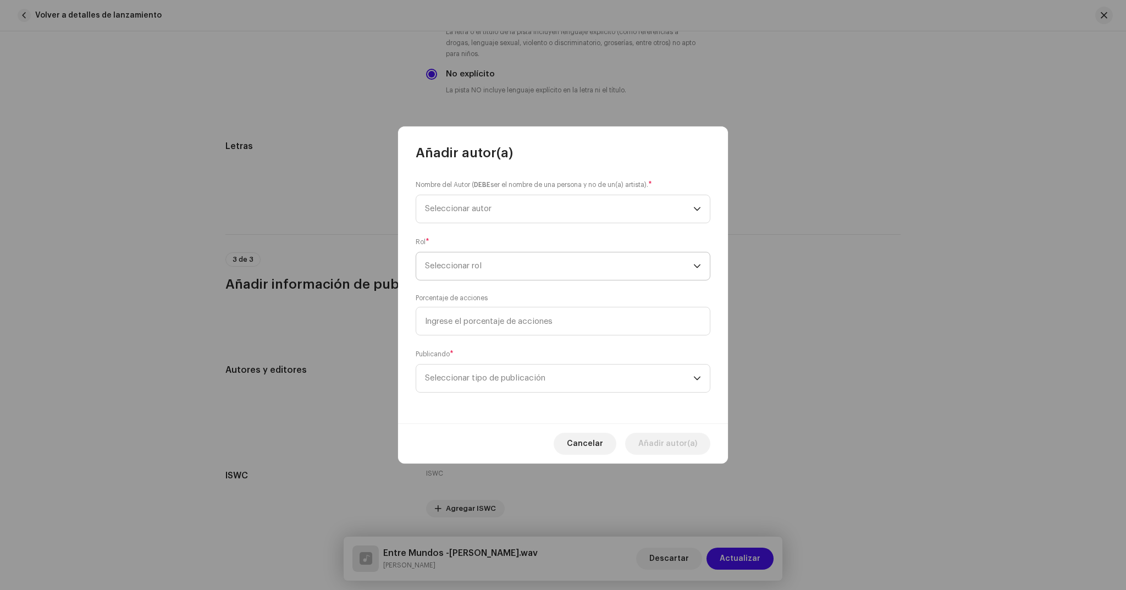
click at [637, 269] on span "Seleccionar rol" at bounding box center [559, 265] width 268 height 27
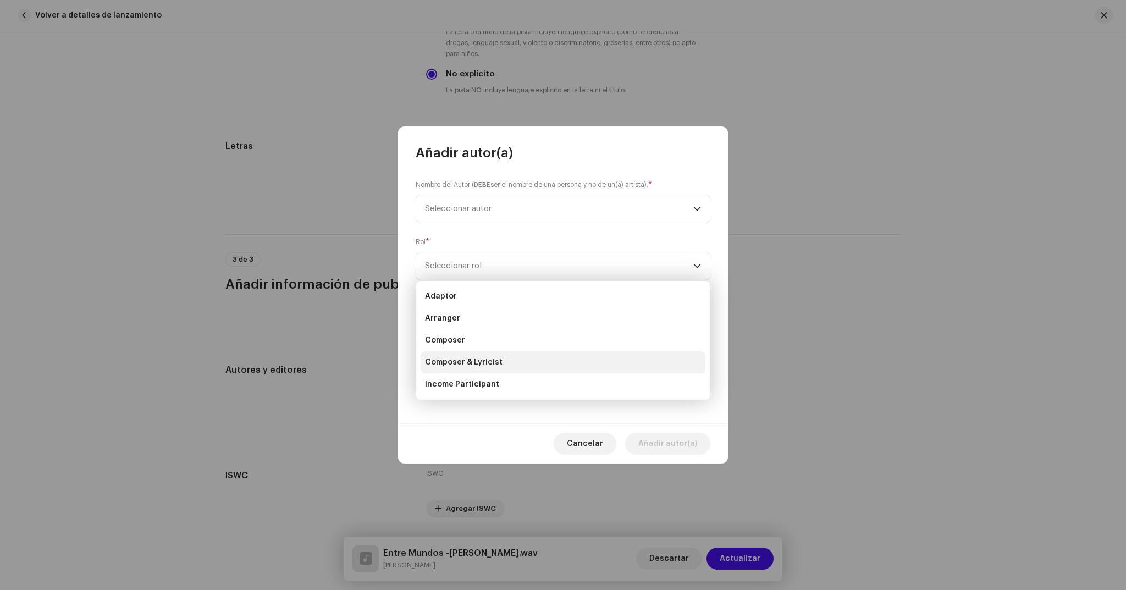
click at [467, 357] on span "Composer & Lyricist" at bounding box center [464, 362] width 78 height 11
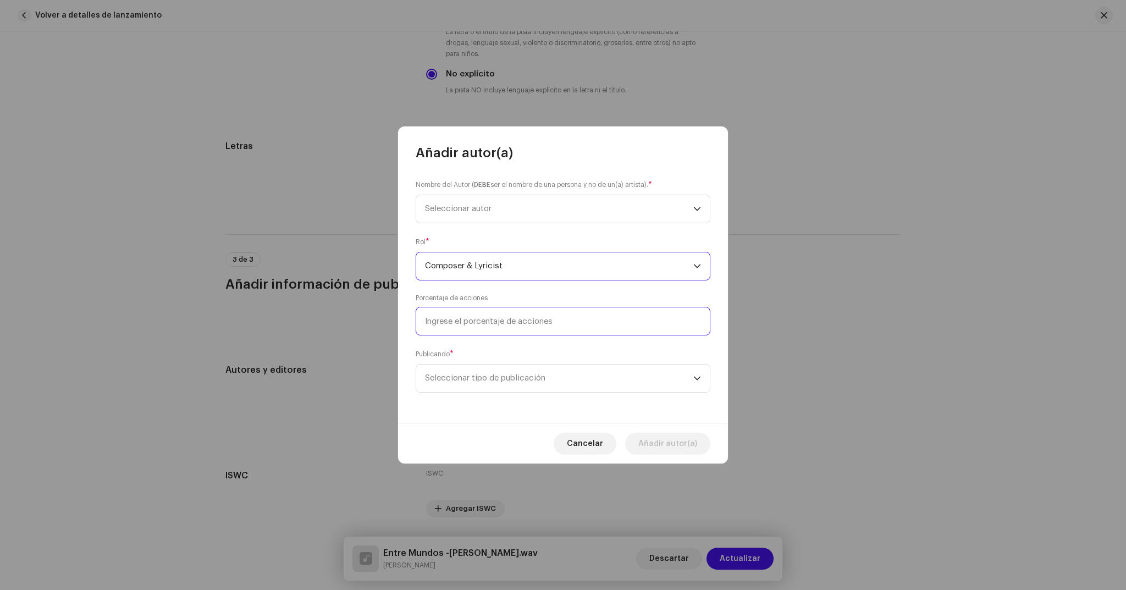
click at [509, 323] on input at bounding box center [563, 321] width 295 height 29
type input "100,00"
click at [621, 375] on span "Seleccionar tipo de publicación" at bounding box center [559, 378] width 268 height 27
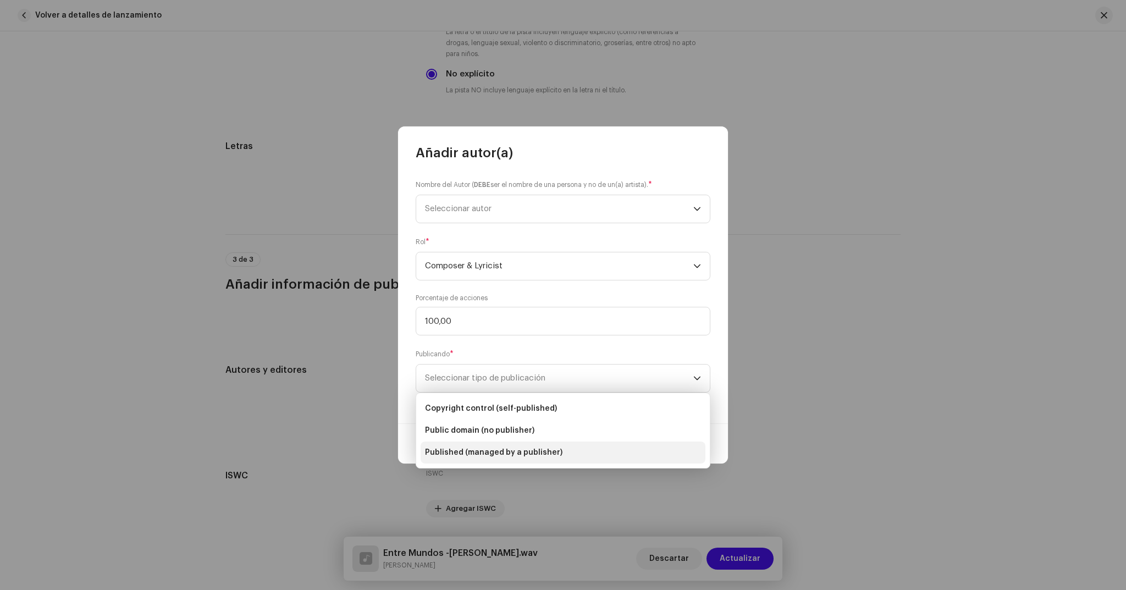
click at [537, 453] on span "Published (managed by a publisher)" at bounding box center [493, 452] width 137 height 11
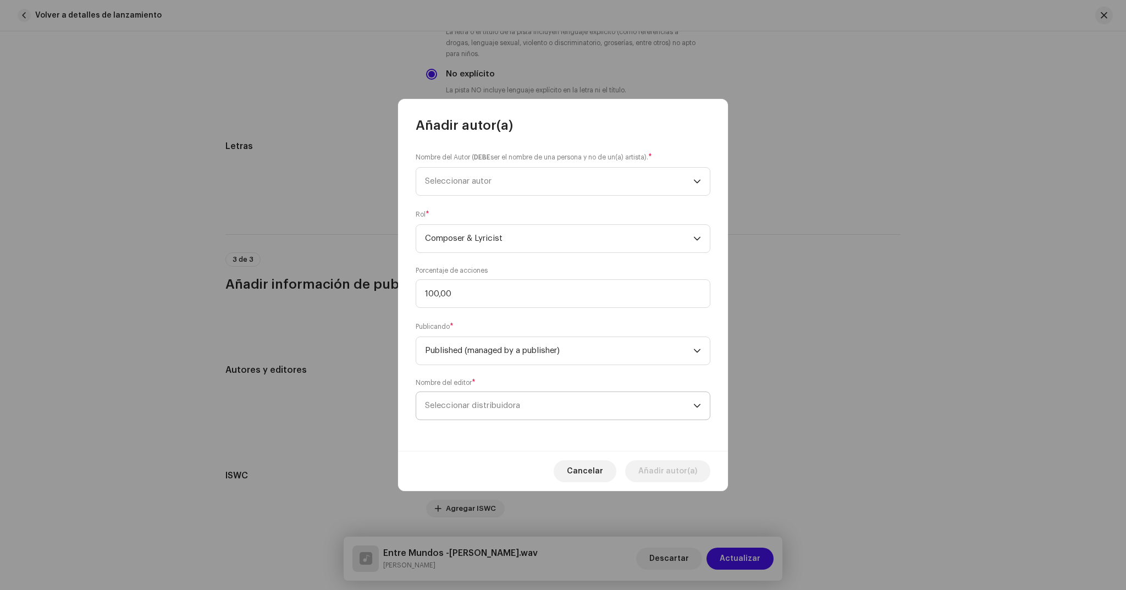
click at [529, 404] on span "Seleccionar distribuidora" at bounding box center [559, 405] width 268 height 27
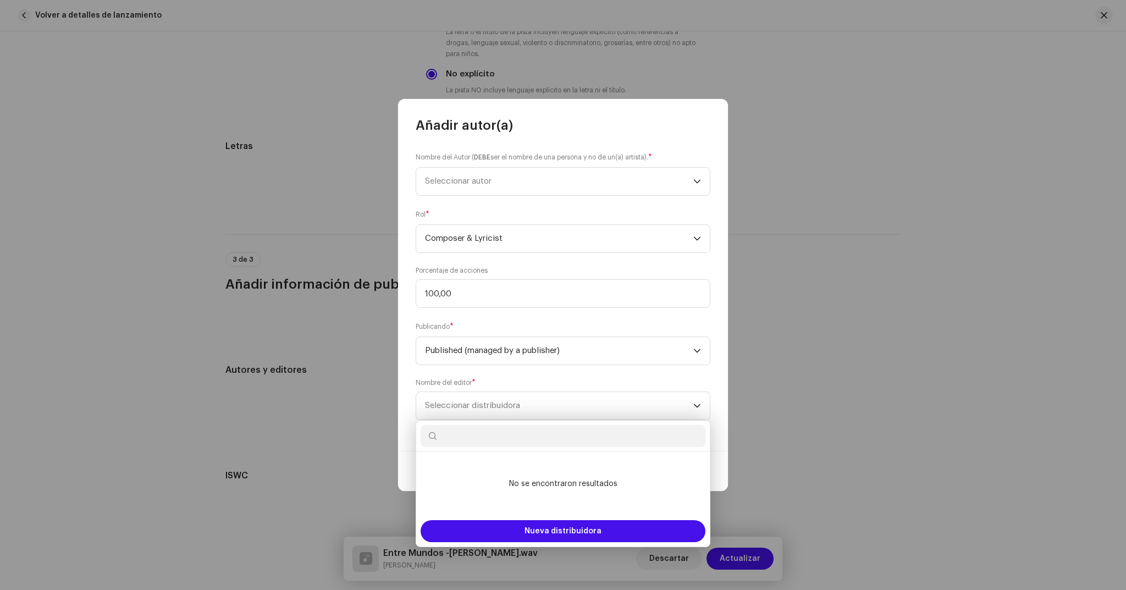
click at [521, 435] on input "text" at bounding box center [563, 436] width 285 height 22
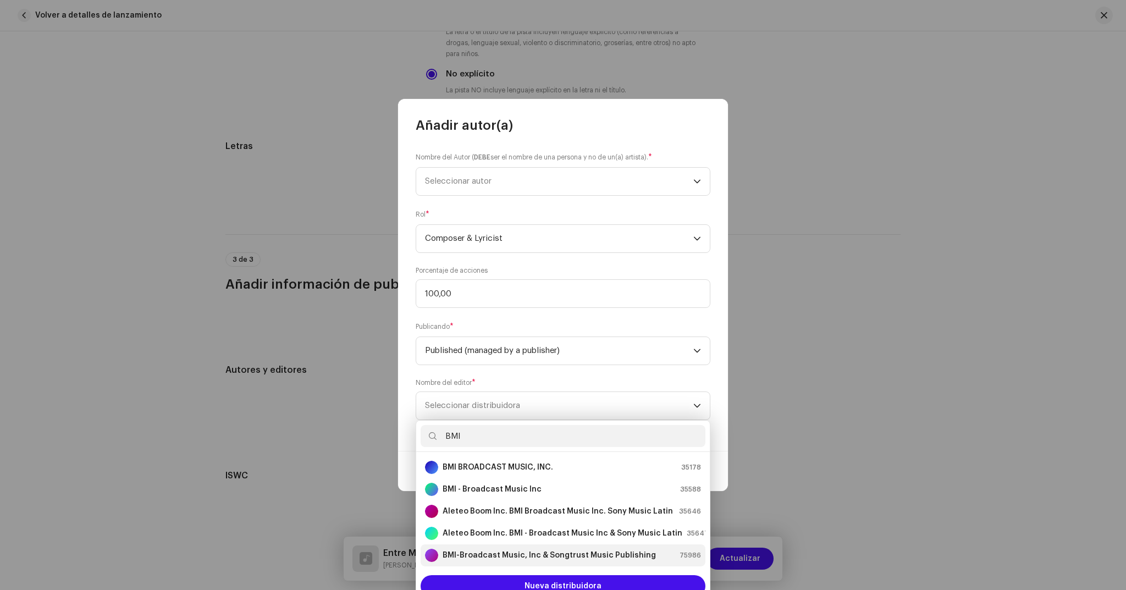
type input "BMI"
click at [553, 553] on strong "BMI-Broadcast Music, Inc & Songtrust Music Publishing" at bounding box center [549, 555] width 213 height 11
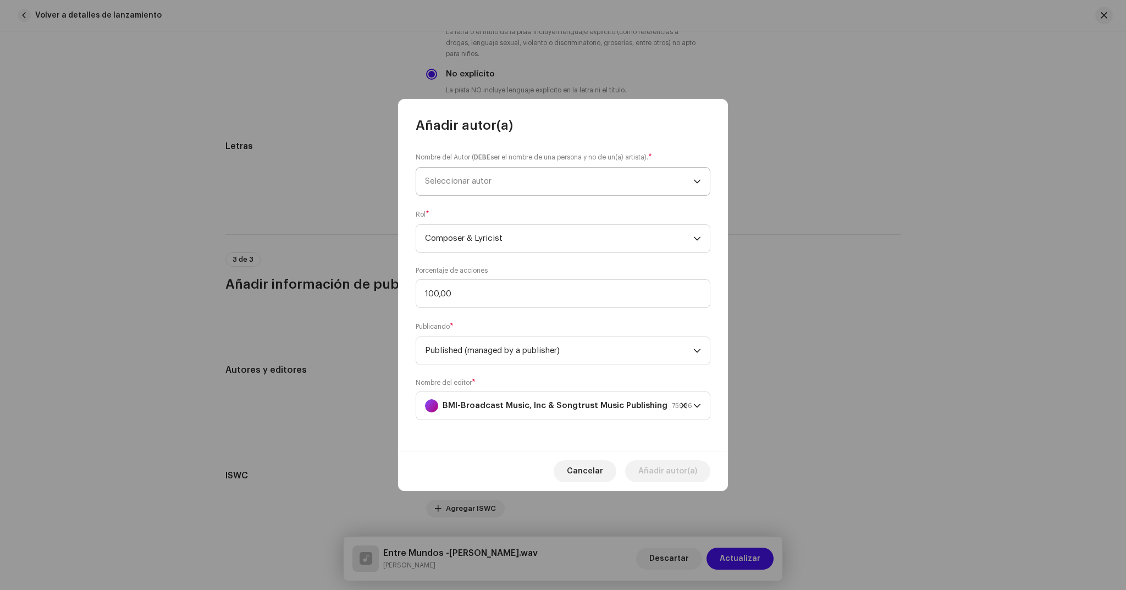
click at [497, 184] on span "Seleccionar autor" at bounding box center [559, 181] width 268 height 27
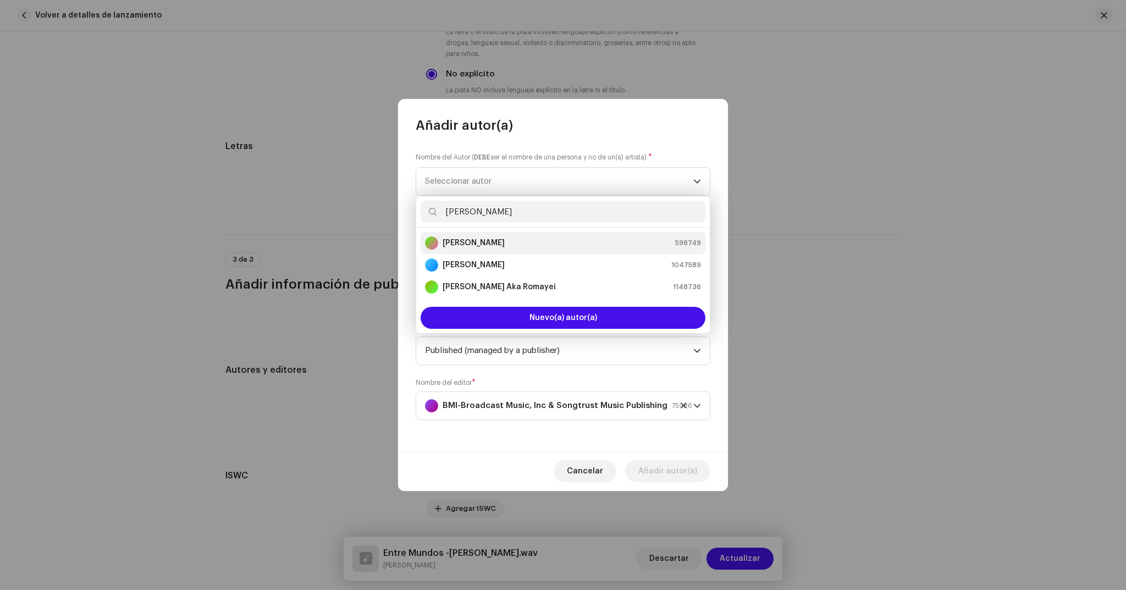
type input "[PERSON_NAME]"
click at [496, 246] on strong "[PERSON_NAME]" at bounding box center [474, 243] width 62 height 11
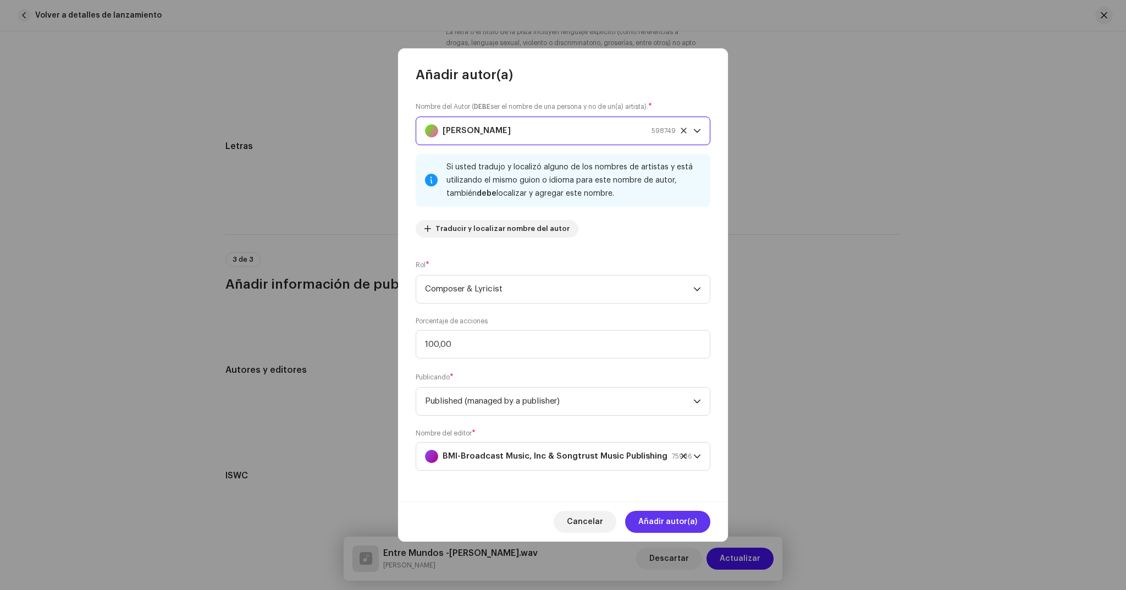
click at [675, 527] on span "Añadir autor(a)" at bounding box center [668, 522] width 59 height 22
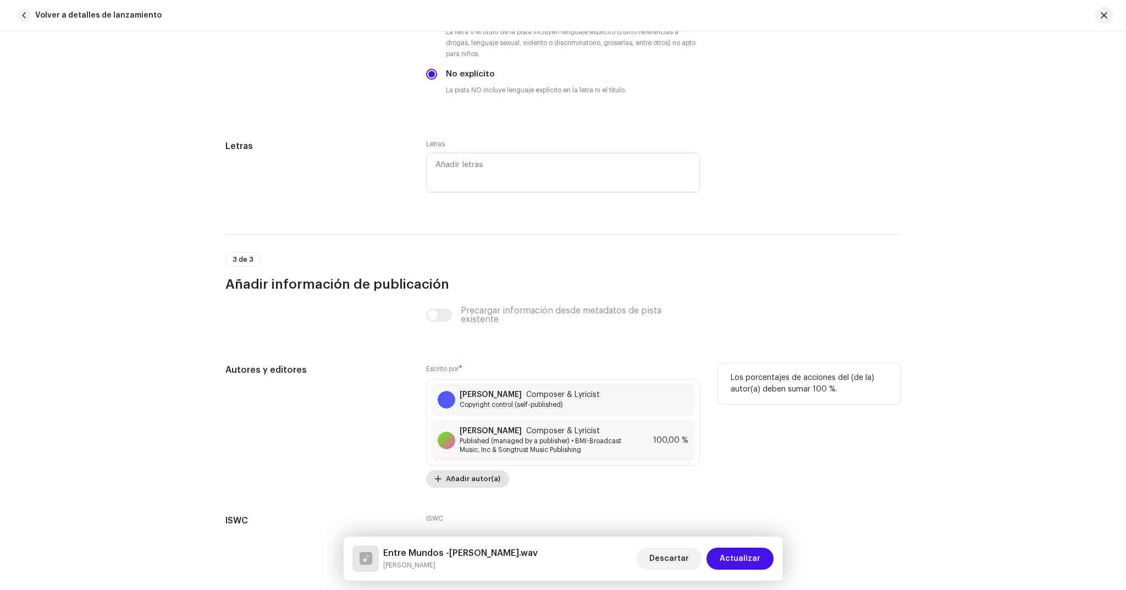
click at [476, 478] on span "Añadir autor(a)" at bounding box center [473, 479] width 54 height 22
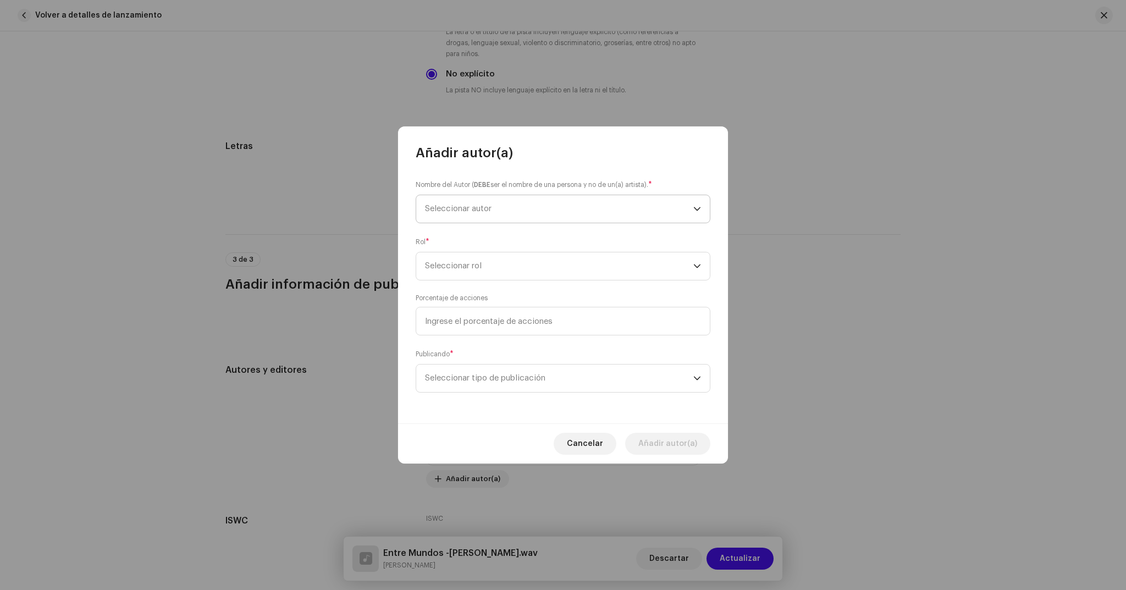
click at [579, 200] on span "Seleccionar autor" at bounding box center [559, 208] width 268 height 27
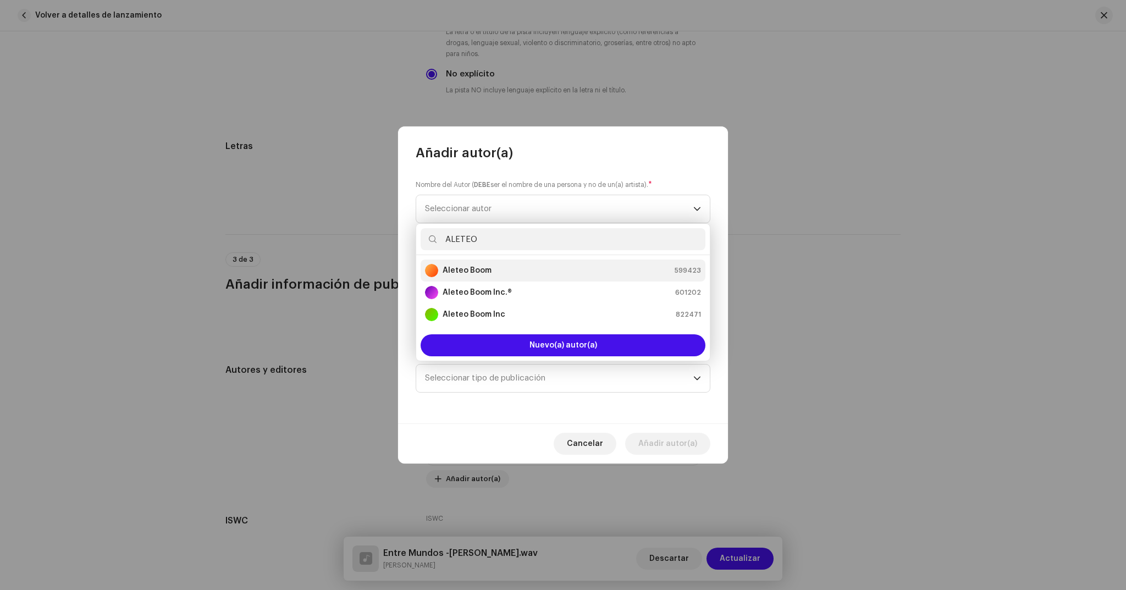
type input "ALETEO"
click at [500, 266] on div "Aleteo Boom 599423" at bounding box center [563, 270] width 276 height 13
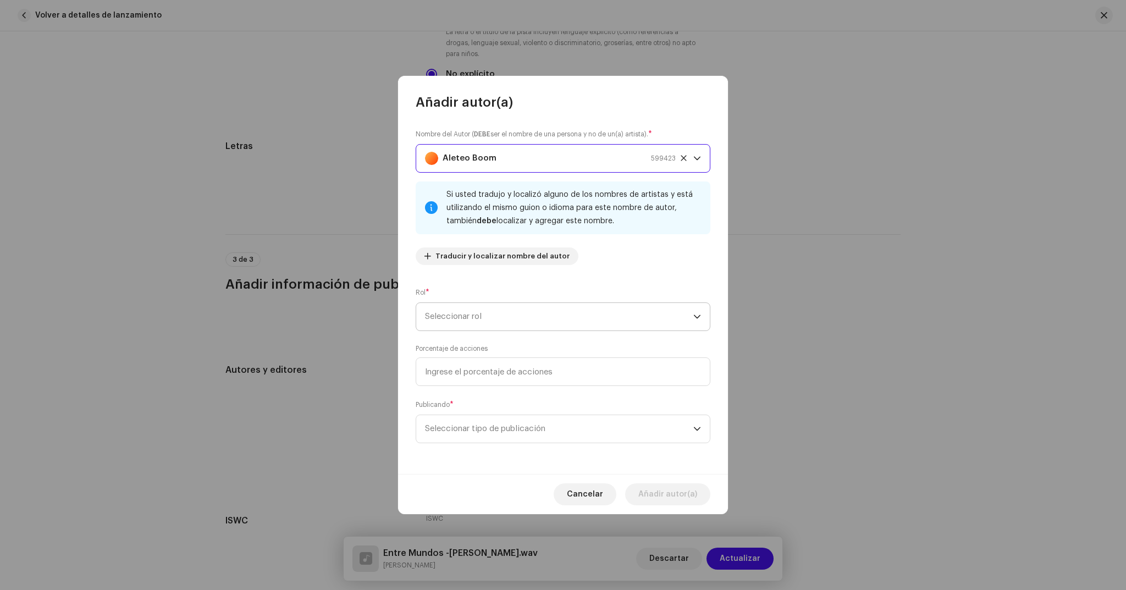
click at [537, 304] on span "Seleccionar rol" at bounding box center [559, 316] width 268 height 27
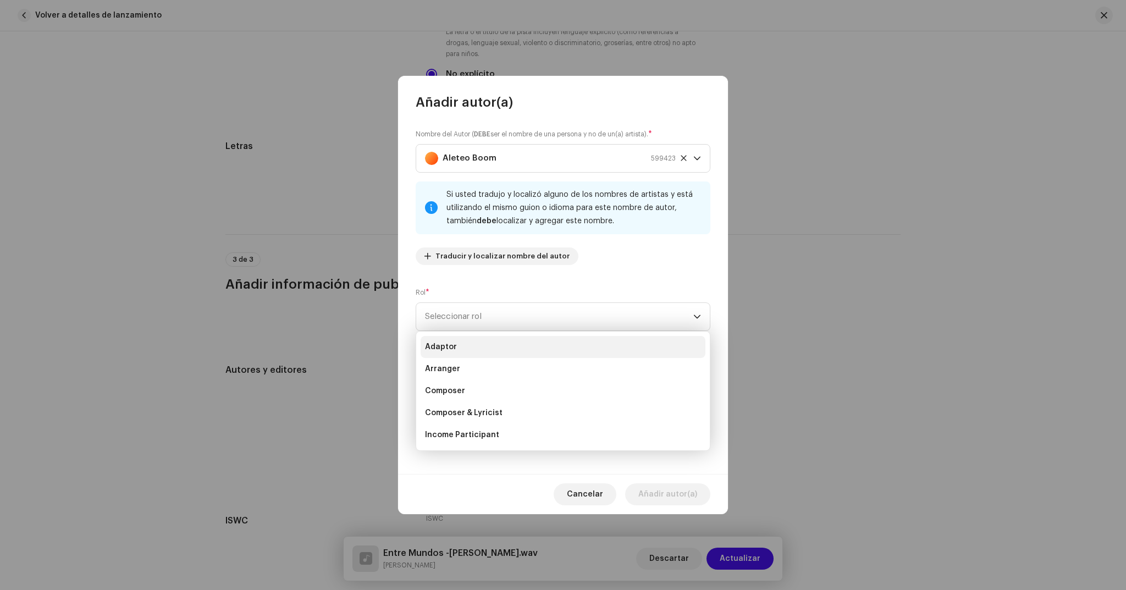
click at [465, 346] on li "Adaptor" at bounding box center [563, 347] width 285 height 22
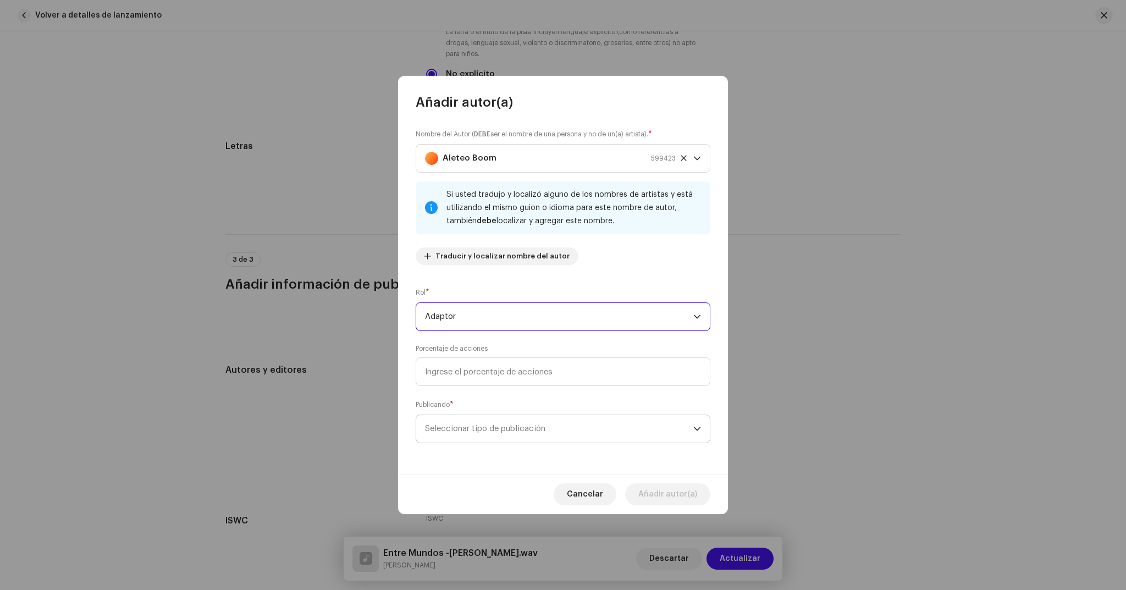
click at [511, 423] on span "Seleccionar tipo de publicación" at bounding box center [559, 428] width 268 height 27
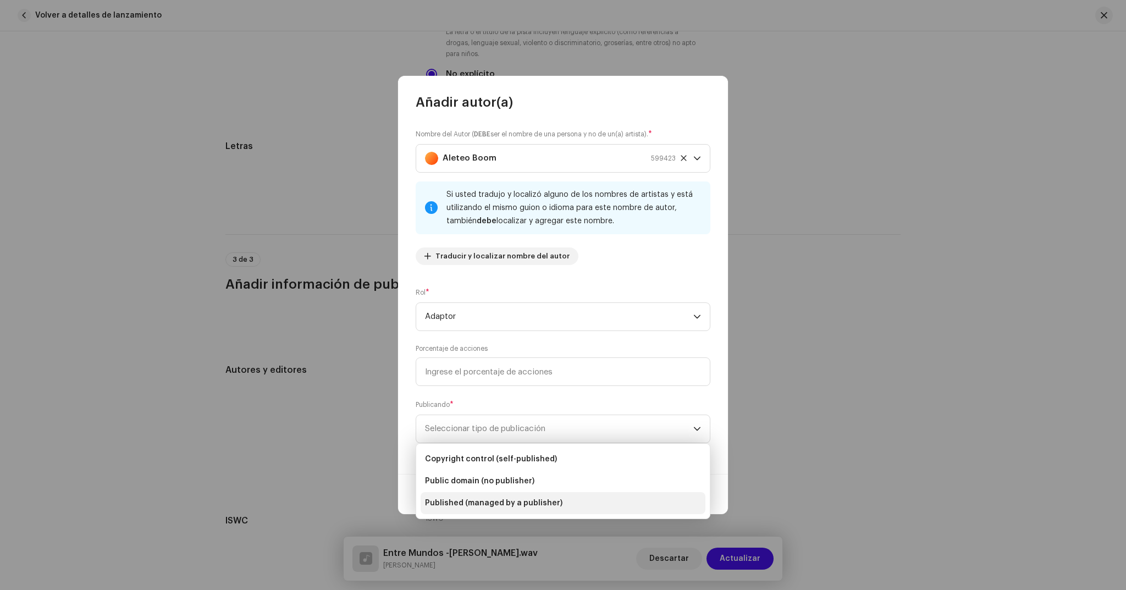
click at [542, 504] on span "Published (managed by a publisher)" at bounding box center [493, 503] width 137 height 11
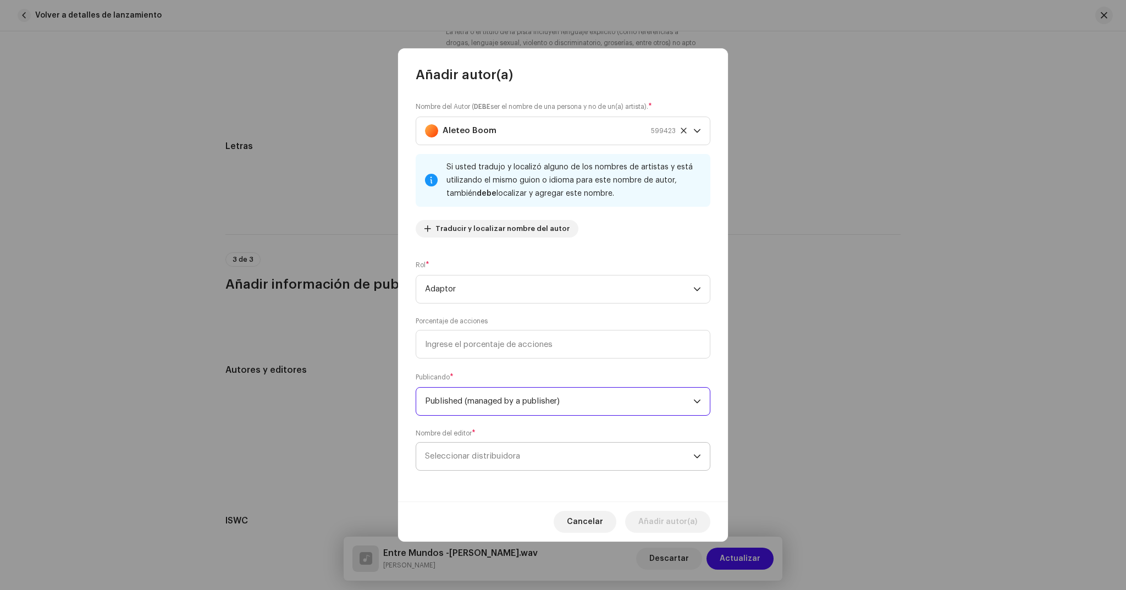
click at [522, 455] on span "Seleccionar distribuidora" at bounding box center [559, 456] width 268 height 27
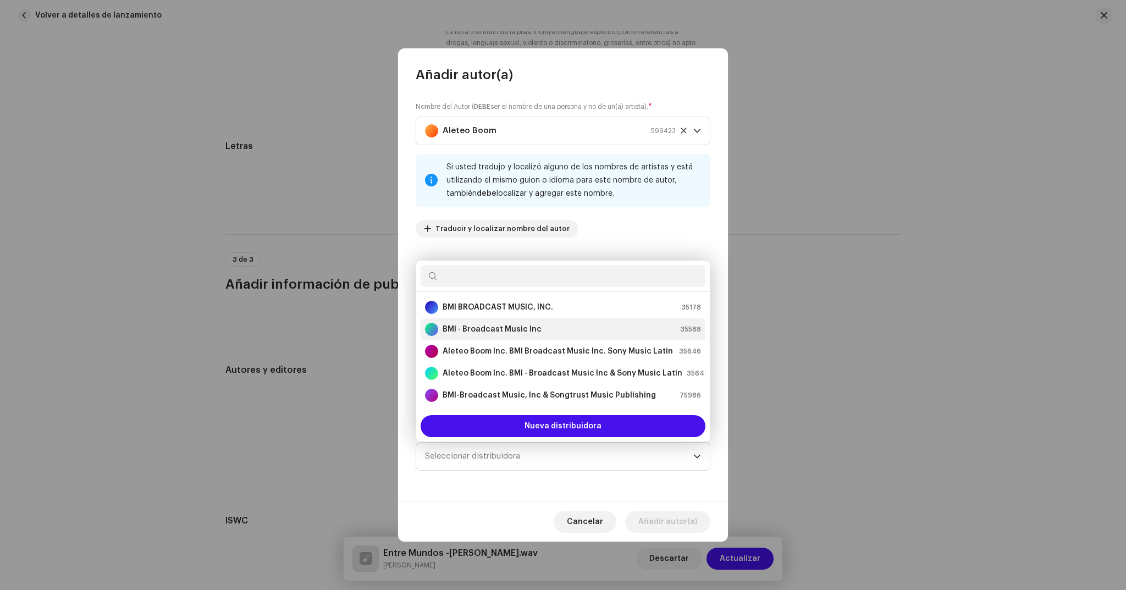
drag, startPoint x: 485, startPoint y: 331, endPoint x: 500, endPoint y: 334, distance: 15.3
click at [485, 331] on strong "BMI - Broadcast Music Inc" at bounding box center [492, 329] width 99 height 11
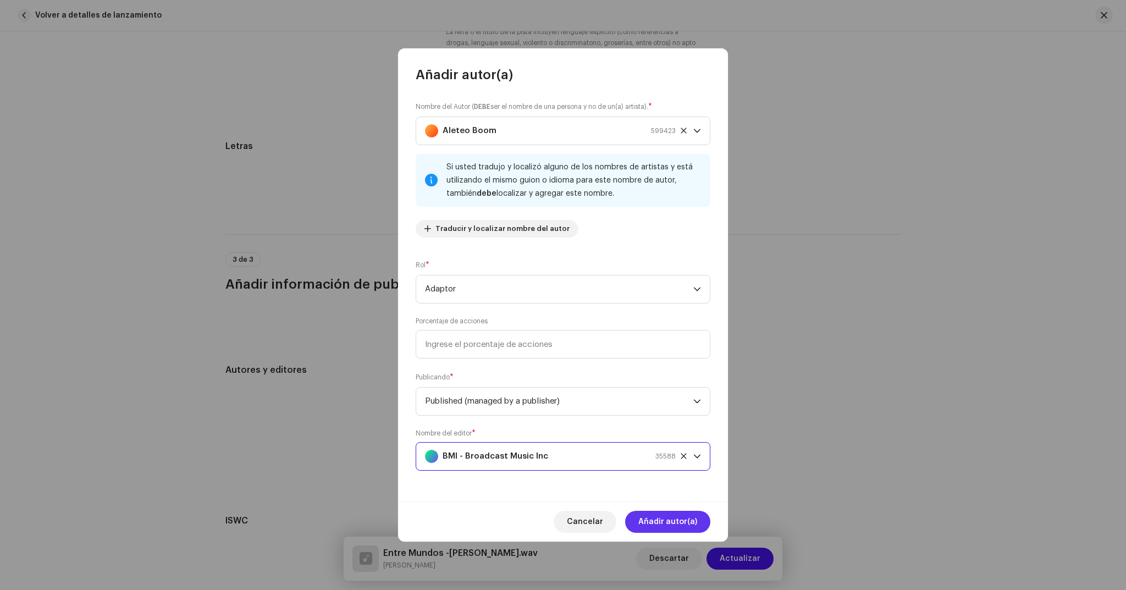
click at [658, 514] on span "Añadir autor(a)" at bounding box center [668, 522] width 59 height 22
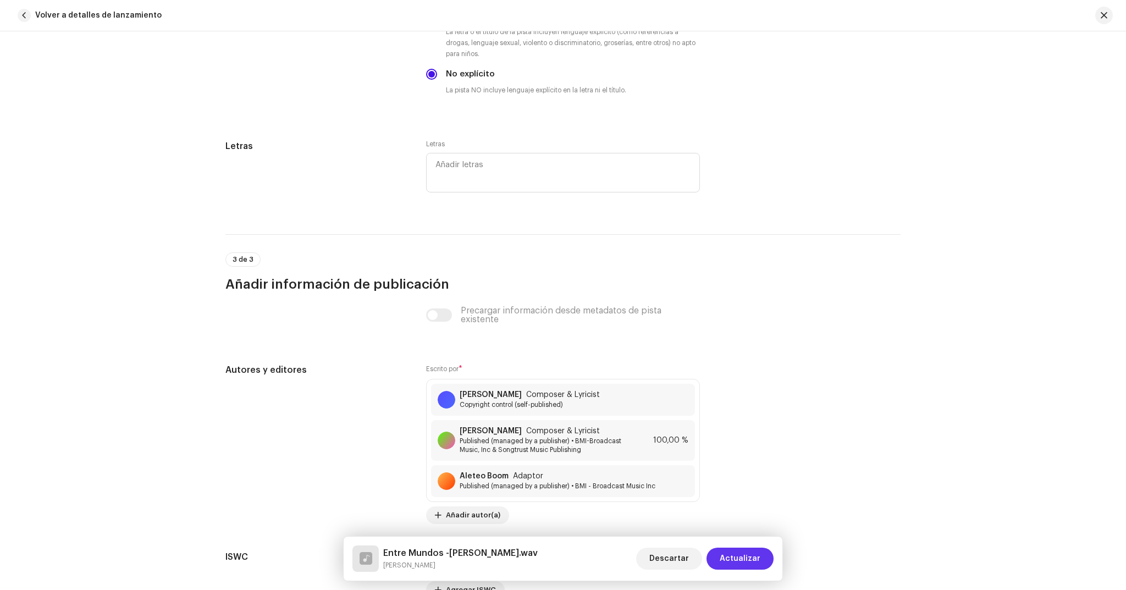
click at [739, 551] on span "Actualizar" at bounding box center [740, 559] width 41 height 22
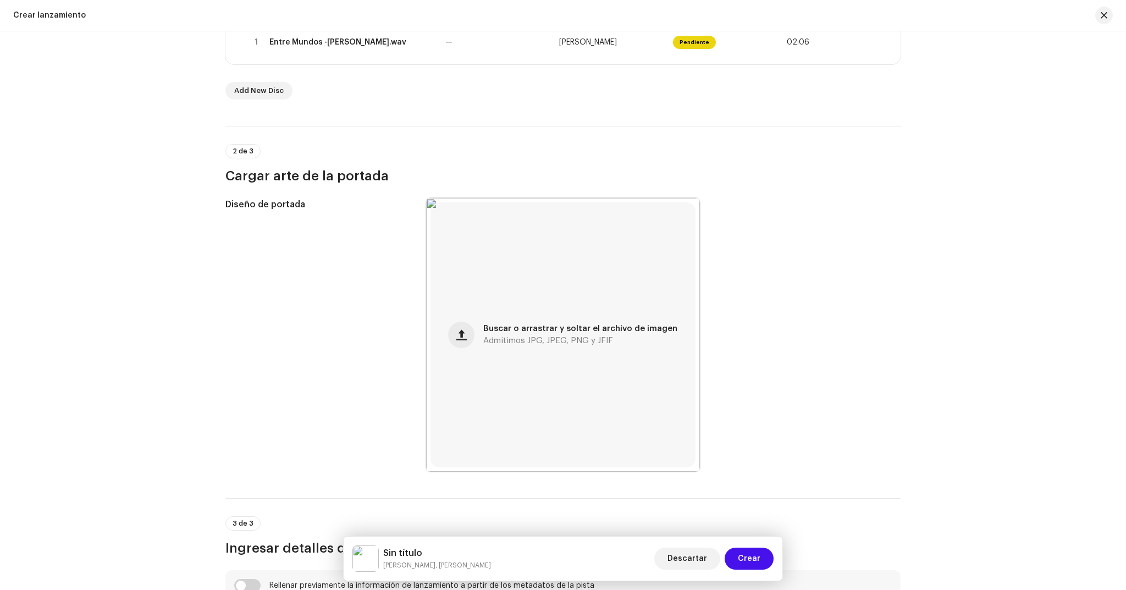
scroll to position [0, 0]
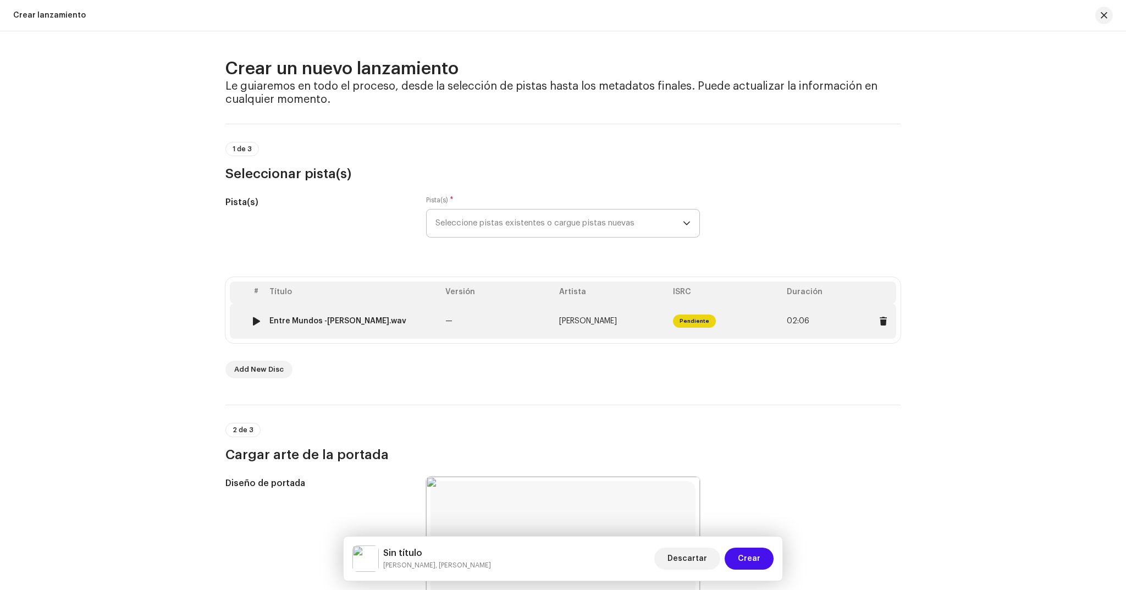
click at [736, 318] on td "Pendiente" at bounding box center [726, 321] width 114 height 35
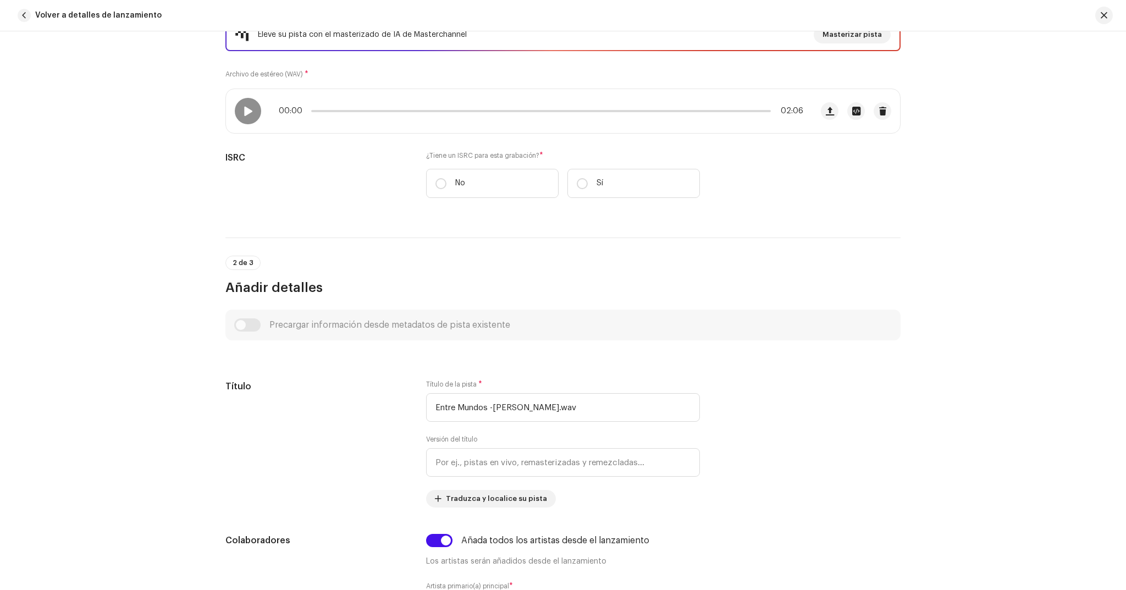
scroll to position [239, 0]
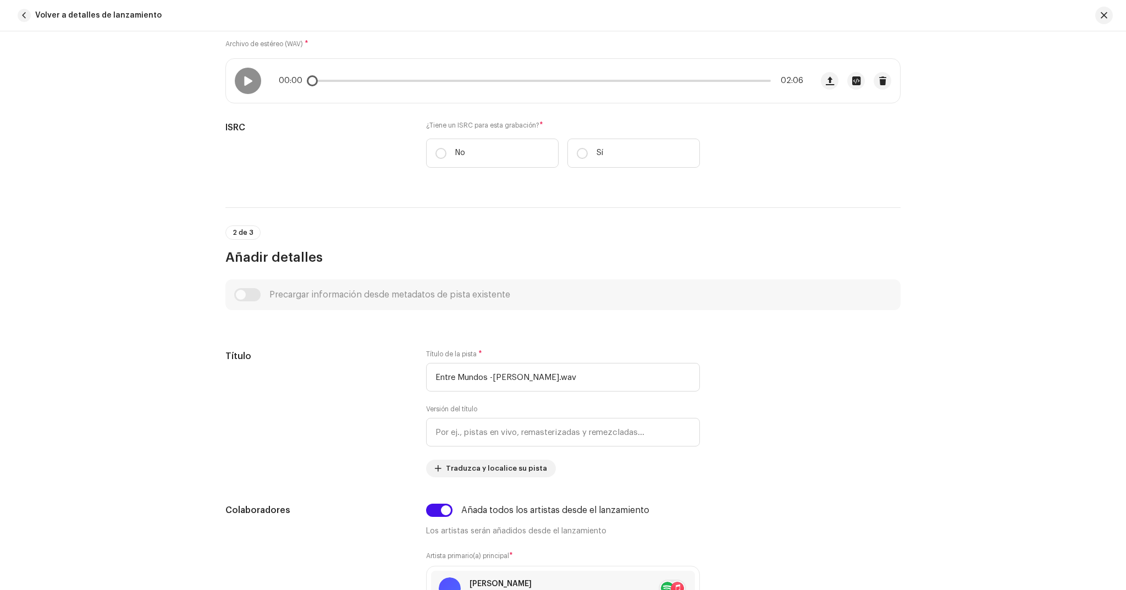
click at [261, 85] on div "00:00 02:06" at bounding box center [519, 81] width 586 height 44
click at [255, 84] on div at bounding box center [248, 81] width 26 height 26
click at [350, 80] on p-slider at bounding box center [541, 81] width 460 height 2
click at [394, 82] on div "00:12 02:06" at bounding box center [541, 80] width 525 height 9
click at [406, 80] on p-slider at bounding box center [541, 81] width 460 height 2
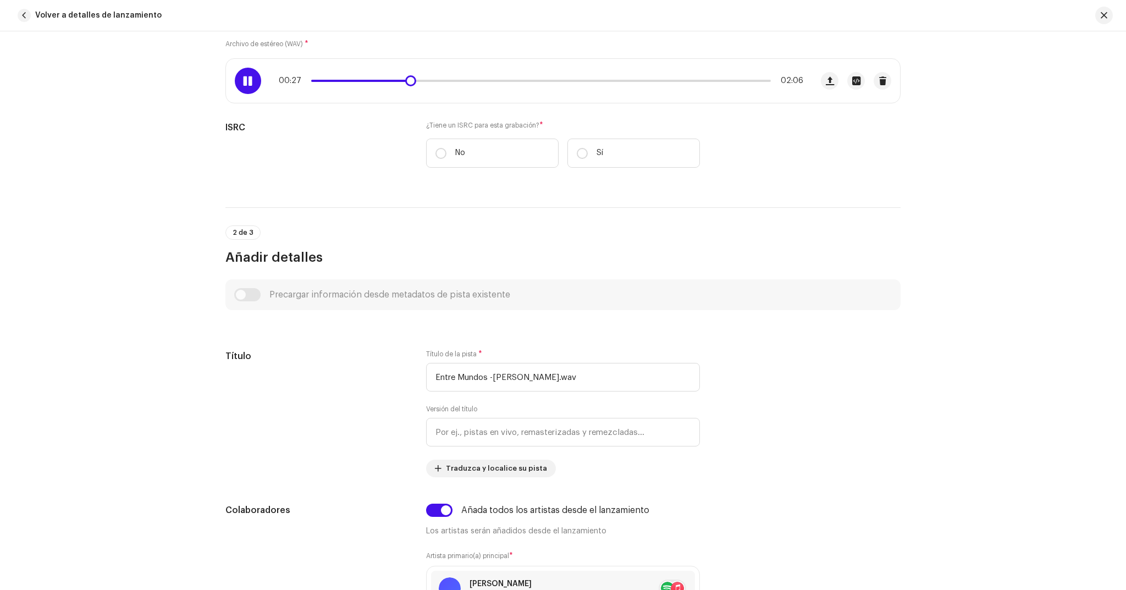
click at [475, 80] on p-slider at bounding box center [541, 81] width 460 height 2
click at [511, 79] on div "00:47 02:06" at bounding box center [541, 80] width 525 height 9
click at [514, 80] on p-slider at bounding box center [541, 81] width 460 height 2
click at [537, 80] on p-slider at bounding box center [541, 81] width 460 height 2
click at [542, 80] on span at bounding box center [431, 81] width 241 height 2
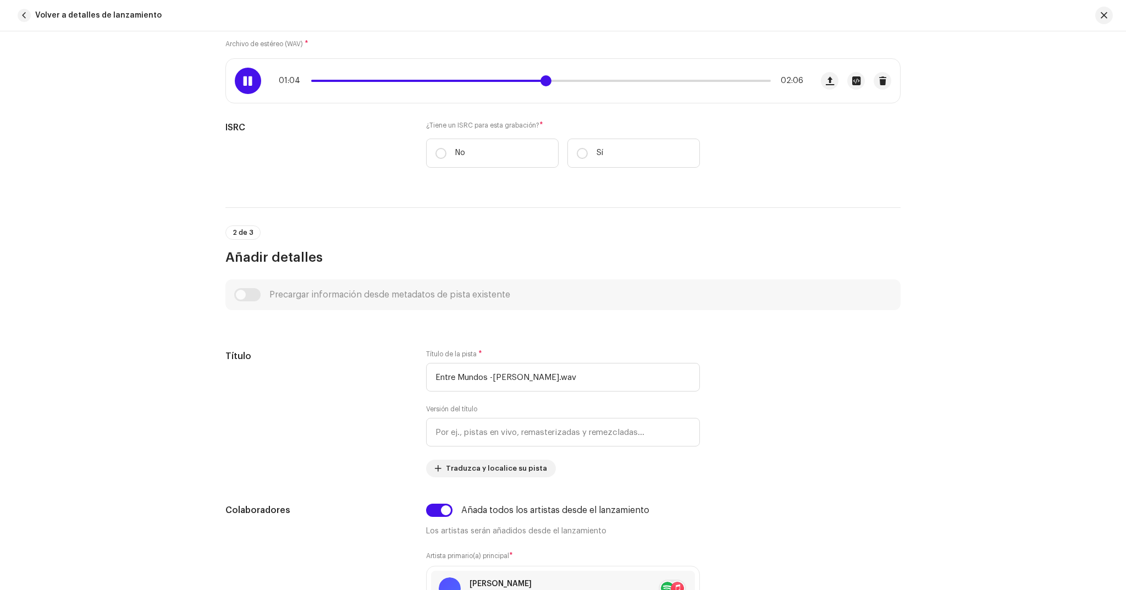
click at [541, 80] on span at bounding box center [546, 80] width 11 height 11
click at [540, 80] on span at bounding box center [429, 81] width 237 height 2
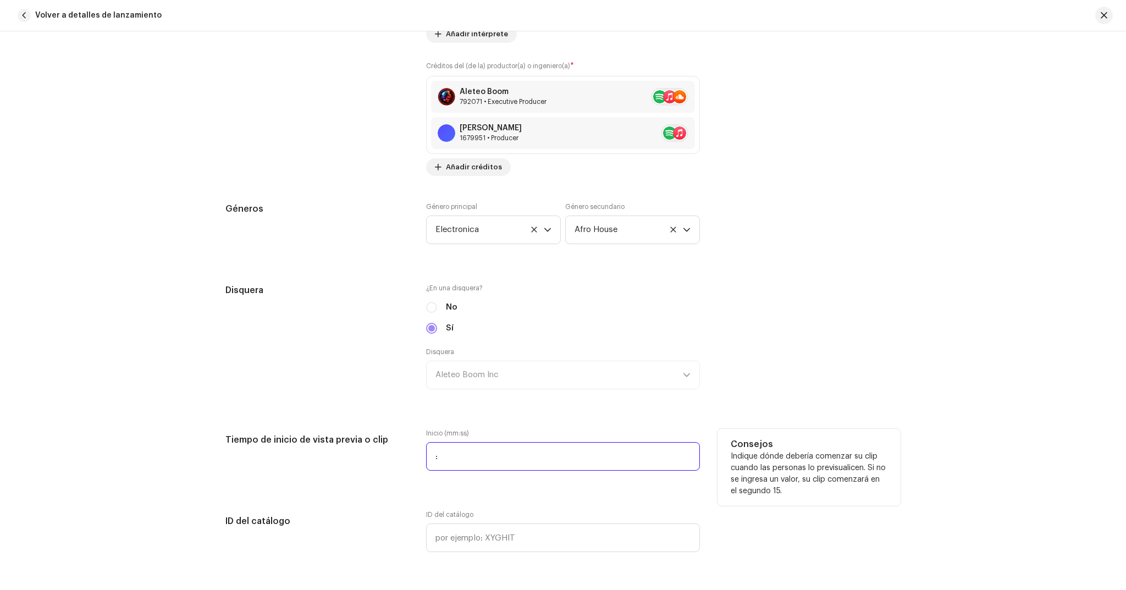
click at [428, 453] on input ":" at bounding box center [563, 456] width 274 height 29
type input "01:04"
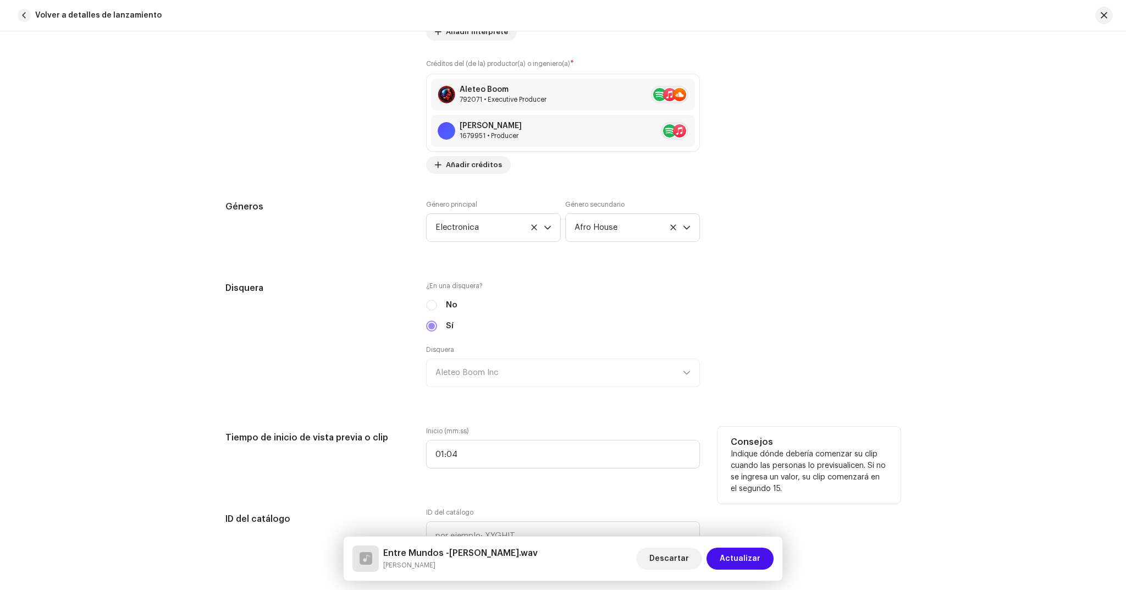
click at [394, 432] on h5 "Tiempo de inicio de vista previa o clip" at bounding box center [316, 438] width 183 height 22
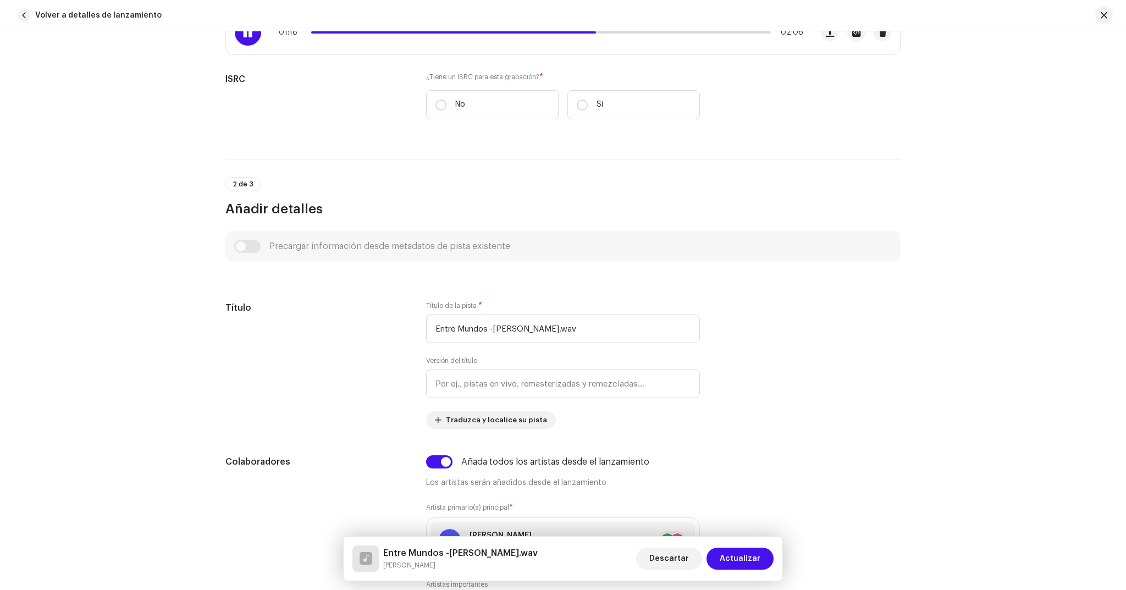
scroll to position [285, 0]
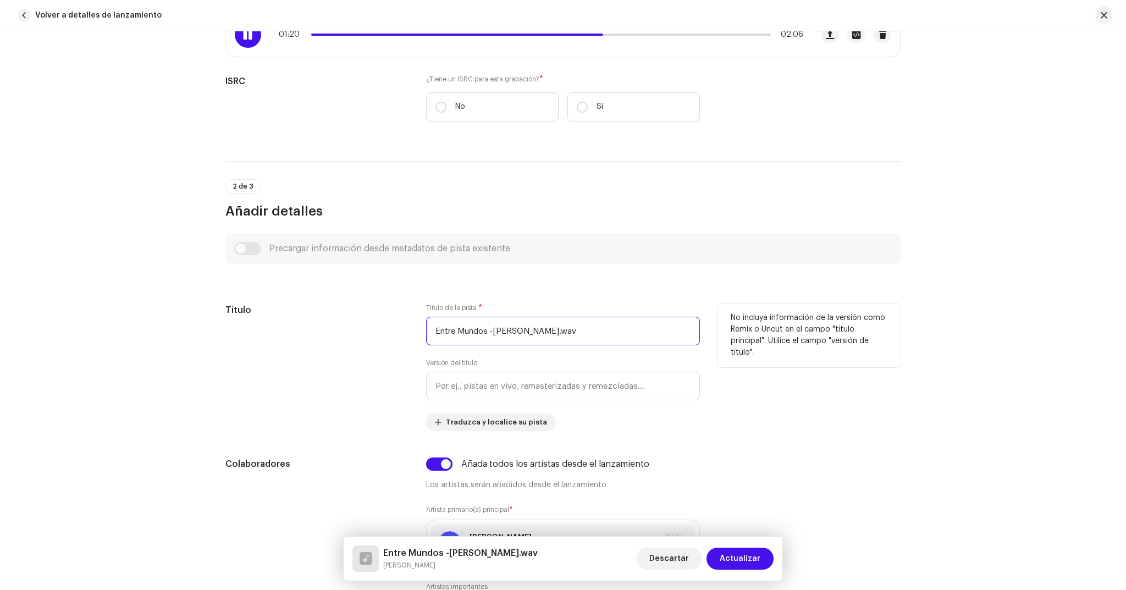
click at [637, 322] on input "Entre Mundos -[PERSON_NAME].wav" at bounding box center [563, 331] width 274 height 29
drag, startPoint x: 646, startPoint y: 328, endPoint x: 486, endPoint y: 330, distance: 160.1
click at [486, 330] on input "Entre Mundos -[PERSON_NAME].wav" at bounding box center [563, 331] width 274 height 29
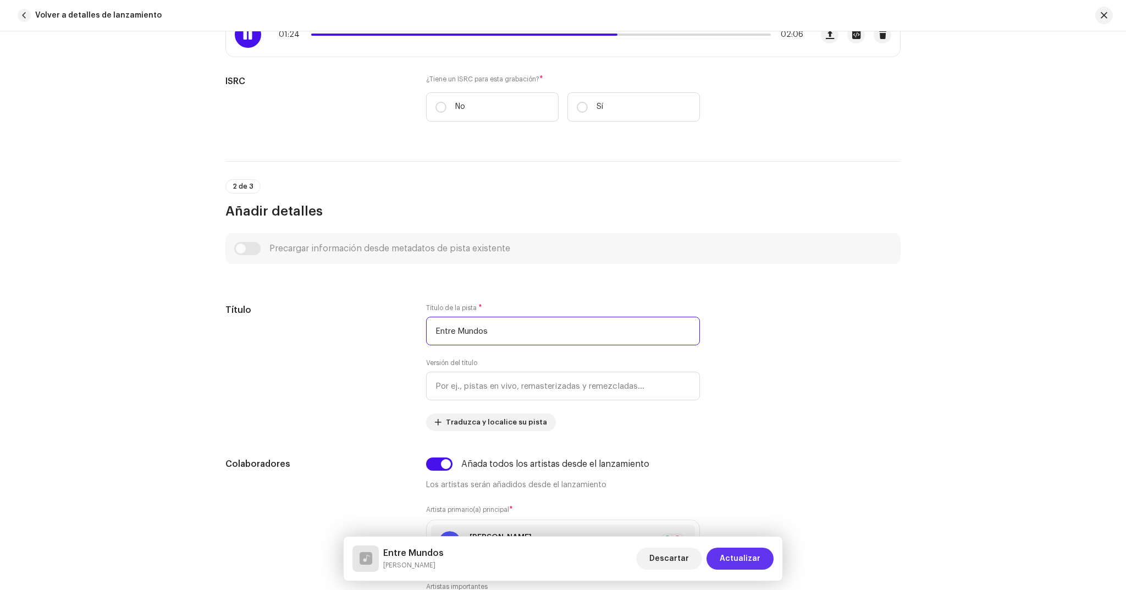
type input "Entre Mundos"
click at [748, 555] on span "Actualizar" at bounding box center [740, 559] width 41 height 22
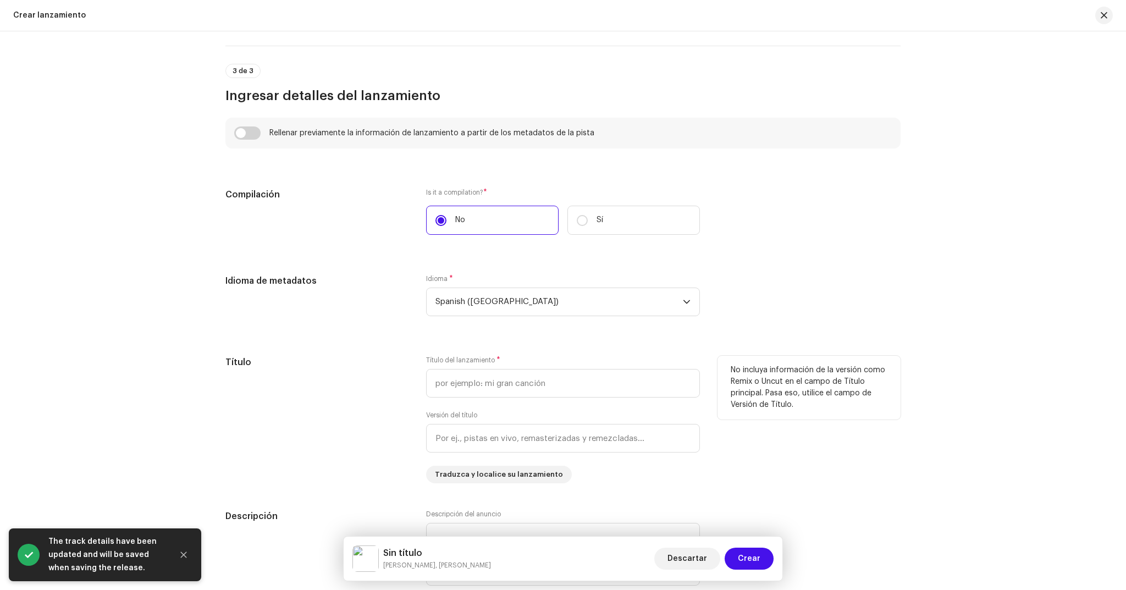
scroll to position [734, 0]
click at [540, 378] on input "text" at bounding box center [563, 381] width 274 height 29
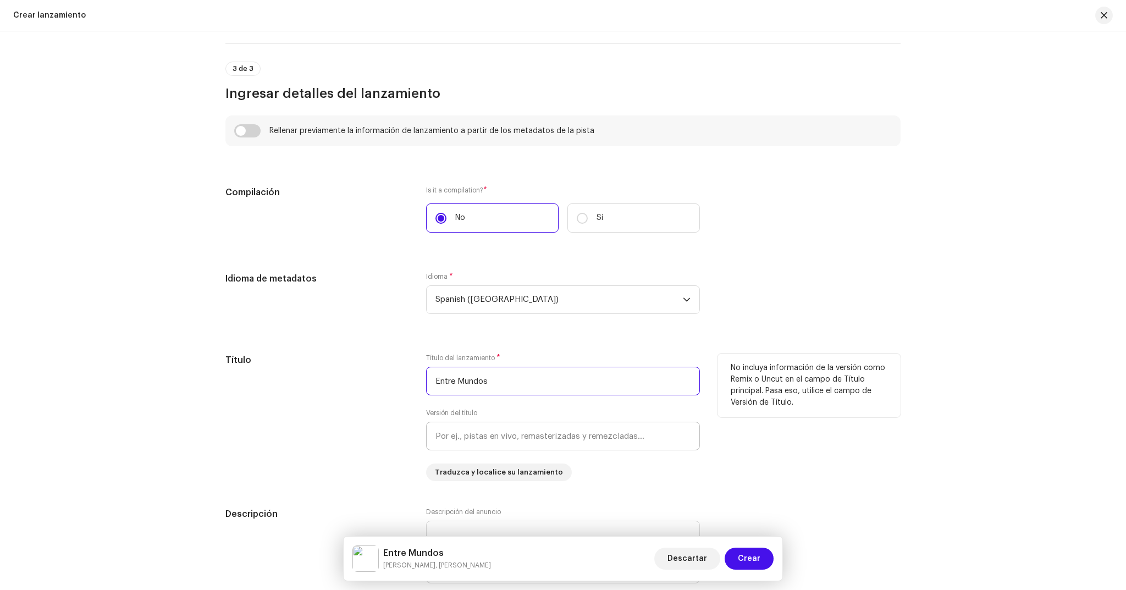
scroll to position [1103, 0]
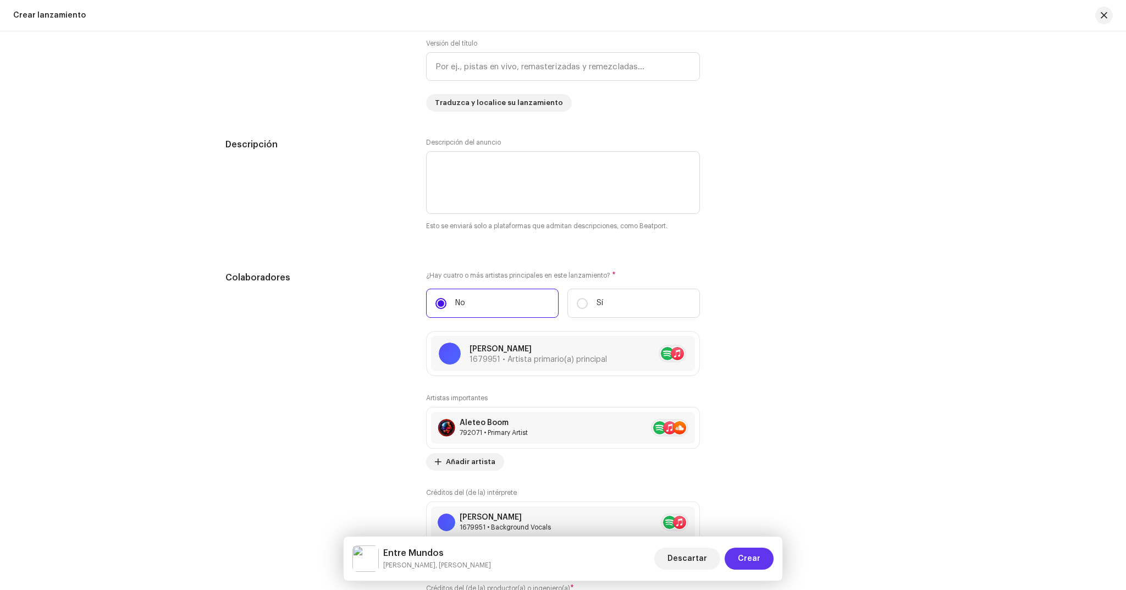
type input "Entre Mundos"
click at [753, 553] on span "Crear" at bounding box center [749, 559] width 23 height 22
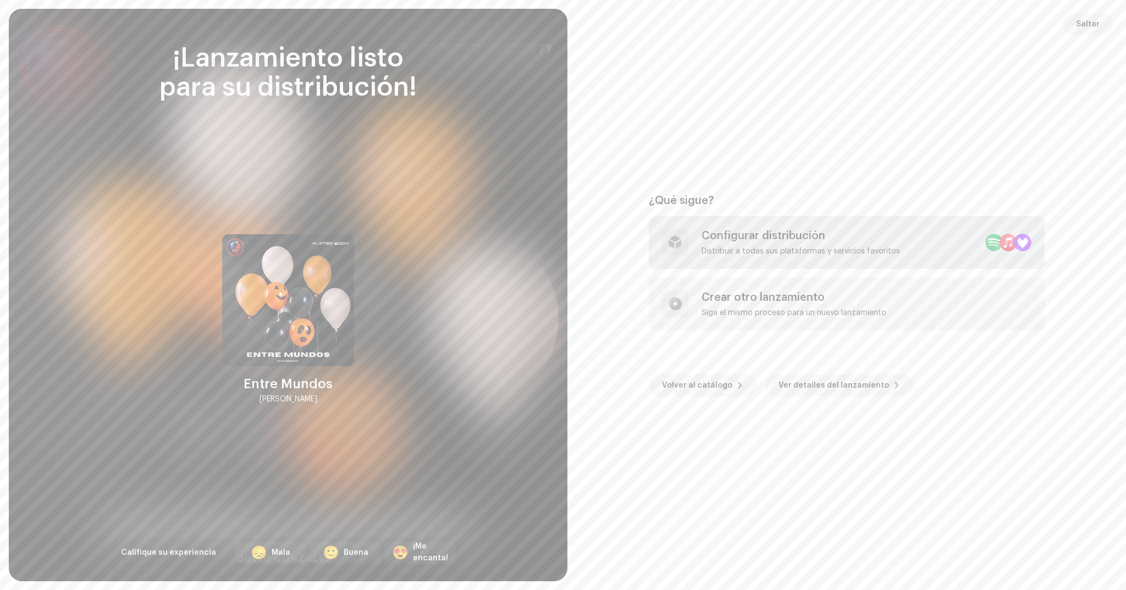
click at [760, 236] on div "Configurar distribución" at bounding box center [801, 235] width 199 height 13
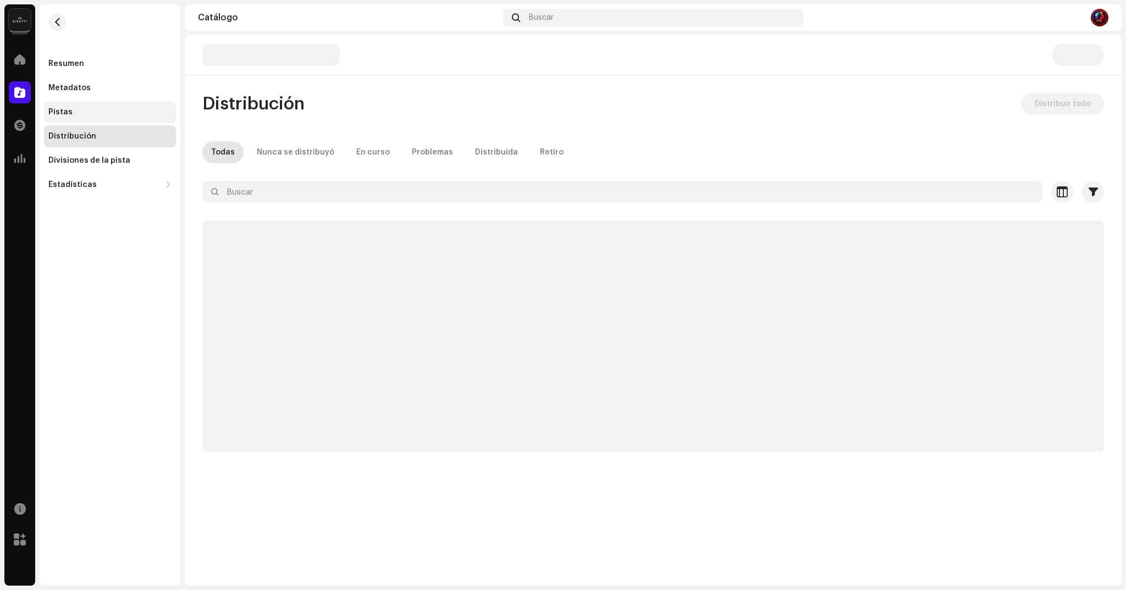
click at [76, 113] on div "Pistas" at bounding box center [109, 112] width 123 height 9
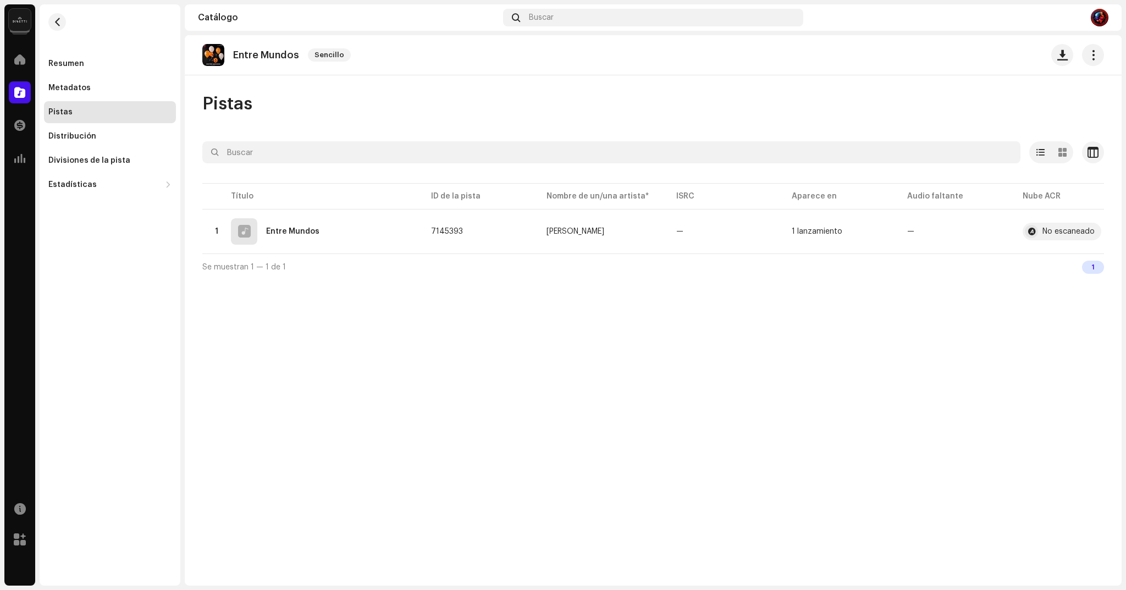
click at [85, 148] on div "Resumen Metadatos Pistas Distribución Divisiones de la pista Estadísticas Consu…" at bounding box center [110, 124] width 132 height 143
click at [86, 133] on div "Distribución" at bounding box center [72, 136] width 48 height 9
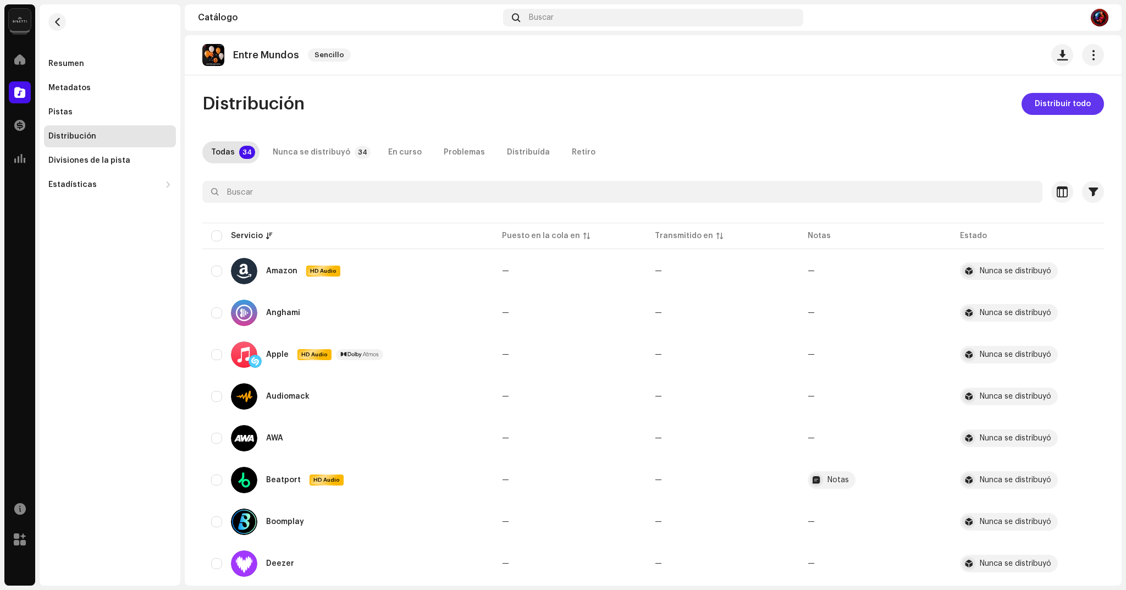
click at [1053, 109] on span "Distribuir todo" at bounding box center [1063, 104] width 56 height 22
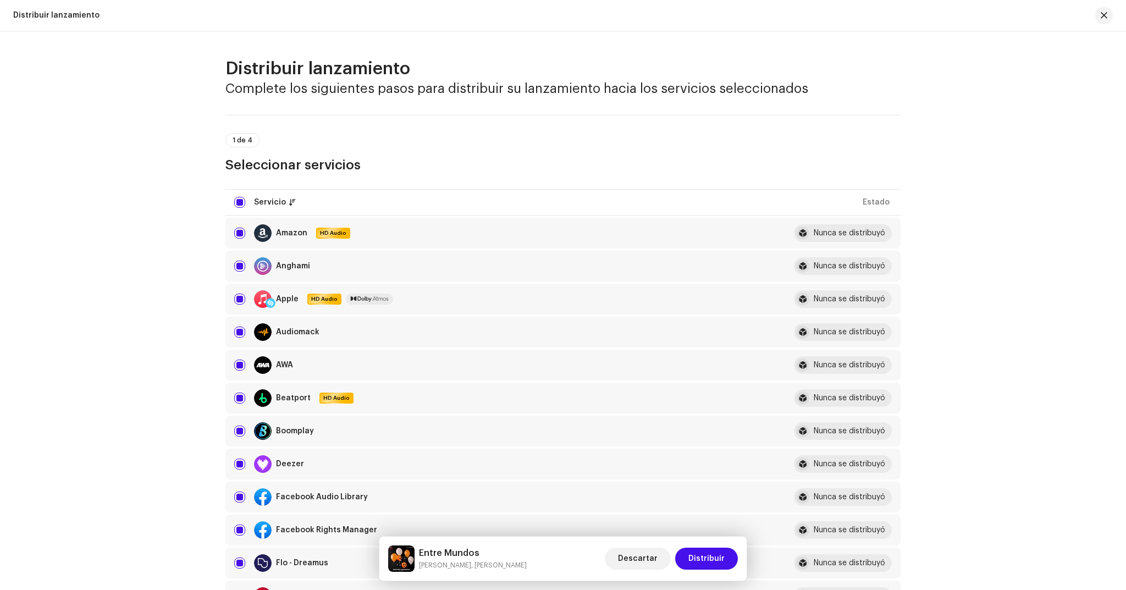
click at [971, 271] on div "Distribuir lanzamiento Complete los siguientes pasos para distribuir su lanzami…" at bounding box center [563, 310] width 1126 height 559
